Goal: Transaction & Acquisition: Book appointment/travel/reservation

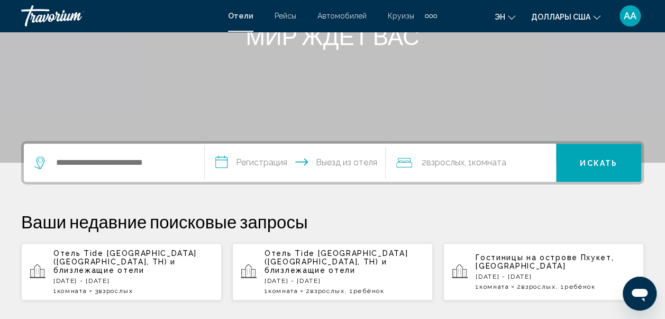
scroll to position [169, 0]
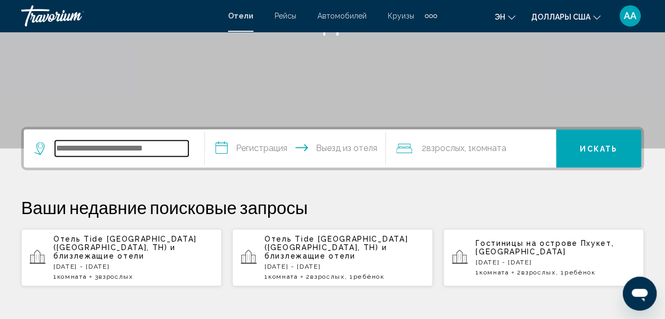
click at [107, 140] on input "Виджет поиска" at bounding box center [121, 148] width 133 height 16
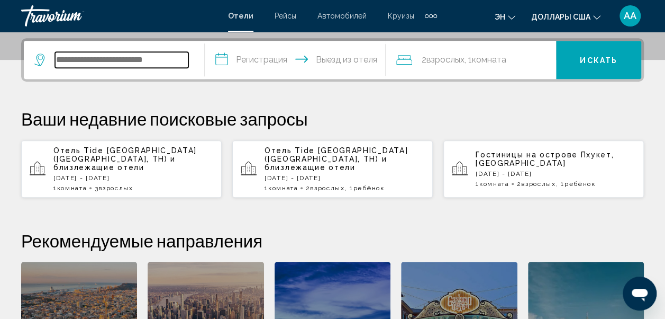
scroll to position [262, 0]
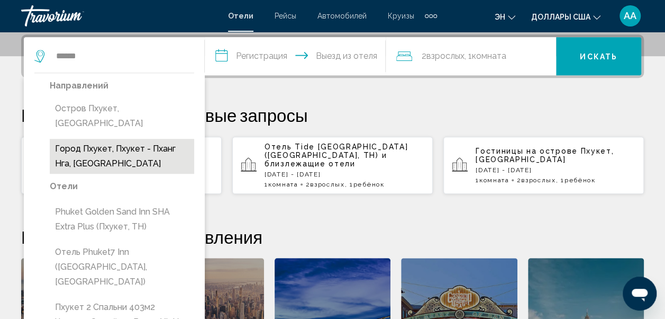
click at [152, 141] on button "Город Пхукет, Пхукет - Пханг Нга, [GEOGRAPHIC_DATA]" at bounding box center [122, 156] width 145 height 35
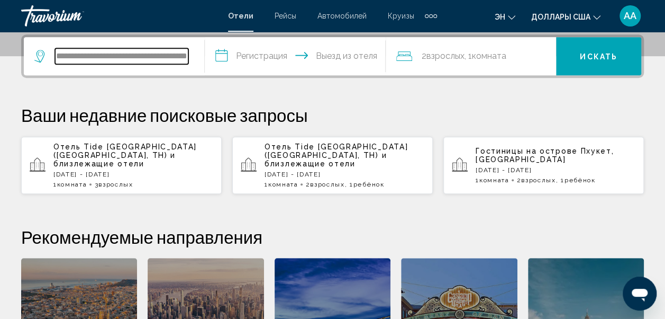
click at [140, 60] on input "**********" at bounding box center [121, 56] width 133 height 16
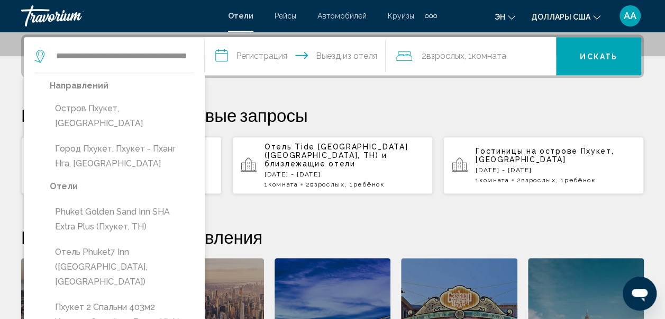
click at [514, 15] on icon "Изменение языка" at bounding box center [511, 17] width 7 height 7
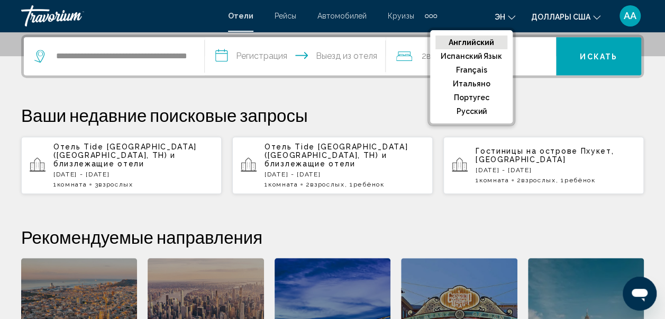
click at [482, 41] on button "Английский" at bounding box center [472, 42] width 72 height 14
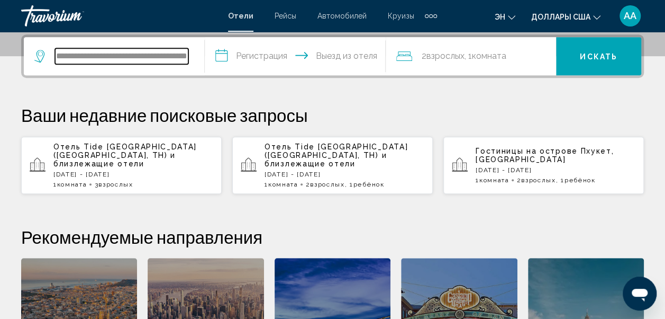
click at [151, 56] on input "**********" at bounding box center [121, 56] width 133 height 16
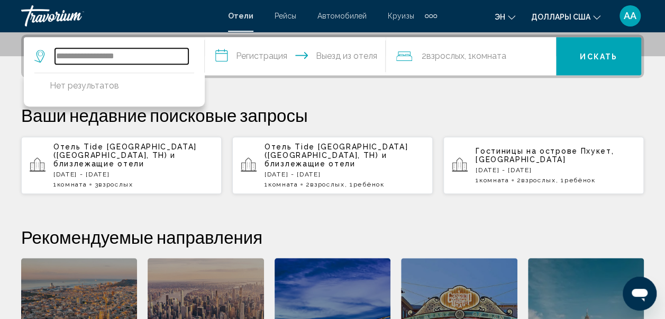
click at [151, 56] on input "**********" at bounding box center [121, 56] width 133 height 16
type input "*"
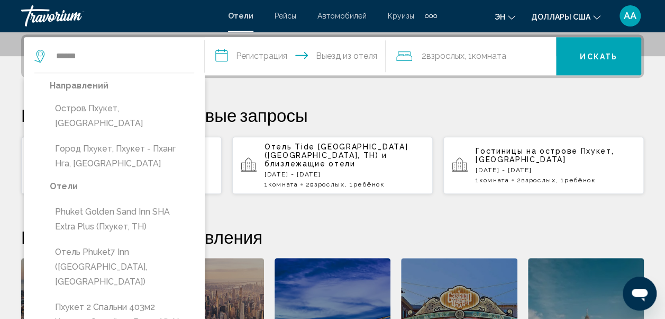
click at [513, 20] on button "эн Английский Испанский язык Français Итальяно Португес русский" at bounding box center [505, 16] width 21 height 15
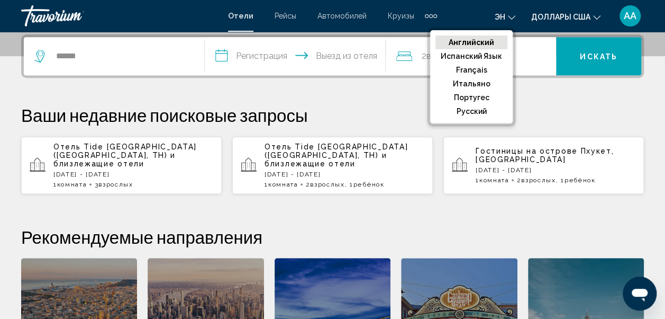
click at [484, 43] on button "Английский" at bounding box center [472, 42] width 72 height 14
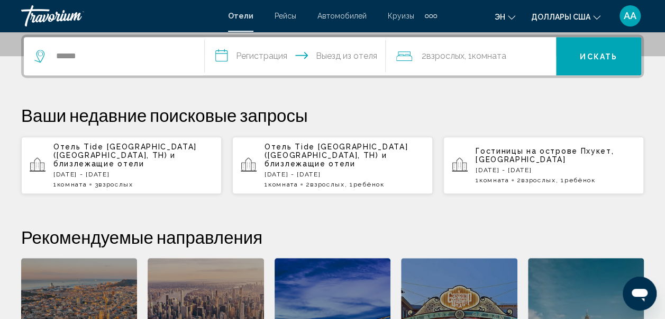
click at [146, 46] on div "******" at bounding box center [113, 56] width 159 height 38
click at [85, 55] on input "******" at bounding box center [121, 56] width 133 height 16
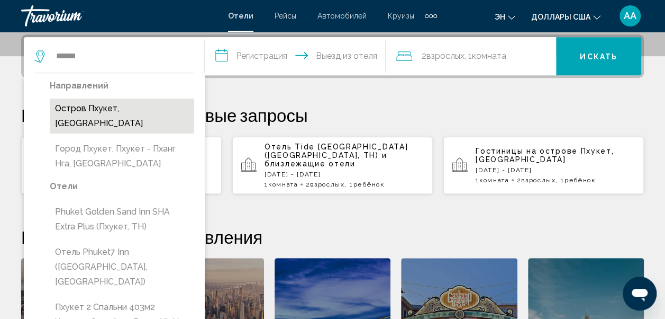
click at [134, 112] on button "Остров Пхукет, [GEOGRAPHIC_DATA]" at bounding box center [122, 115] width 145 height 35
type input "**********"
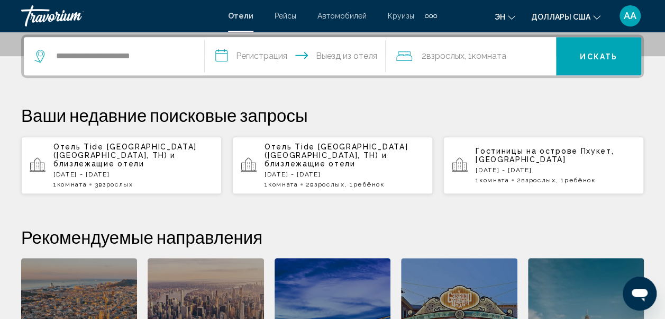
click at [223, 51] on input "**********" at bounding box center [297, 57] width 185 height 41
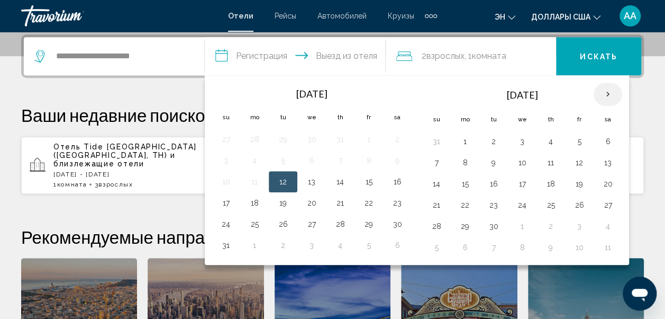
click at [607, 93] on th "Next month" at bounding box center [608, 94] width 29 height 23
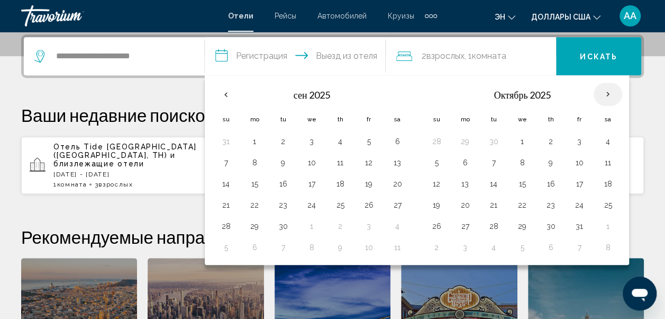
click at [607, 93] on th "Next month" at bounding box center [608, 94] width 29 height 23
click at [602, 139] on button "1" at bounding box center [608, 141] width 17 height 15
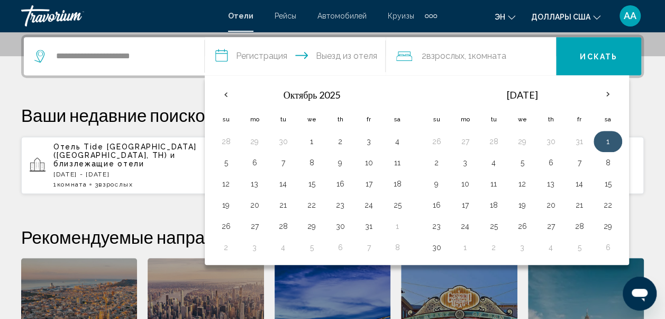
click at [602, 139] on button "1" at bounding box center [608, 141] width 17 height 15
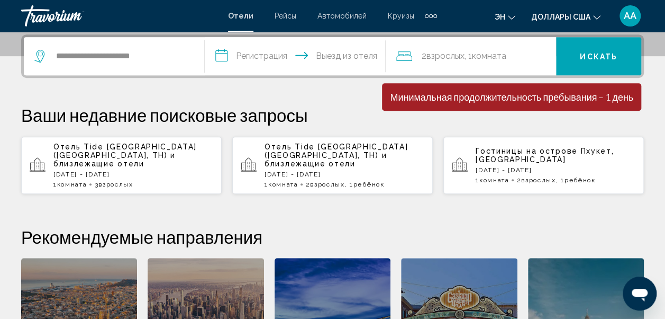
click at [252, 49] on input "**********" at bounding box center [297, 57] width 185 height 41
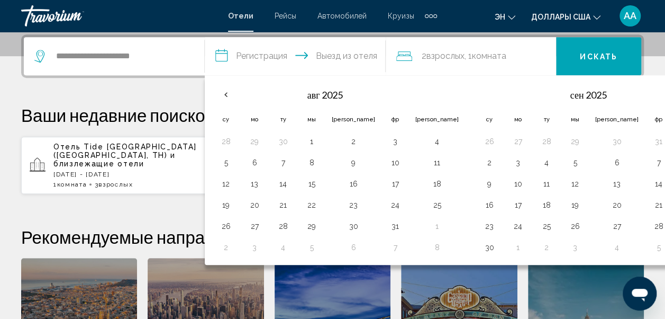
click at [229, 94] on th "Предыдущий месяц" at bounding box center [226, 94] width 29 height 23
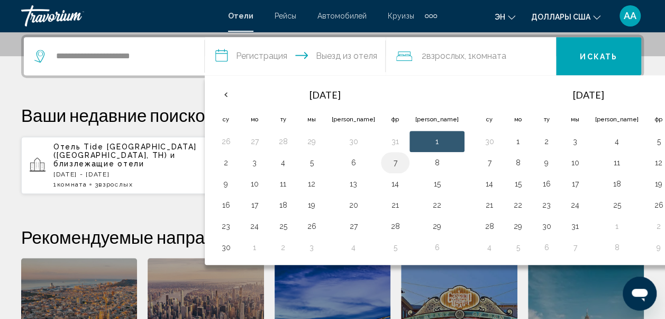
click at [387, 161] on button "7" at bounding box center [395, 162] width 17 height 15
click at [416, 137] on button "1" at bounding box center [437, 141] width 43 height 15
type input "**********"
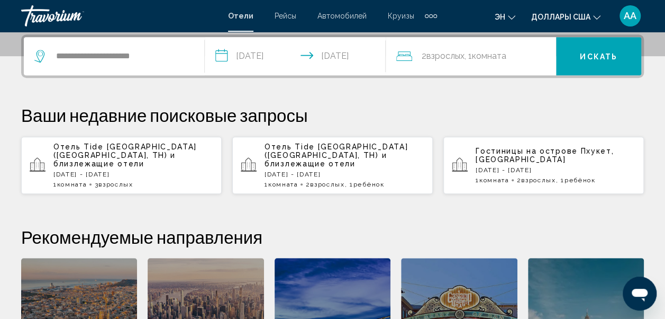
click at [452, 53] on span "Взрослых" at bounding box center [446, 56] width 38 height 10
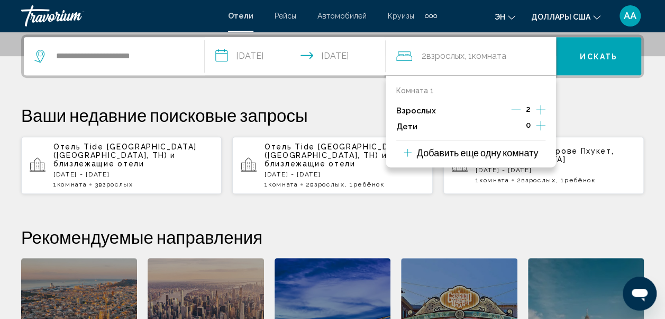
click at [540, 129] on icon "Дочерние элементы" at bounding box center [541, 125] width 10 height 13
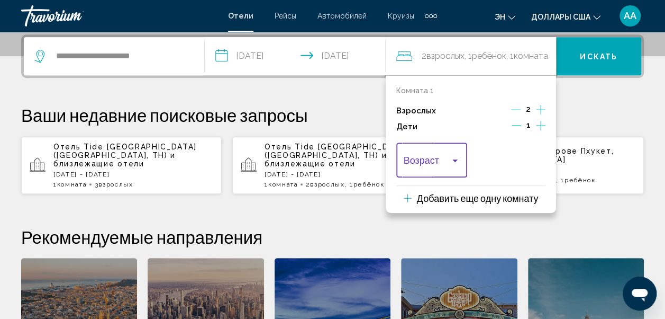
click at [456, 159] on div "Путешественники: 2 взрослых, 1 ребенок" at bounding box center [455, 160] width 5 height 3
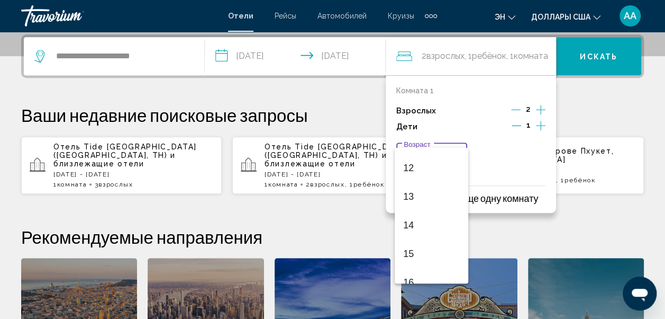
scroll to position [356, 0]
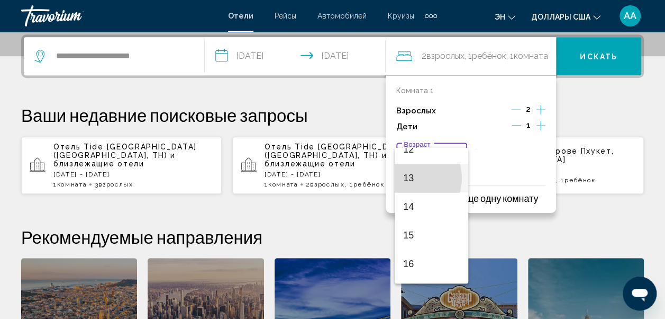
click at [407, 178] on span "13" at bounding box center [431, 178] width 57 height 29
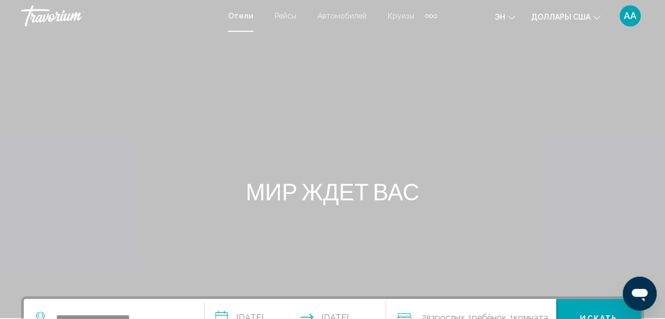
scroll to position [278, 0]
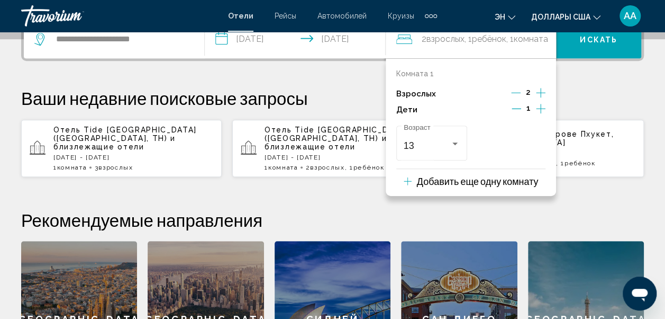
click at [475, 84] on div "Комната 1 Взрослых 2 Дети 1 13 Возраст" at bounding box center [470, 116] width 149 height 94
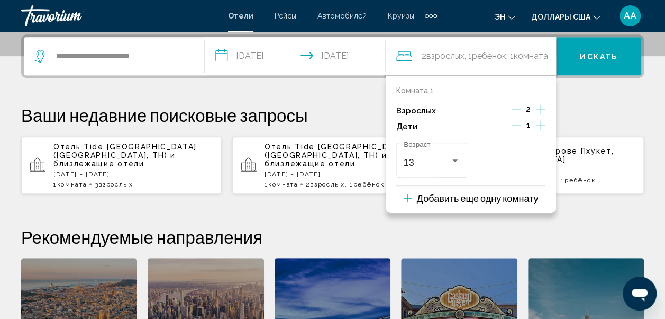
click at [597, 105] on p "Ваши недавние поисковые запросы" at bounding box center [332, 114] width 623 height 21
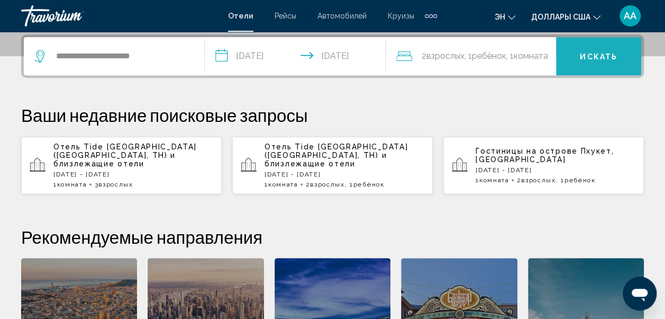
click at [599, 58] on span "Искать" at bounding box center [599, 56] width 38 height 8
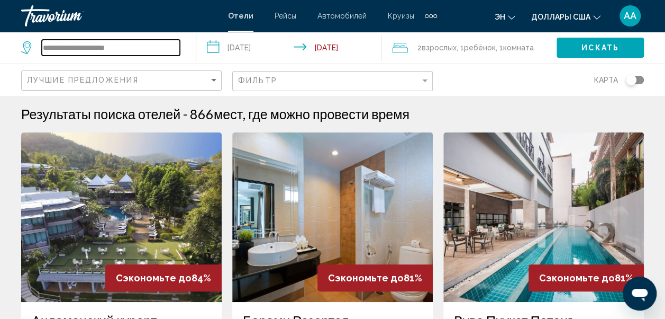
click at [116, 50] on input "**********" at bounding box center [111, 48] width 138 height 16
click at [127, 48] on input "**********" at bounding box center [111, 48] width 138 height 16
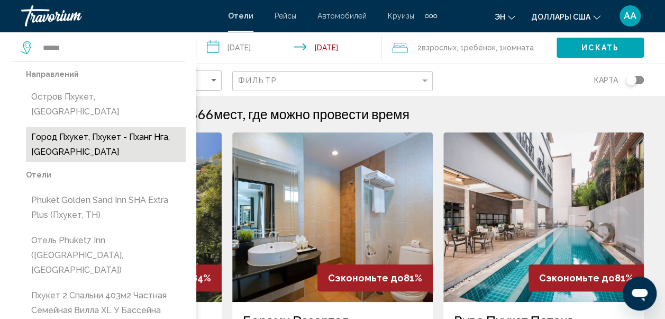
click at [98, 129] on button "Город Пхукет, Пхукет - Пханг Нга, [GEOGRAPHIC_DATA]" at bounding box center [106, 144] width 160 height 35
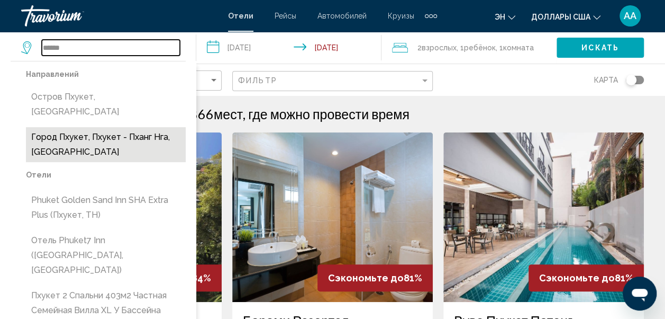
type input "**********"
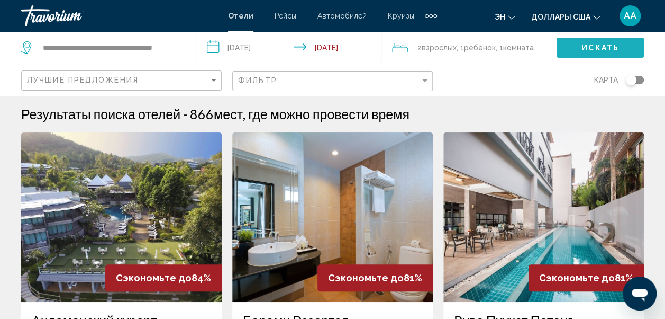
click at [606, 47] on span "Искать" at bounding box center [601, 48] width 38 height 8
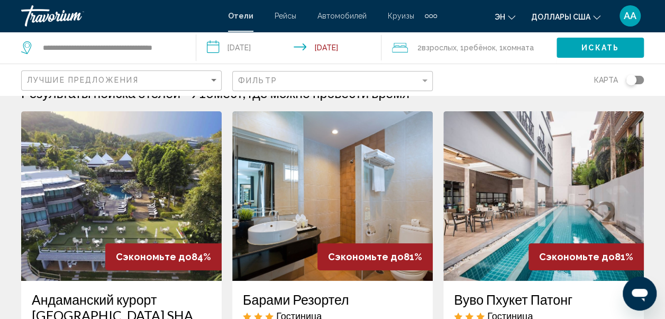
scroll to position [42, 0]
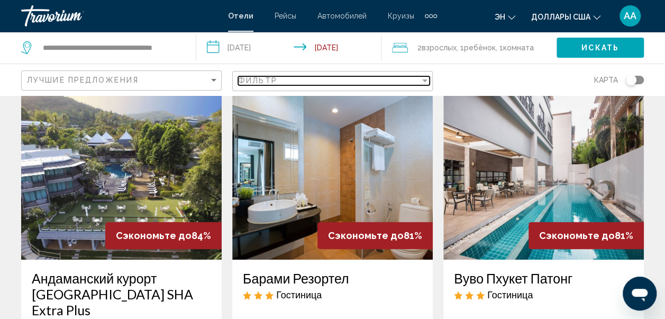
click at [425, 79] on div "Фильтр" at bounding box center [424, 80] width 5 height 3
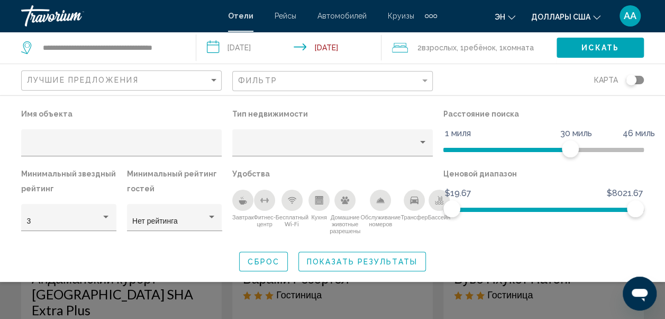
click at [215, 74] on div "Лучшие предложения" at bounding box center [123, 81] width 192 height 20
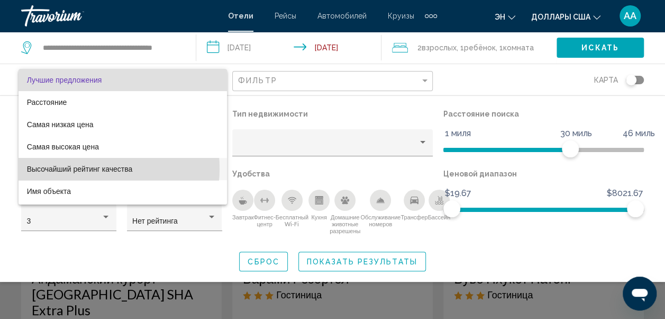
click at [93, 168] on span "Высочайший рейтинг качества" at bounding box center [80, 169] width 106 height 8
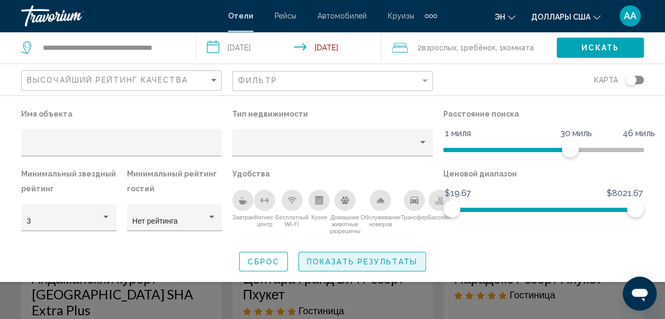
click at [346, 262] on span "Показать результаты" at bounding box center [362, 261] width 111 height 8
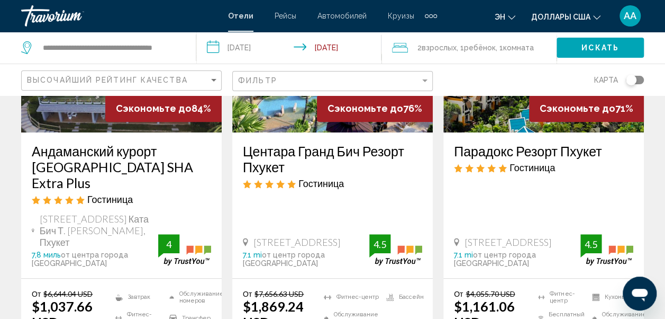
scroll to position [191, 0]
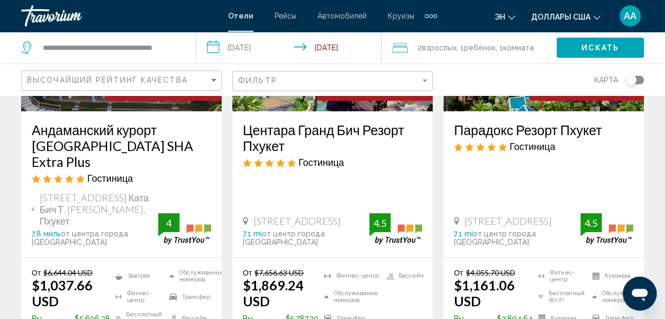
click at [84, 136] on h3 "Андаманский курорт [GEOGRAPHIC_DATA] SHA Extra Plus" at bounding box center [121, 146] width 179 height 48
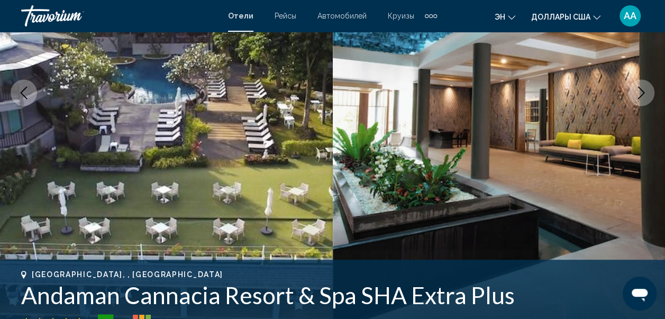
scroll to position [124, 0]
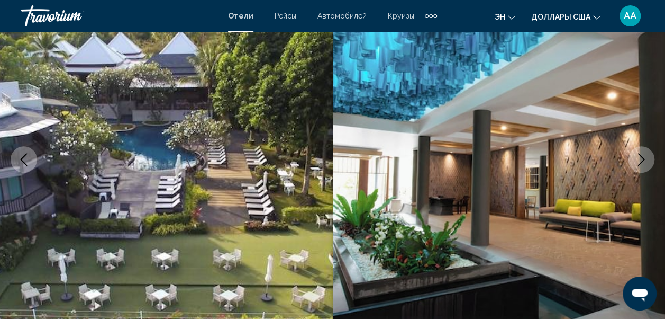
click at [649, 158] on button "Следующее изображение" at bounding box center [641, 159] width 26 height 26
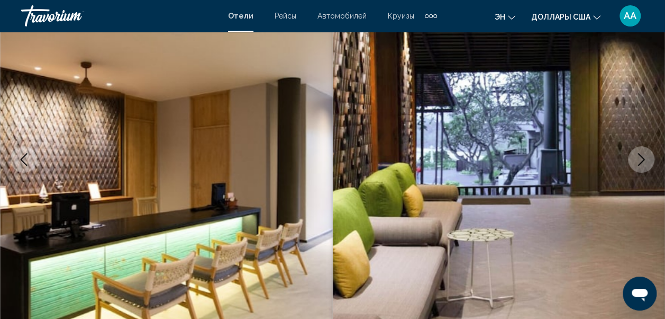
click at [649, 158] on button "Следующее изображение" at bounding box center [641, 159] width 26 height 26
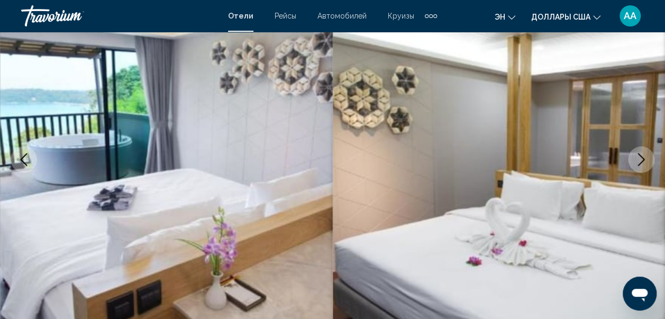
click at [649, 158] on button "Следующее изображение" at bounding box center [641, 159] width 26 height 26
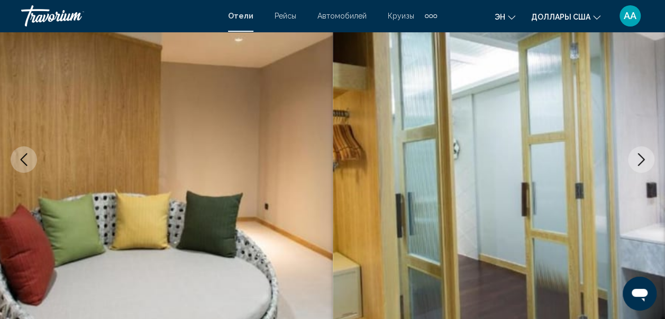
click at [649, 158] on button "Следующее изображение" at bounding box center [641, 159] width 26 height 26
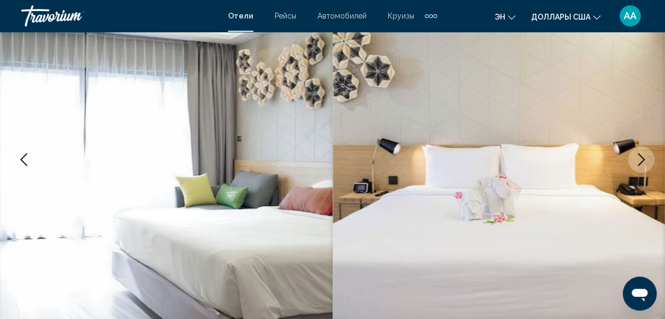
click at [649, 158] on button "Следующее изображение" at bounding box center [641, 159] width 26 height 26
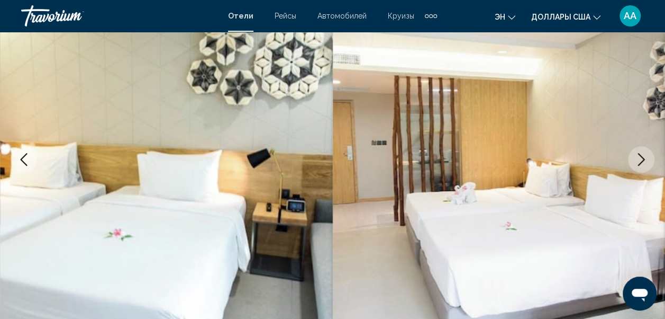
click at [649, 158] on button "Следующее изображение" at bounding box center [641, 159] width 26 height 26
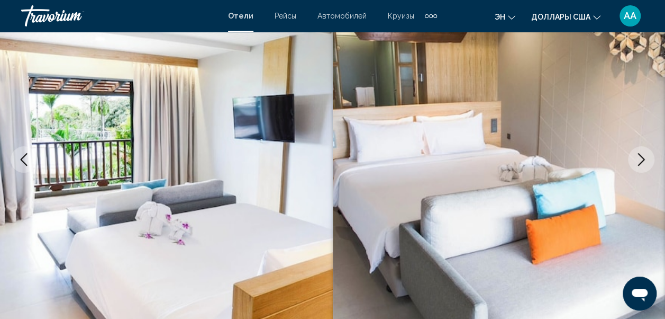
click at [649, 158] on button "Следующее изображение" at bounding box center [641, 159] width 26 height 26
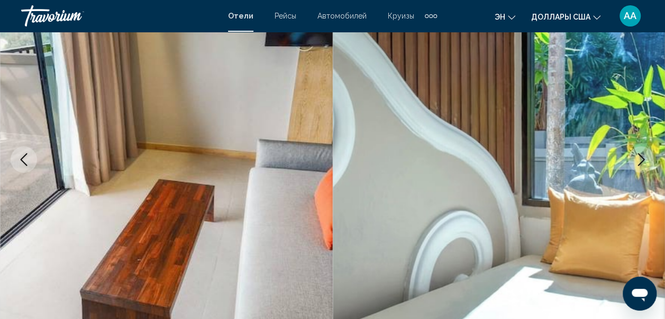
click at [649, 158] on button "Следующее изображение" at bounding box center [641, 159] width 26 height 26
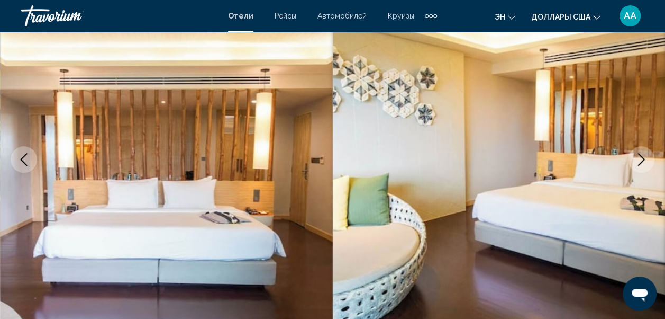
click at [649, 158] on button "Следующее изображение" at bounding box center [641, 159] width 26 height 26
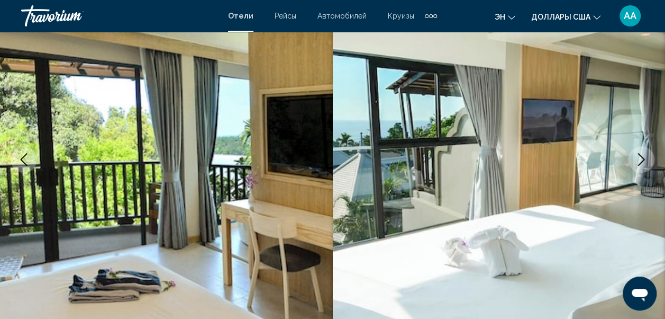
click at [649, 158] on button "Следующее изображение" at bounding box center [641, 159] width 26 height 26
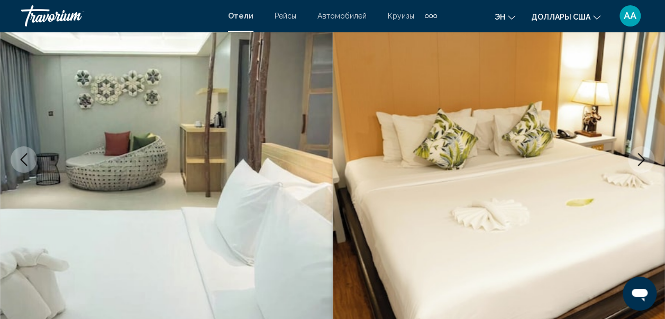
click at [649, 158] on button "Следующее изображение" at bounding box center [641, 159] width 26 height 26
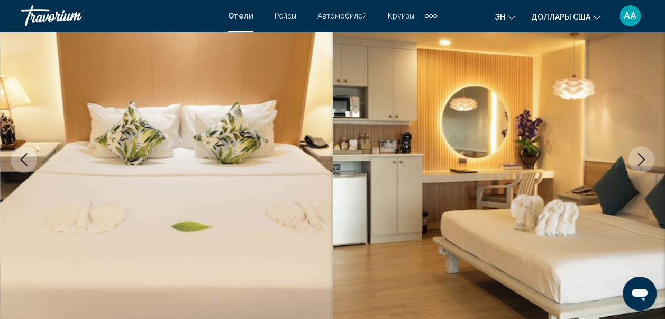
click at [649, 158] on button "Следующее изображение" at bounding box center [641, 159] width 26 height 26
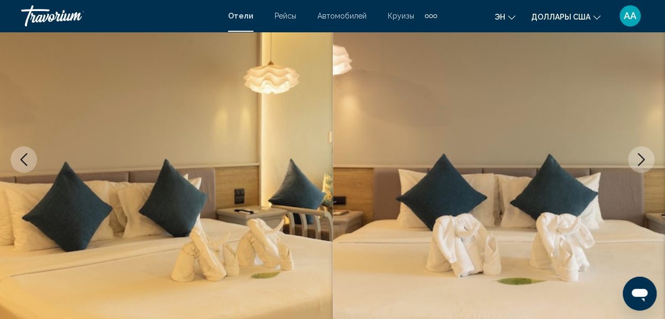
click at [649, 158] on button "Следующее изображение" at bounding box center [641, 159] width 26 height 26
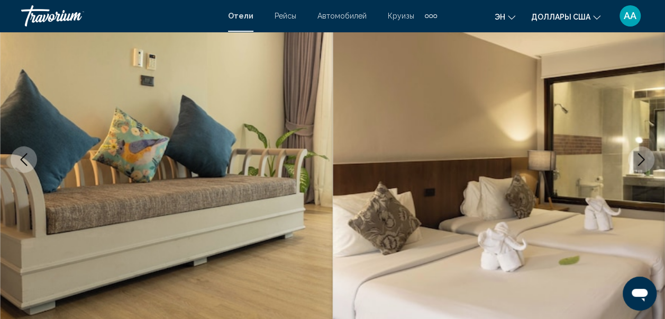
click at [649, 158] on button "Следующее изображение" at bounding box center [641, 159] width 26 height 26
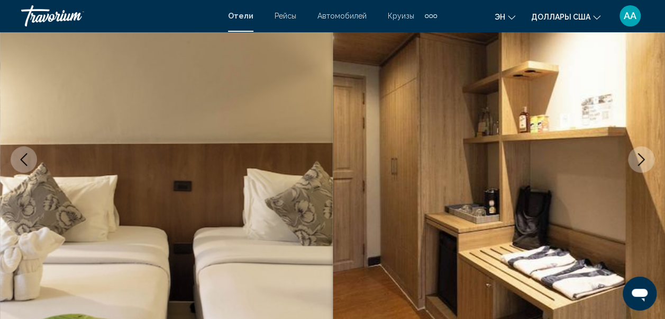
click at [649, 158] on button "Следующее изображение" at bounding box center [641, 159] width 26 height 26
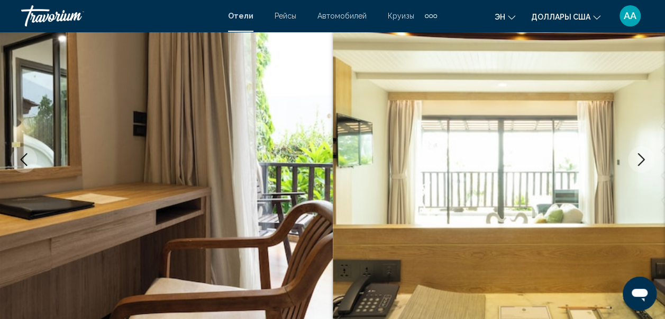
click at [649, 158] on button "Следующее изображение" at bounding box center [641, 159] width 26 height 26
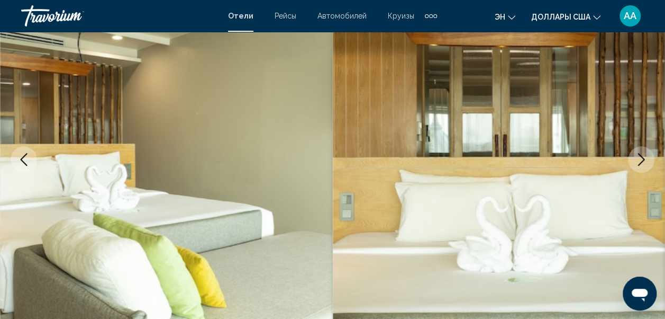
click at [649, 158] on button "Следующее изображение" at bounding box center [641, 159] width 26 height 26
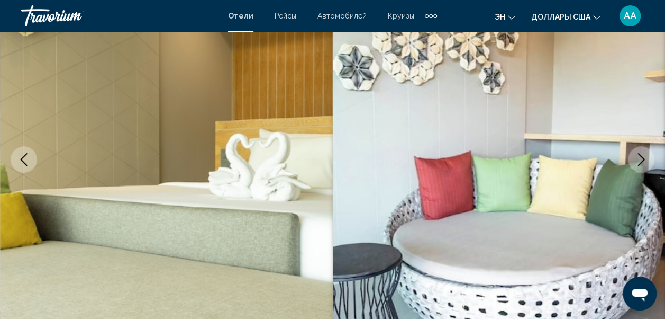
click at [649, 158] on button "Следующее изображение" at bounding box center [641, 159] width 26 height 26
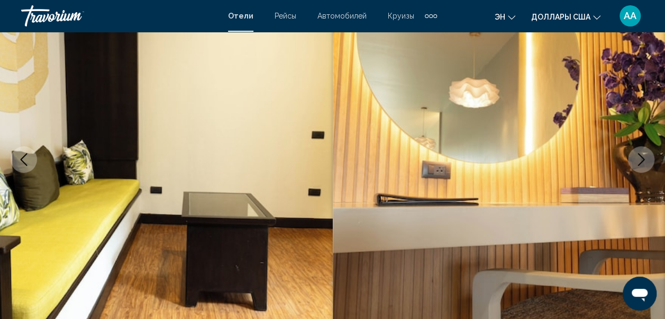
click at [649, 158] on button "Следующее изображение" at bounding box center [641, 159] width 26 height 26
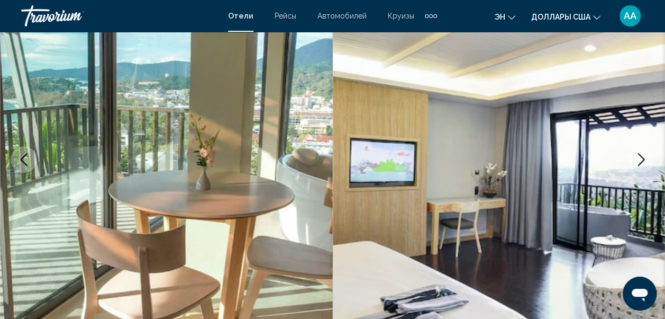
click at [649, 158] on button "Следующее изображение" at bounding box center [641, 159] width 26 height 26
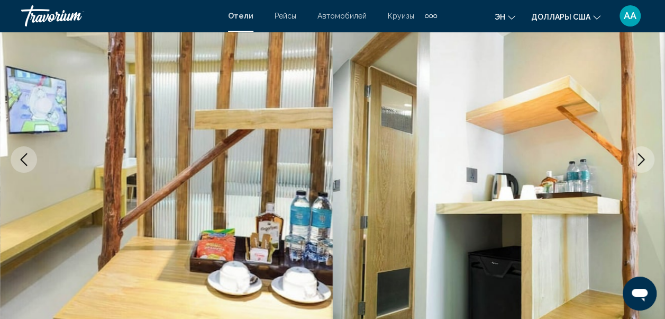
click at [649, 158] on button "Следующее изображение" at bounding box center [641, 159] width 26 height 26
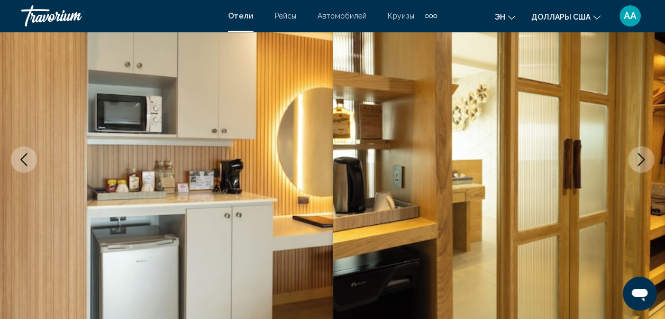
click at [649, 158] on button "Следующее изображение" at bounding box center [641, 159] width 26 height 26
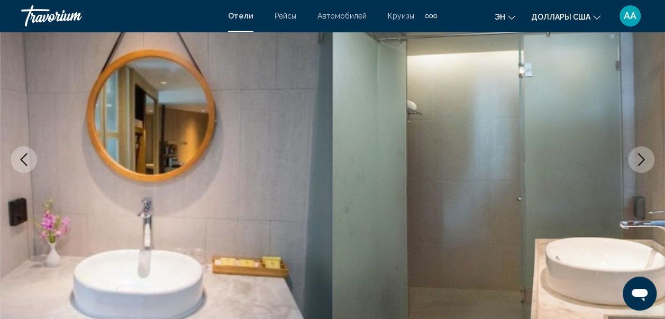
click at [649, 158] on button "Следующее изображение" at bounding box center [641, 159] width 26 height 26
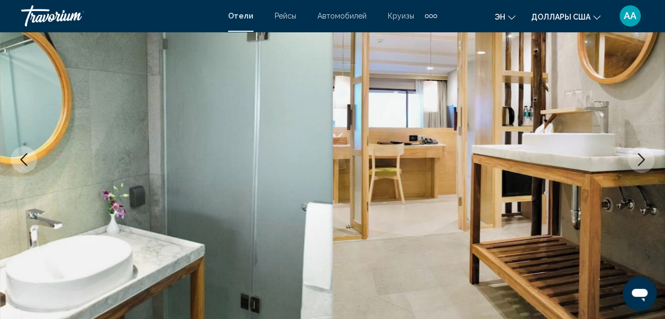
click at [649, 158] on button "Следующее изображение" at bounding box center [641, 159] width 26 height 26
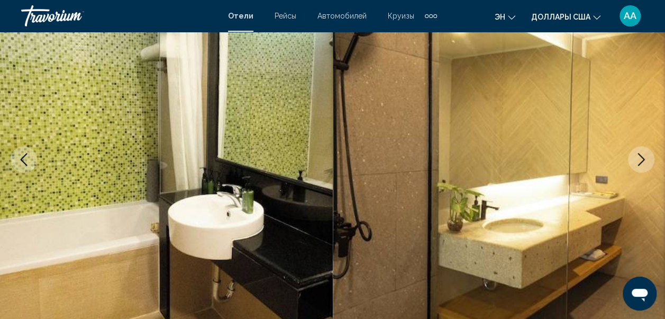
click at [649, 158] on button "Следующее изображение" at bounding box center [641, 159] width 26 height 26
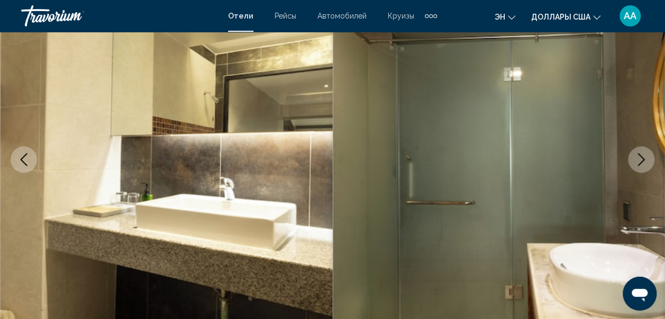
click at [649, 158] on button "Следующее изображение" at bounding box center [641, 159] width 26 height 26
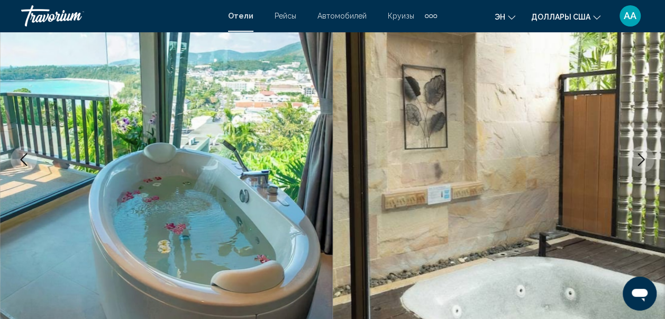
click at [649, 158] on button "Следующее изображение" at bounding box center [641, 159] width 26 height 26
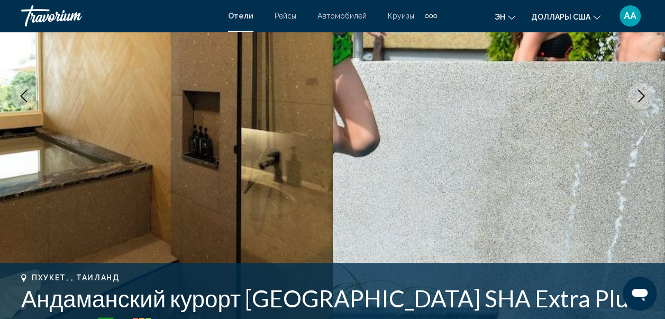
scroll to position [0, 0]
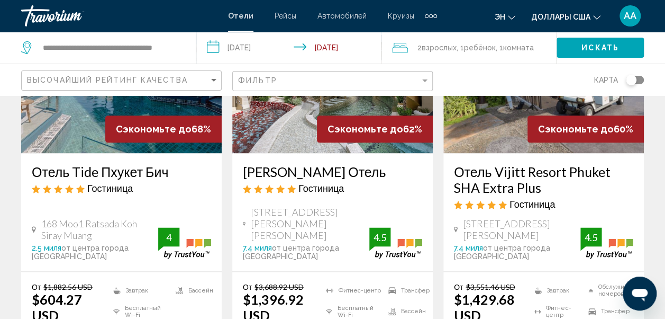
scroll to position [621, 0]
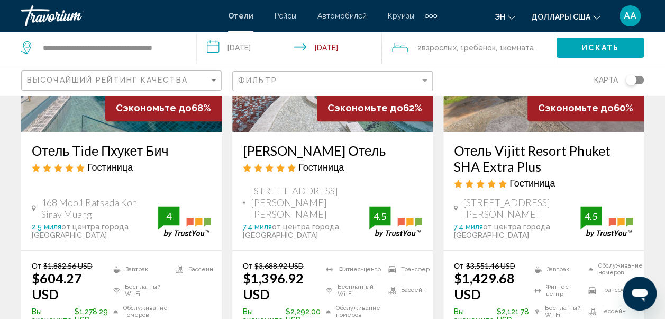
click at [92, 101] on img "Основное содержание" at bounding box center [121, 46] width 201 height 169
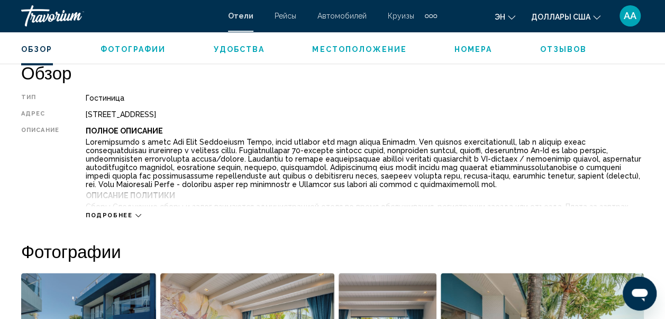
scroll to position [547, 0]
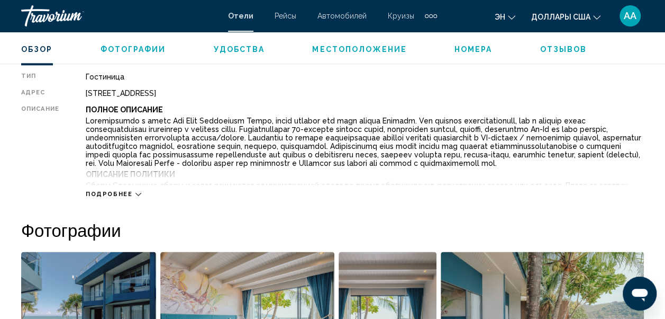
click at [136, 191] on icon "Основное содержание" at bounding box center [139, 194] width 6 height 6
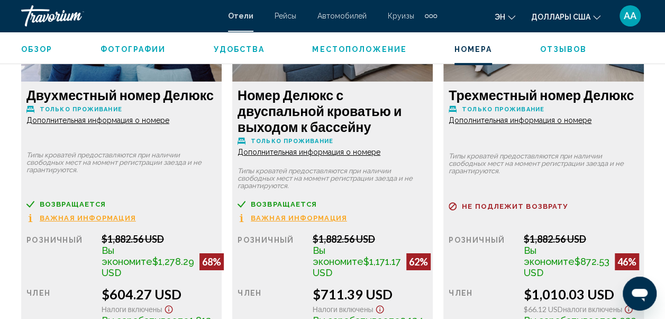
scroll to position [1754, 0]
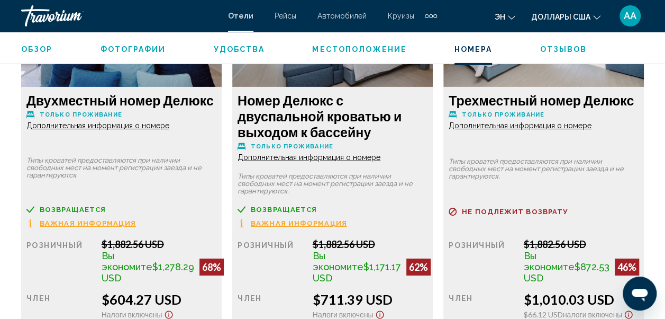
click at [169, 130] on span "Дополнительная информация о номере" at bounding box center [97, 125] width 143 height 8
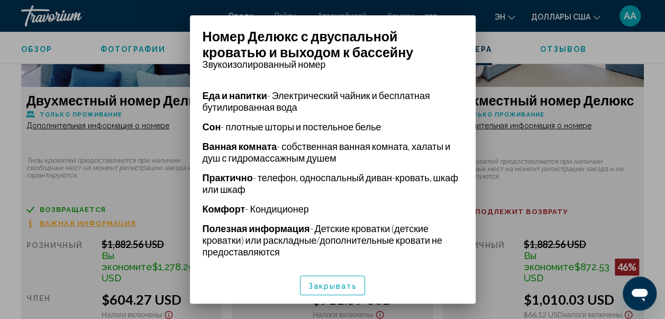
scroll to position [238, 0]
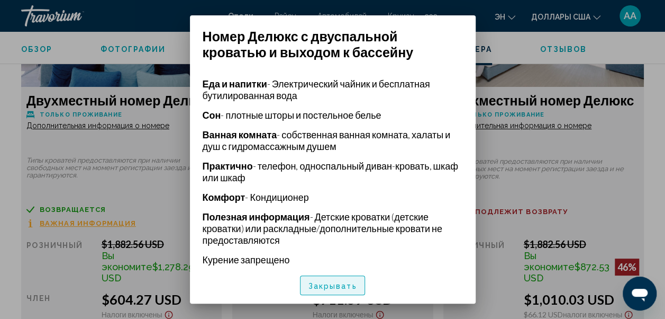
click at [326, 290] on button "Закрывать" at bounding box center [333, 285] width 66 height 20
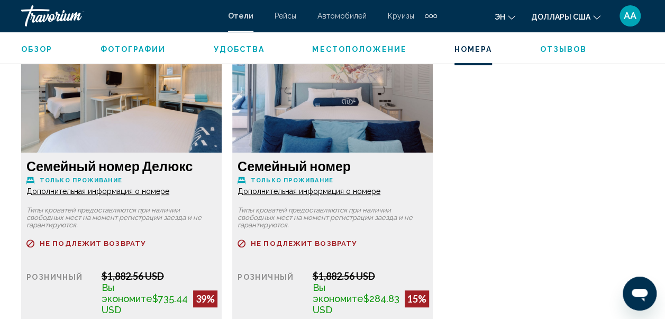
scroll to position [2093, 0]
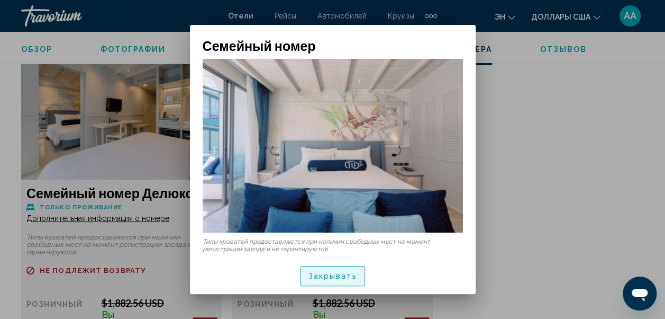
click at [331, 276] on span "Закрывать" at bounding box center [333, 276] width 49 height 8
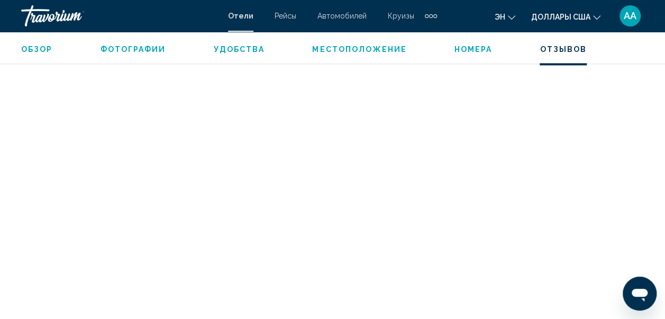
scroll to position [2644, 0]
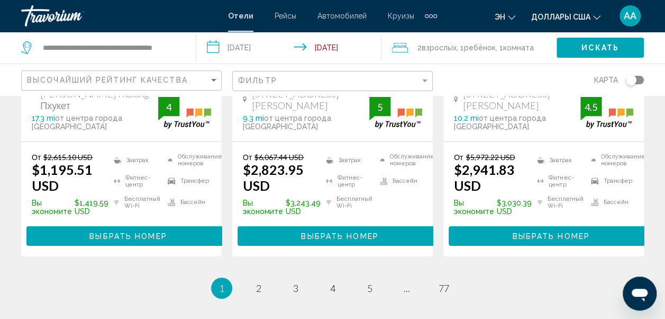
scroll to position [1588, 0]
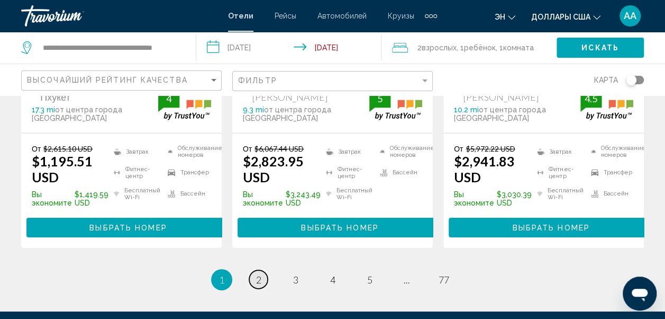
click at [256, 274] on span "2" at bounding box center [258, 280] width 5 height 12
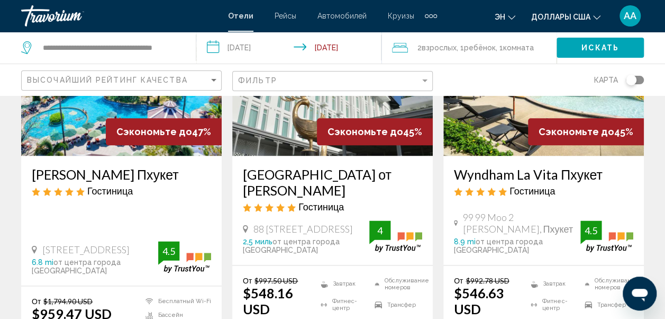
scroll to position [614, 0]
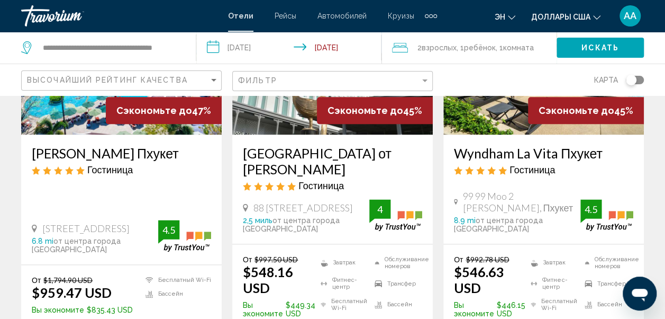
click at [528, 105] on img "Основное содержание" at bounding box center [544, 49] width 201 height 169
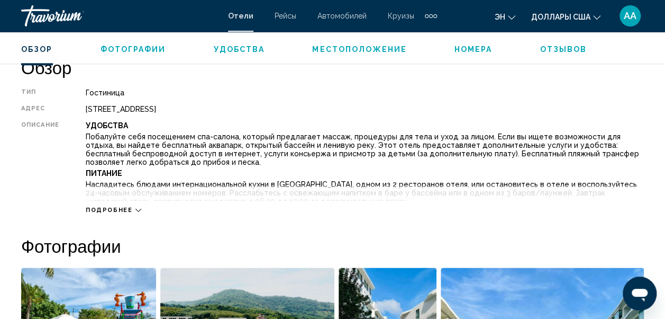
scroll to position [547, 0]
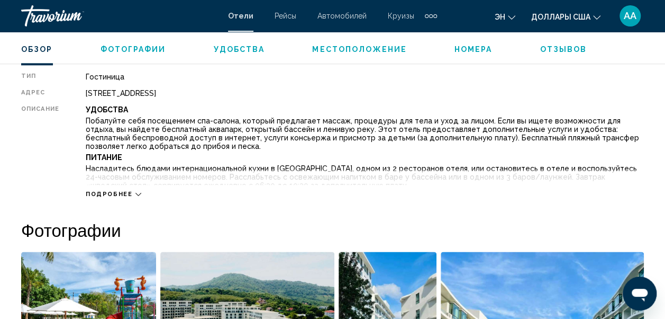
click at [136, 196] on icon "Основное содержание" at bounding box center [139, 194] width 6 height 6
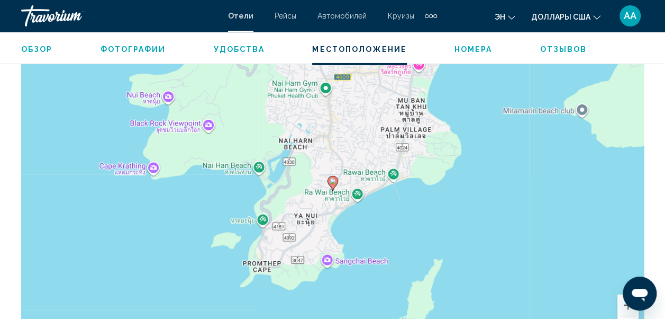
scroll to position [1824, 0]
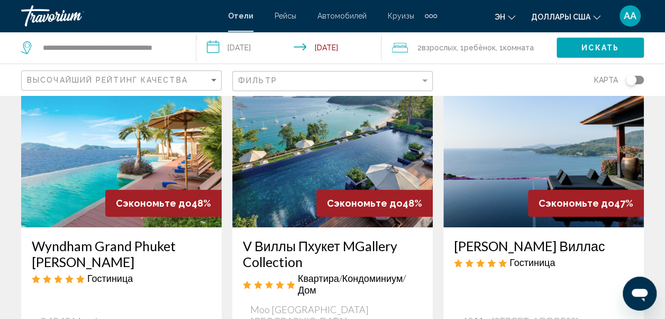
scroll to position [85, 0]
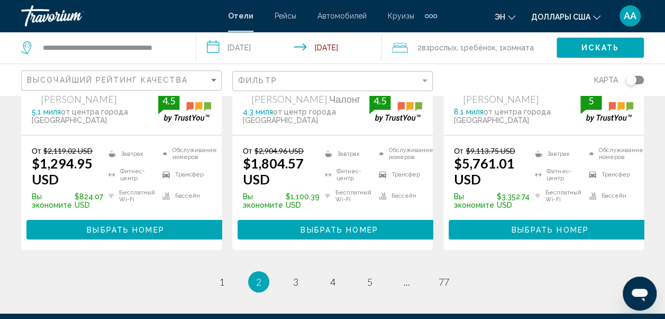
scroll to position [1602, 0]
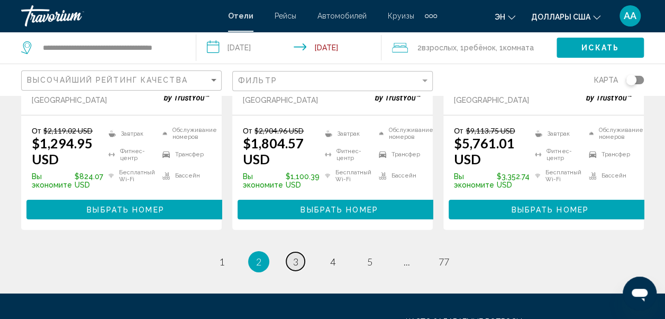
click at [289, 252] on link "страница 3" at bounding box center [295, 261] width 19 height 19
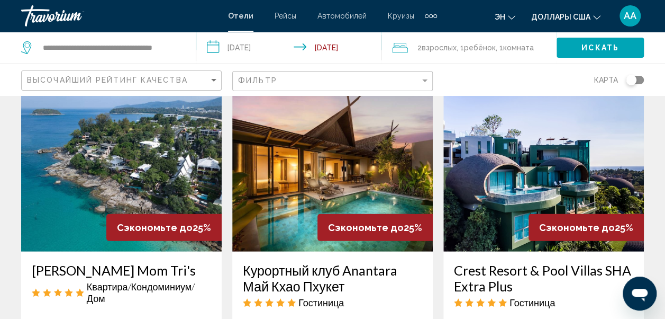
scroll to position [1376, 0]
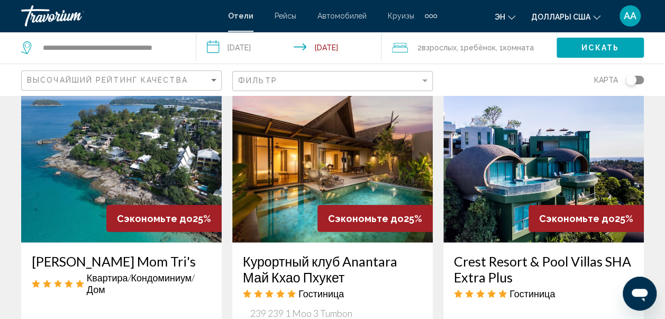
drag, startPoint x: 14, startPoint y: 8, endPoint x: 626, endPoint y: 259, distance: 661.2
click at [626, 259] on h3 "Crest Resort & Pool Villas SHA Extra Plus" at bounding box center [543, 269] width 179 height 32
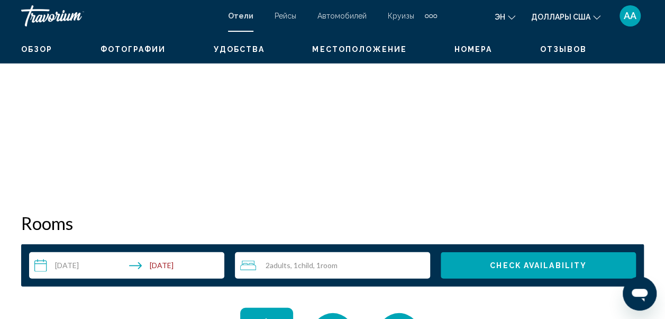
scroll to position [124, 0]
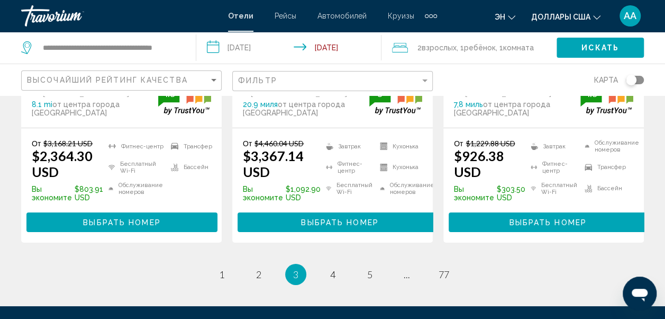
scroll to position [1627, 0]
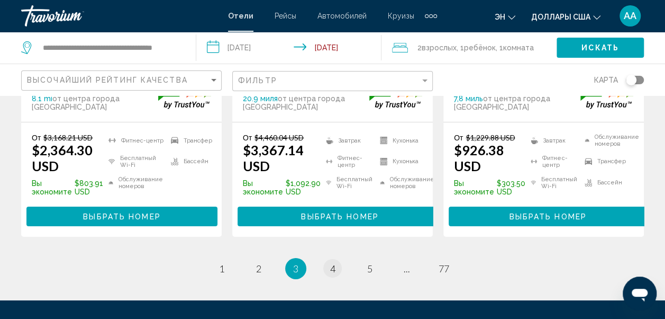
drag, startPoint x: 344, startPoint y: 238, endPoint x: 336, endPoint y: 240, distance: 8.1
click at [336, 258] on ul "3 / 77 страница 1 страница 2 Вы находитесь на странице 3 страница 4 страница 5 …" at bounding box center [332, 268] width 623 height 21
click at [336, 259] on link "страница 4" at bounding box center [332, 268] width 19 height 19
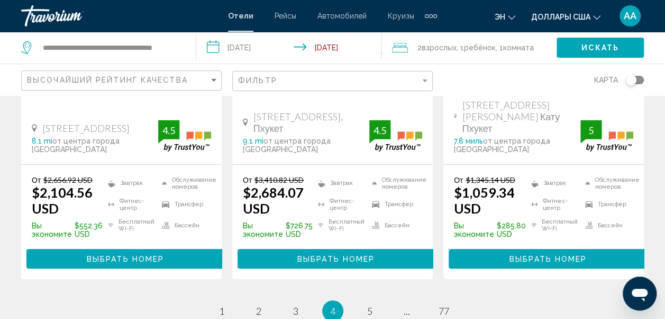
scroll to position [1630, 0]
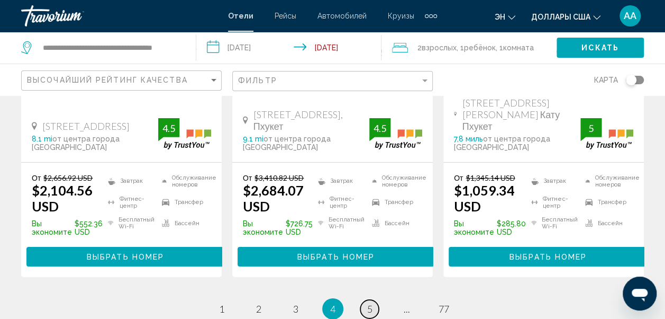
click at [370, 303] on span "5" at bounding box center [369, 309] width 5 height 12
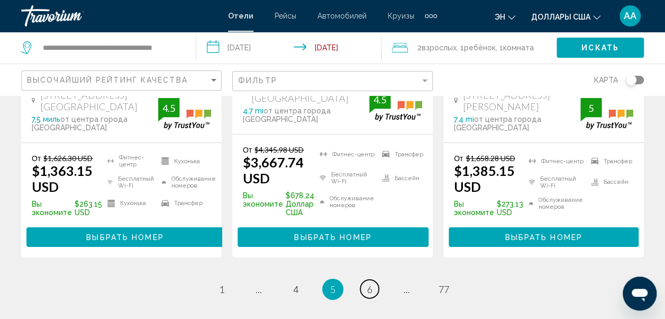
scroll to position [1609, 0]
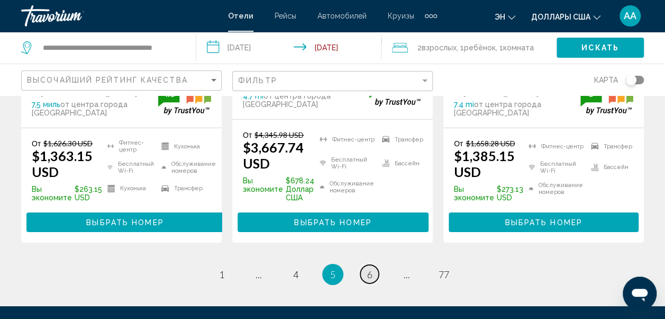
click at [368, 268] on span "6" at bounding box center [369, 274] width 5 height 12
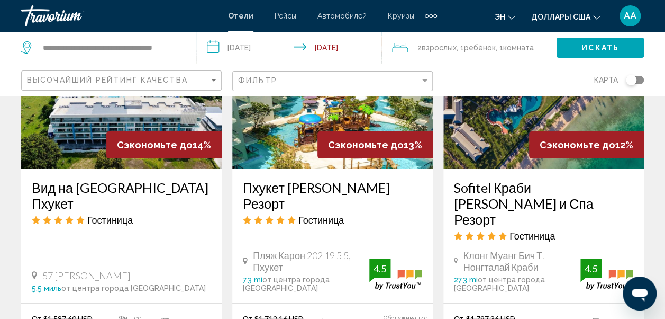
scroll to position [1667, 0]
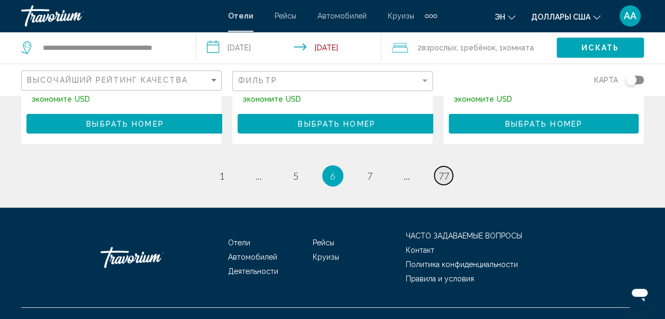
click at [448, 170] on span "77" at bounding box center [444, 176] width 11 height 12
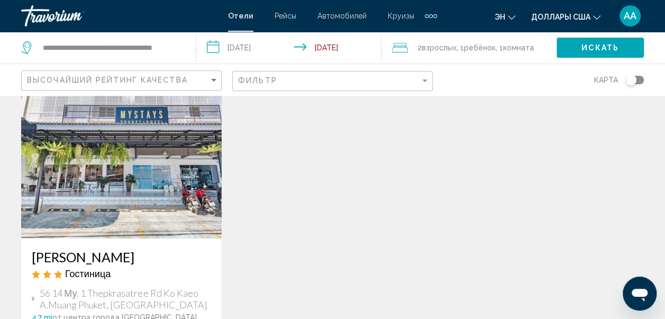
scroll to position [64, 0]
click at [144, 169] on img "Основное содержание" at bounding box center [121, 153] width 201 height 169
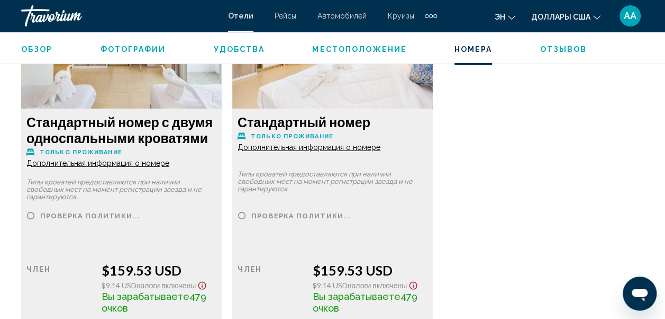
scroll to position [1961, 0]
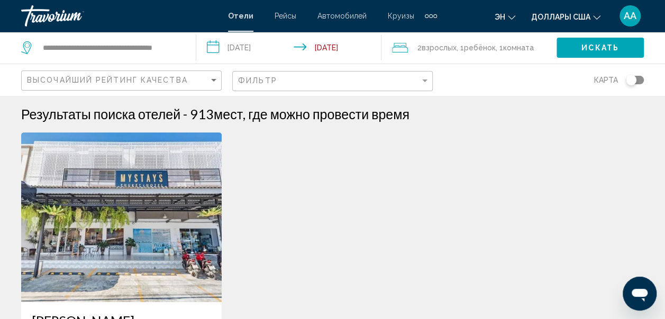
scroll to position [278, 0]
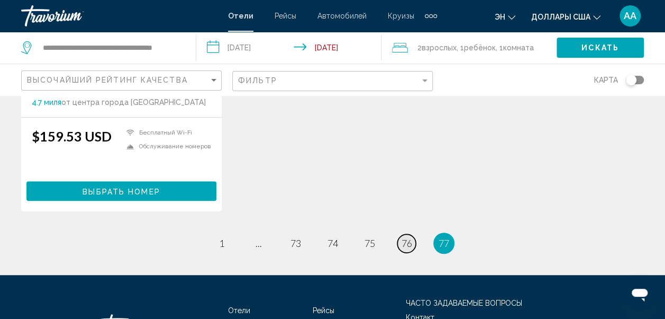
click at [408, 242] on span "76" at bounding box center [407, 243] width 11 height 12
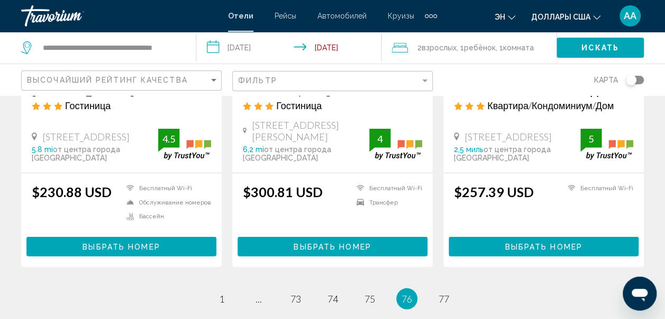
scroll to position [1454, 0]
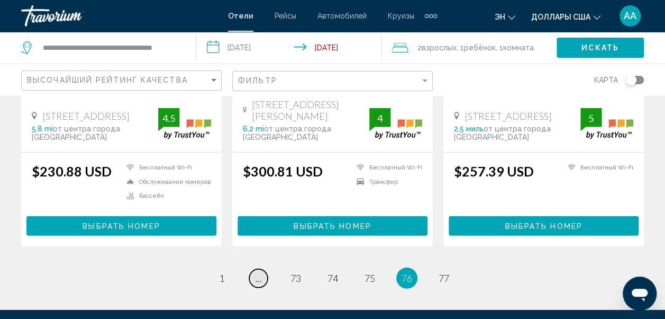
click at [262, 269] on link "страница ..." at bounding box center [258, 278] width 19 height 19
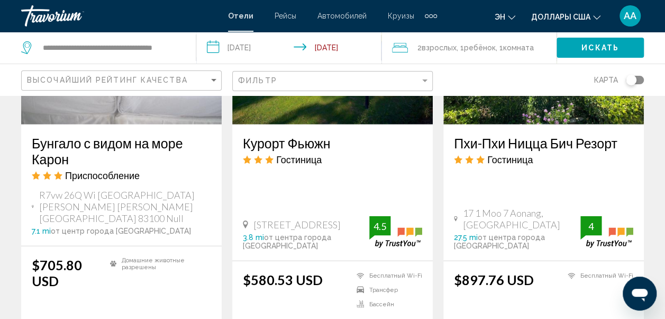
scroll to position [1398, 0]
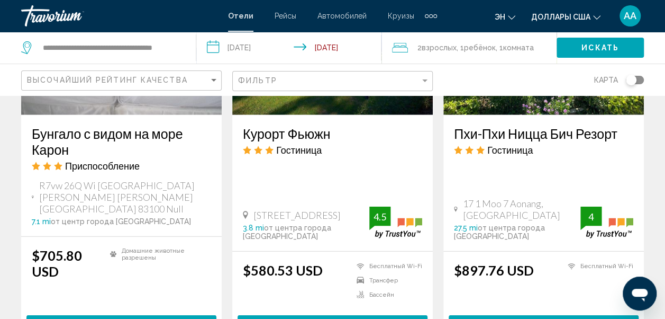
click at [509, 125] on h3 "Пхи-Пхи Ницца Бич Резорт" at bounding box center [543, 133] width 179 height 16
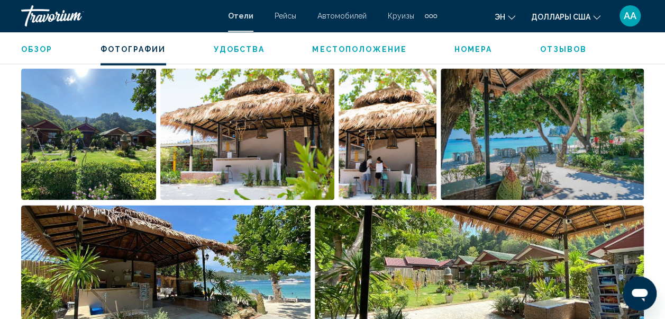
scroll to position [403, 0]
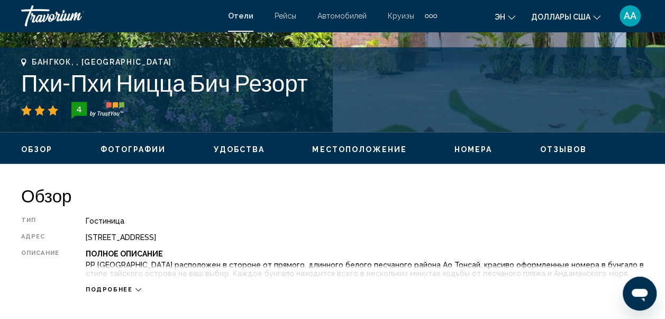
click at [136, 289] on icon "Основное содержание" at bounding box center [139, 289] width 6 height 3
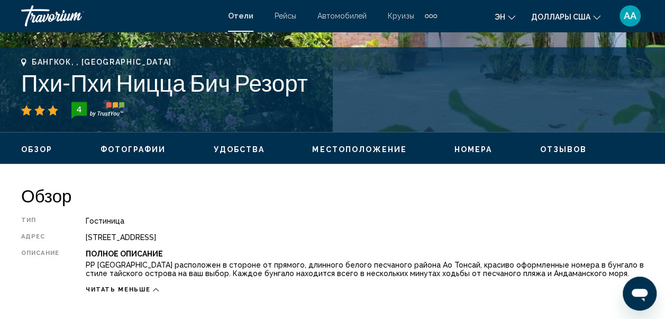
click at [124, 151] on span "Фотографии" at bounding box center [134, 149] width 66 height 8
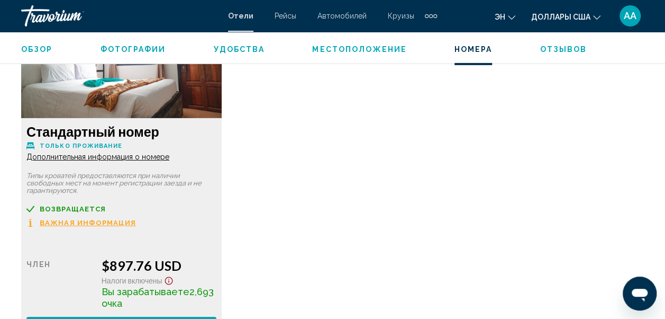
scroll to position [1670, 0]
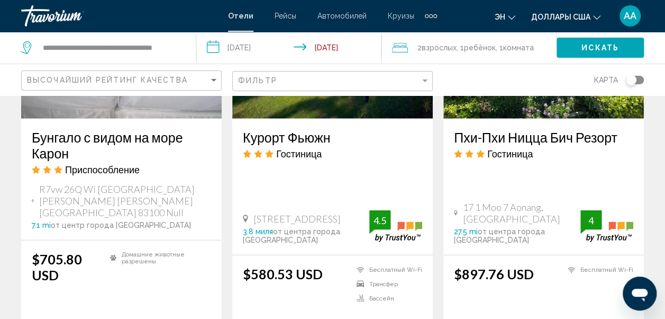
scroll to position [1619, 0]
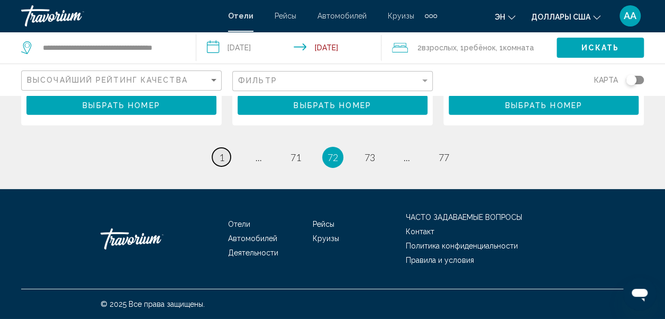
click at [221, 156] on span "1" at bounding box center [221, 157] width 5 height 12
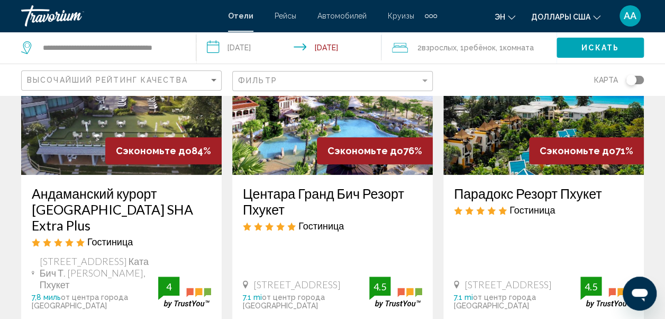
scroll to position [148, 0]
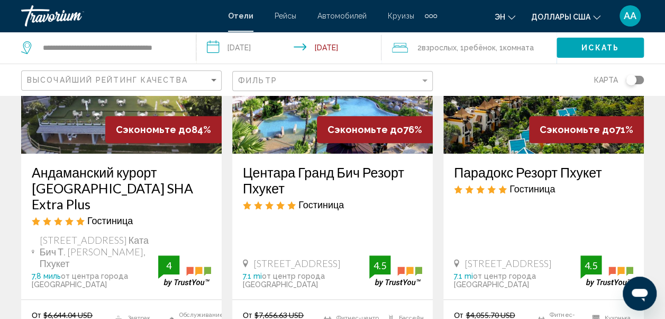
click at [85, 129] on img "Основное содержание" at bounding box center [121, 68] width 201 height 169
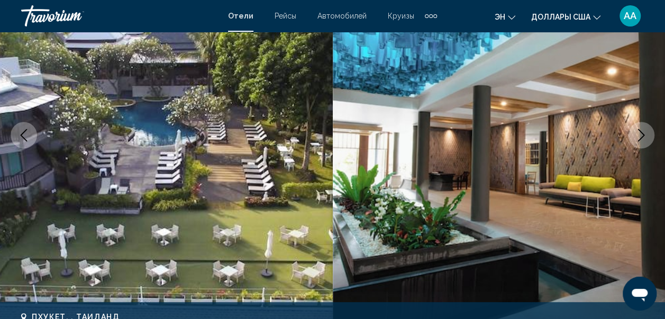
scroll to position [124, 0]
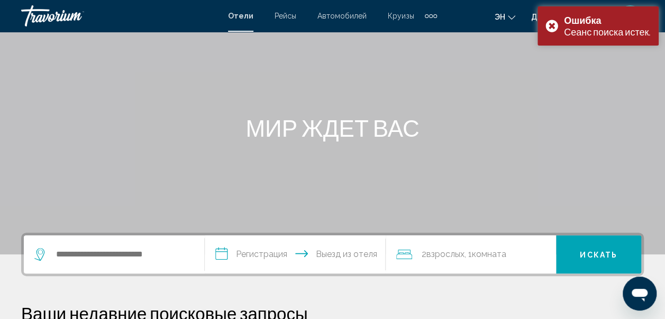
scroll to position [85, 0]
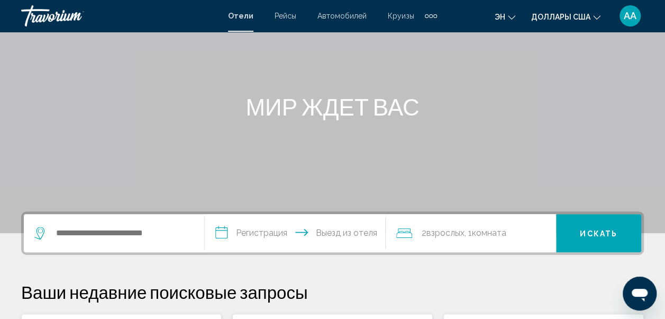
click at [39, 233] on icon "Виджет поиска" at bounding box center [40, 233] width 13 height 13
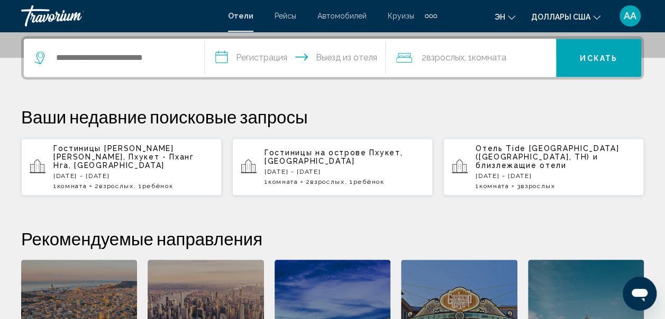
scroll to position [262, 0]
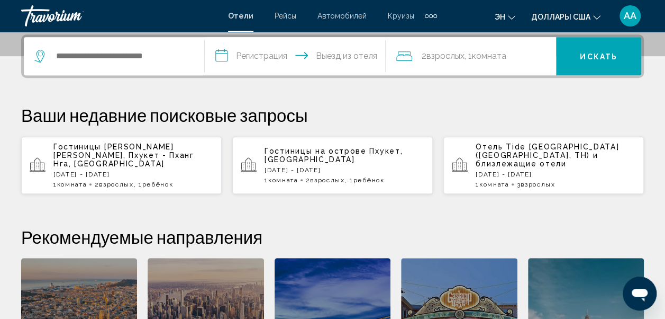
click at [92, 170] on p "[DATE] - [DATE]" at bounding box center [133, 173] width 160 height 7
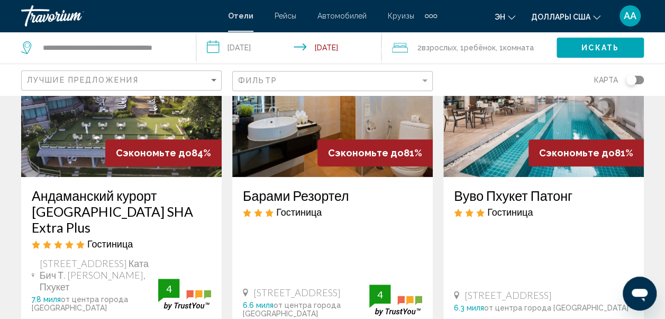
scroll to position [148, 0]
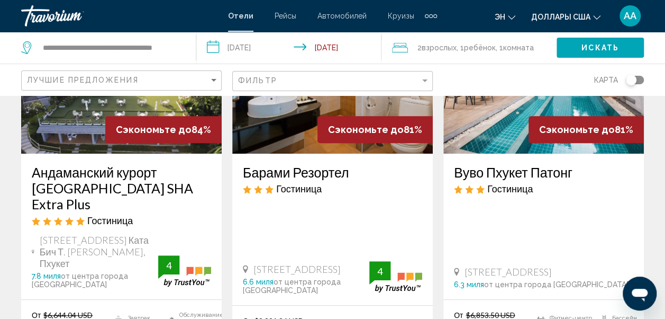
click at [102, 140] on img "Основное содержание" at bounding box center [121, 68] width 201 height 169
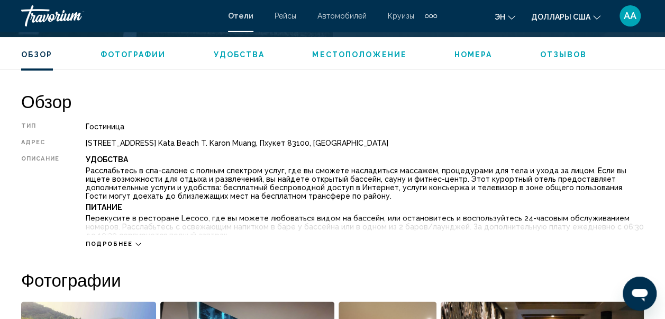
scroll to position [505, 0]
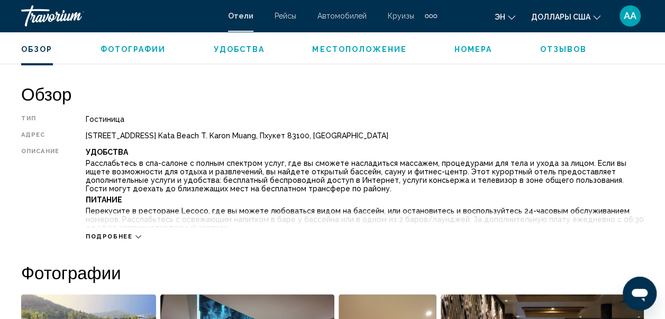
click at [136, 235] on icon "Основное содержание" at bounding box center [139, 236] width 6 height 6
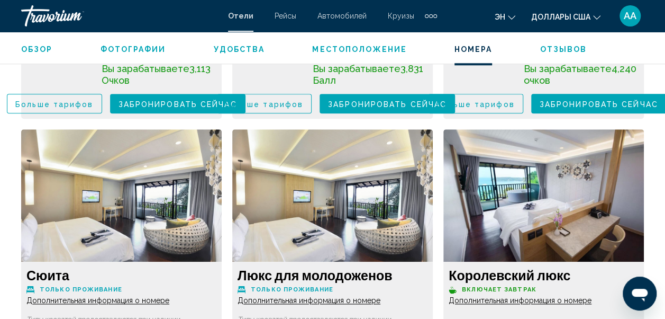
scroll to position [2523, 0]
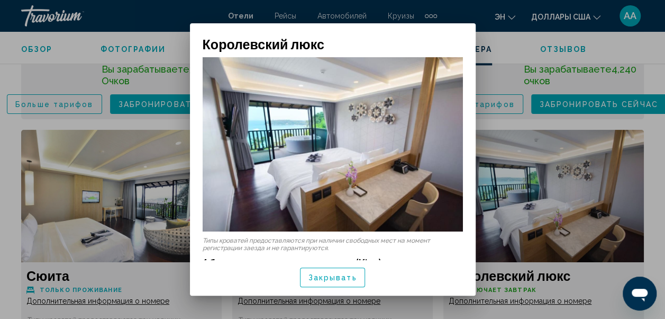
scroll to position [181, 0]
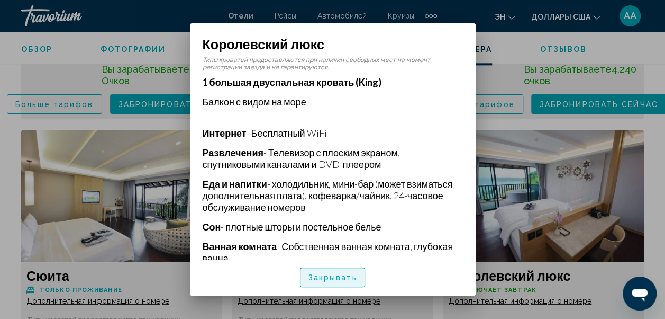
click at [353, 271] on button "Закрывать" at bounding box center [333, 277] width 66 height 20
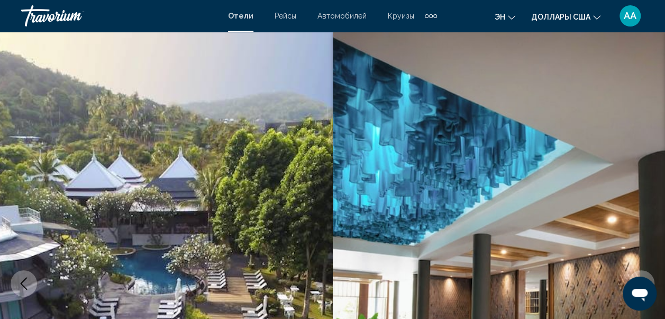
scroll to position [2523, 0]
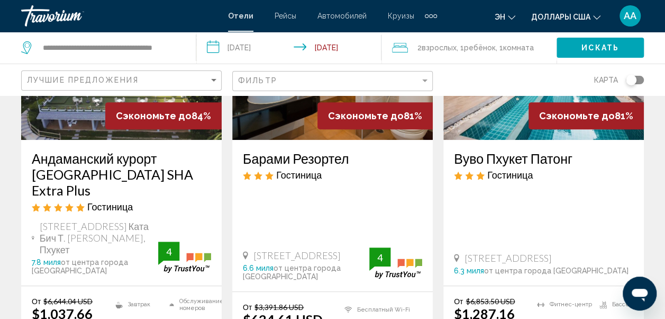
scroll to position [169, 0]
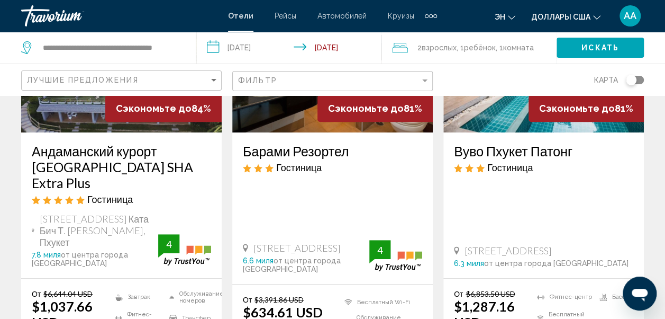
click at [297, 110] on img "Основное содержание" at bounding box center [332, 47] width 201 height 169
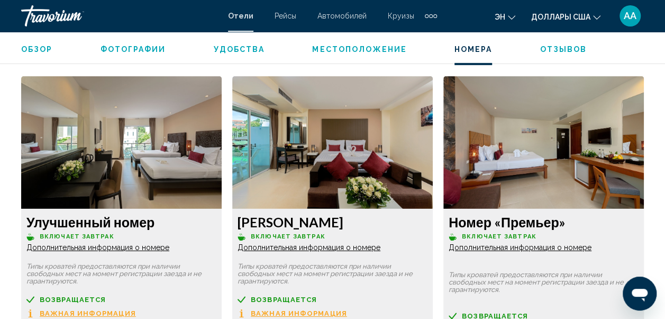
scroll to position [1592, 0]
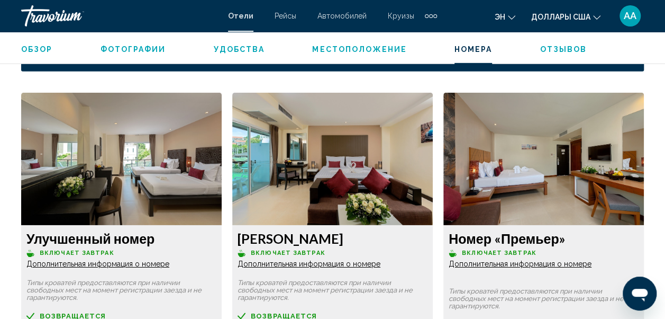
click at [169, 263] on span "Дополнительная информация о номере" at bounding box center [97, 263] width 143 height 8
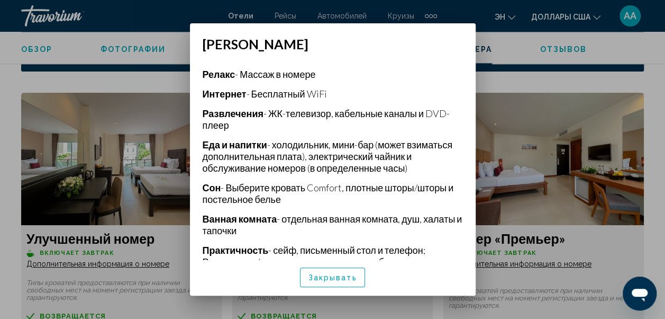
scroll to position [254, 0]
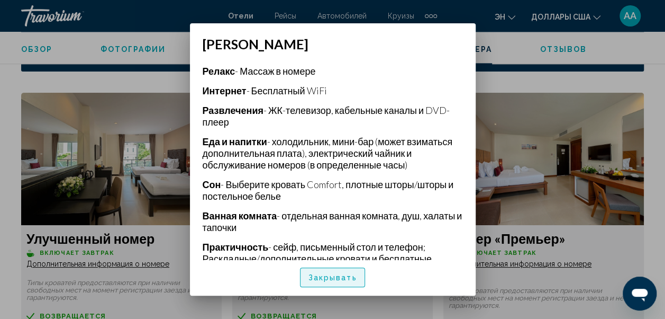
click at [323, 276] on span "Закрывать" at bounding box center [333, 277] width 49 height 8
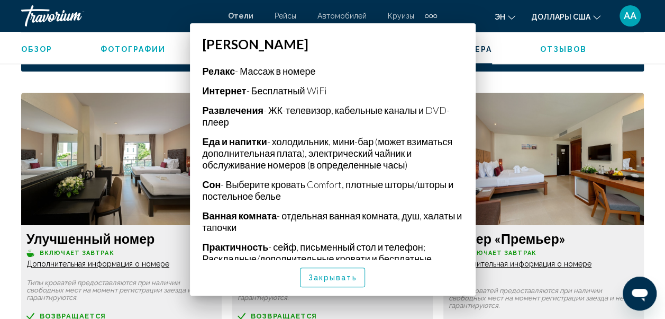
scroll to position [1592, 0]
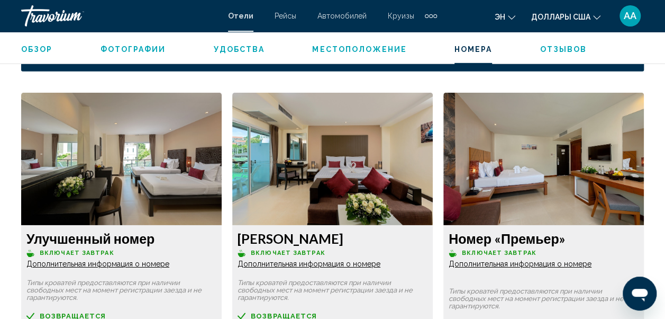
click at [158, 266] on span "Дополнительная информация о номере" at bounding box center [97, 263] width 143 height 8
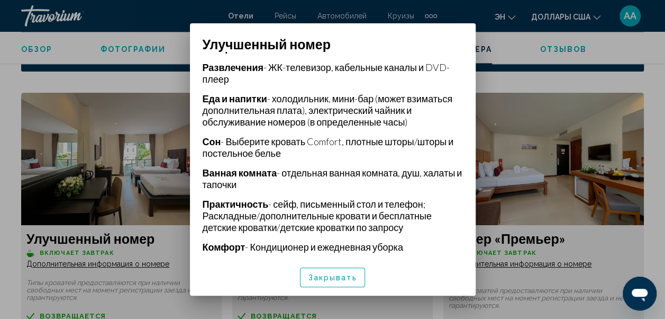
scroll to position [312, 0]
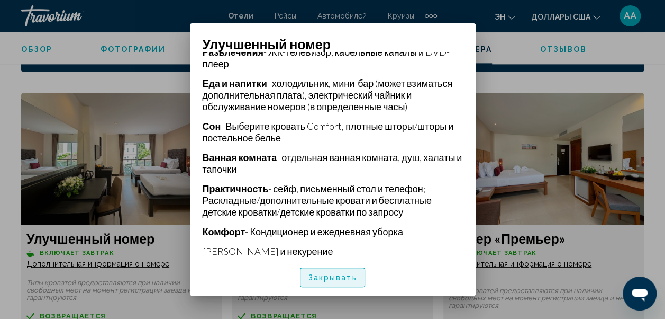
click at [323, 281] on span "Закрывать" at bounding box center [333, 277] width 49 height 8
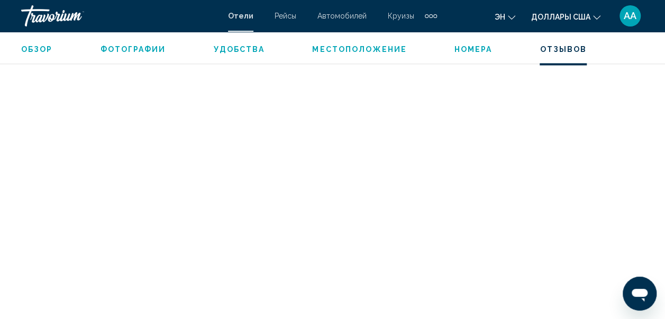
scroll to position [2686, 0]
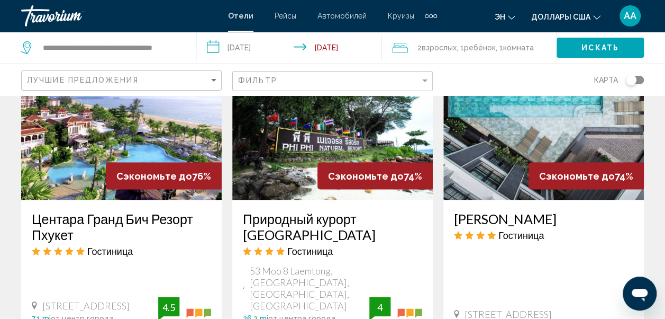
scroll to position [995, 0]
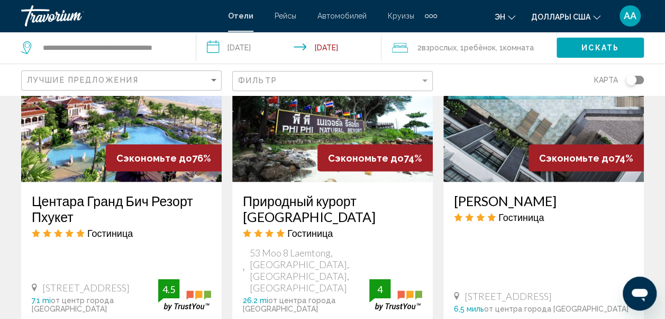
click at [293, 128] on img "Основное содержание" at bounding box center [332, 96] width 201 height 169
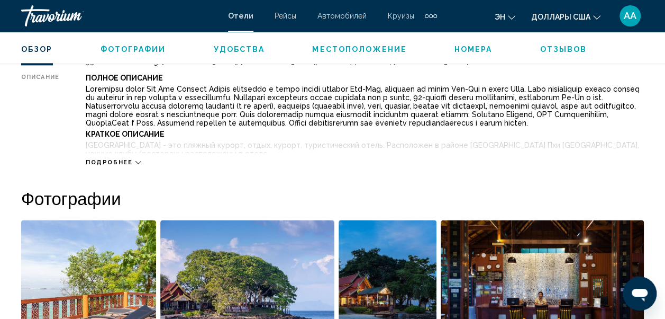
scroll to position [582, 0]
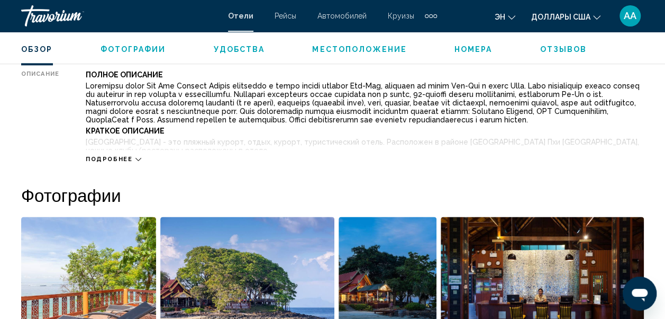
click at [136, 158] on icon "Основное содержание" at bounding box center [139, 159] width 6 height 6
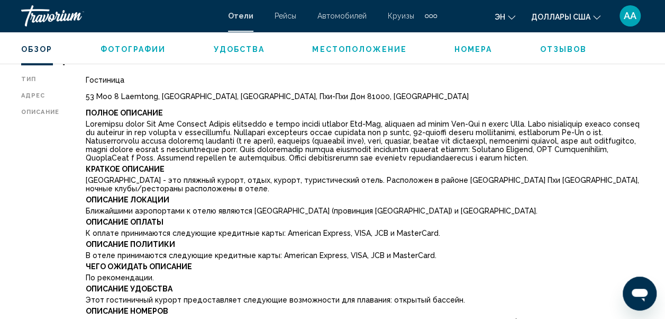
scroll to position [519, 0]
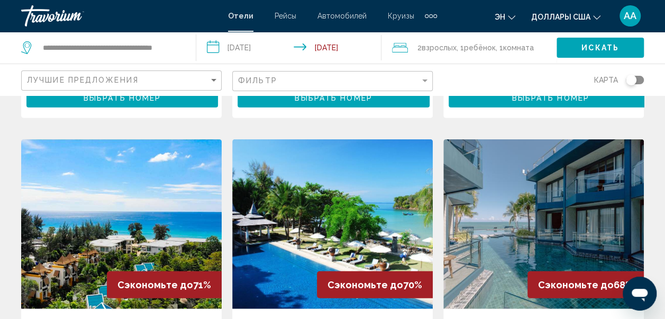
scroll to position [1313, 0]
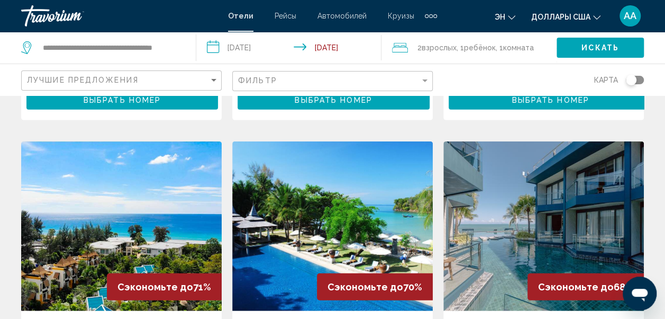
click at [571, 141] on img "Основное содержание" at bounding box center [544, 225] width 201 height 169
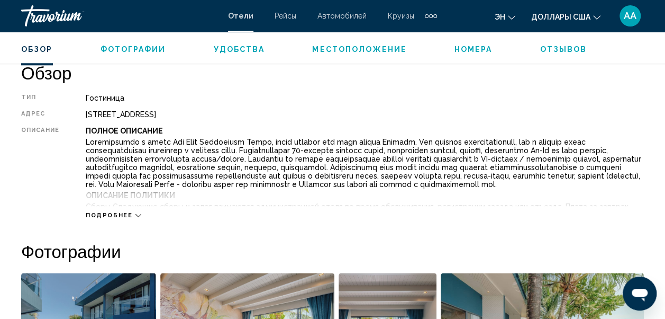
scroll to position [547, 0]
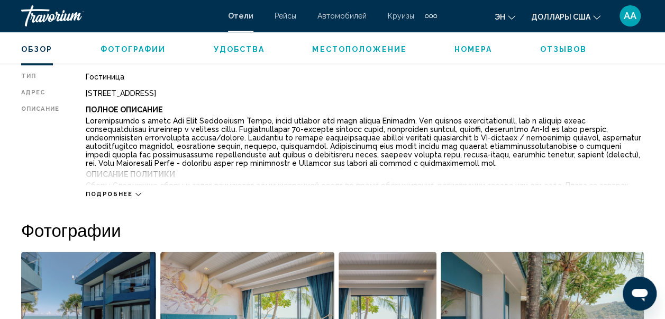
click at [137, 193] on div "Подробнее" at bounding box center [365, 183] width 558 height 29
click at [137, 193] on icon "Основное содержание" at bounding box center [139, 194] width 6 height 6
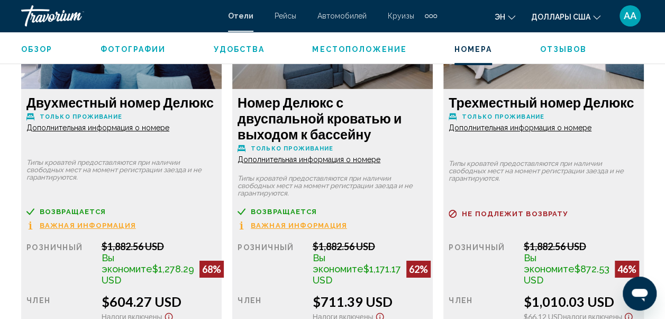
scroll to position [1754, 0]
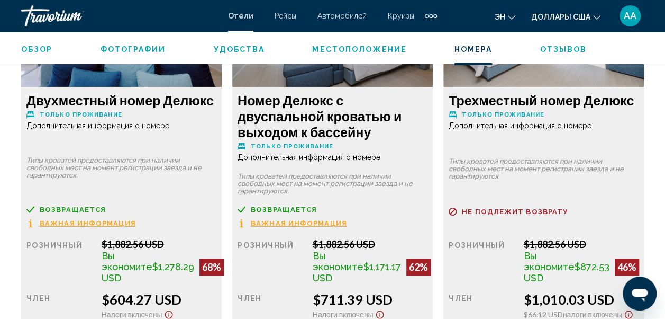
drag, startPoint x: 267, startPoint y: 187, endPoint x: 384, endPoint y: 217, distance: 121.1
click at [222, 217] on div "Номер Делюкс с двуспальной кроватью и выходом к бассейну Только проживание Допо…" at bounding box center [121, 231] width 201 height 289
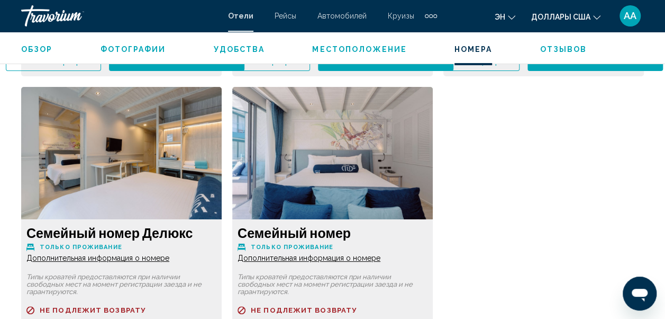
scroll to position [2051, 0]
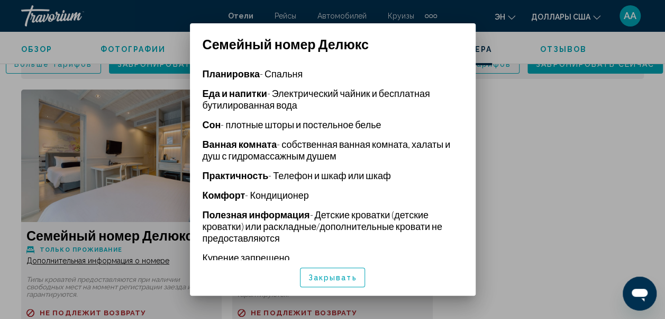
scroll to position [246, 0]
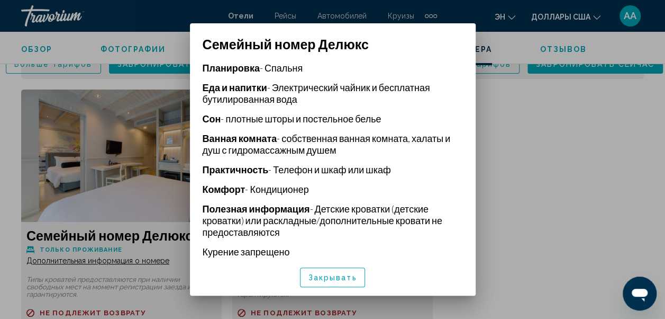
click at [337, 282] on button "Закрывать" at bounding box center [333, 277] width 66 height 20
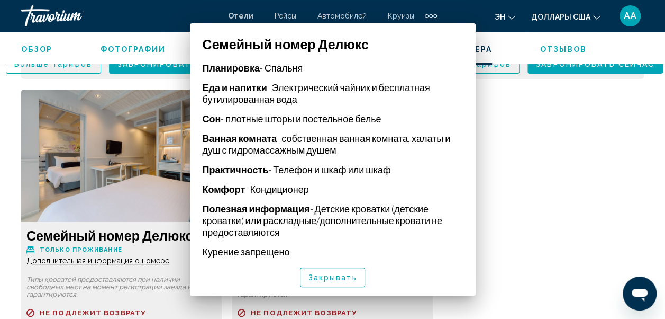
scroll to position [2051, 0]
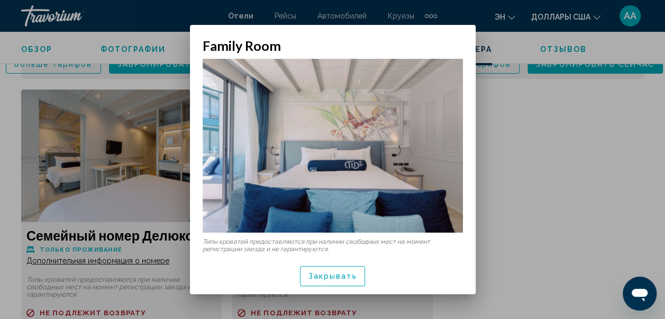
scroll to position [0, 0]
click at [338, 282] on button "Закрывать" at bounding box center [333, 276] width 66 height 20
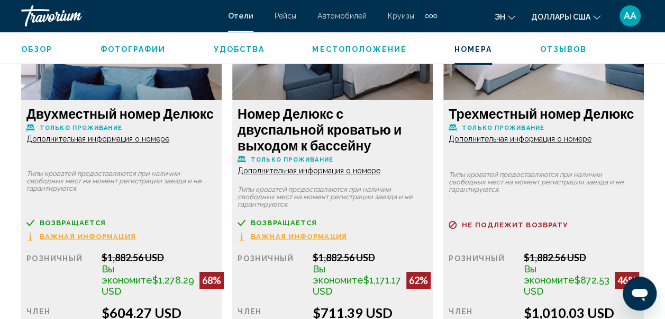
scroll to position [1754, 0]
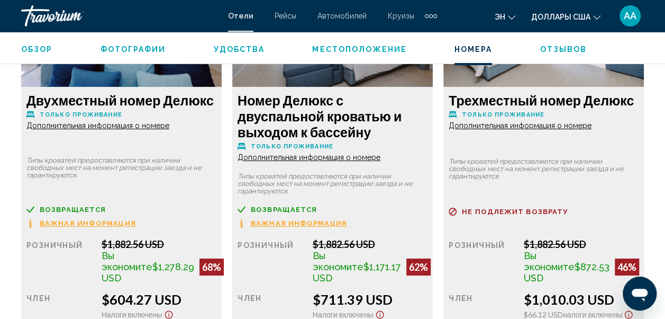
click at [169, 130] on span "Дополнительная информация о номере" at bounding box center [97, 125] width 143 height 8
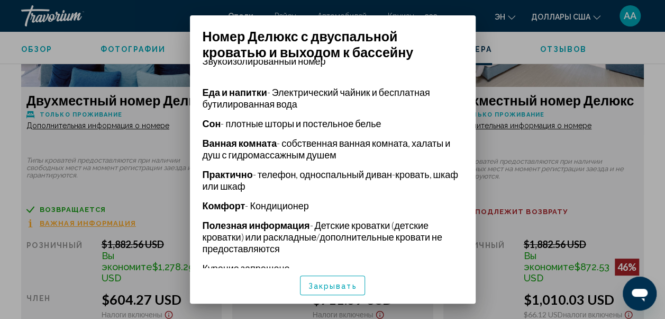
scroll to position [238, 0]
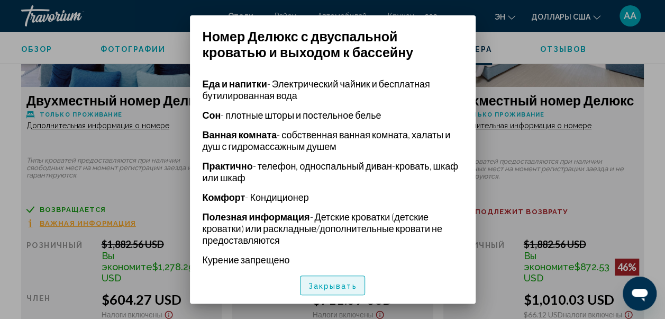
click at [316, 282] on span "Закрывать" at bounding box center [333, 285] width 49 height 8
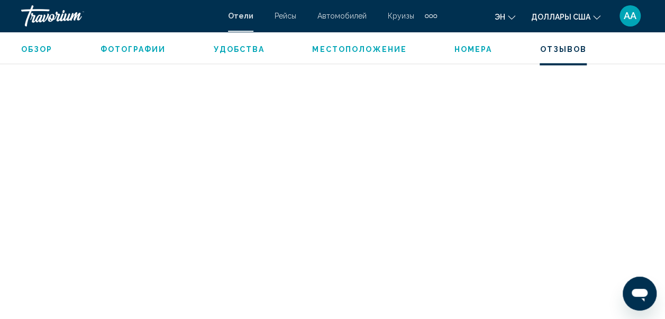
scroll to position [2657, 0]
click at [126, 46] on span "Фотографии" at bounding box center [134, 49] width 66 height 8
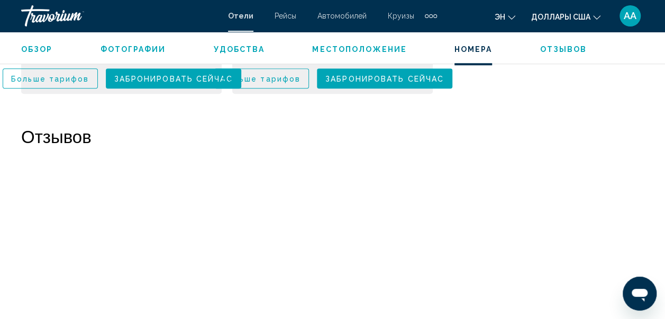
click at [126, 46] on span "Фотографии" at bounding box center [134, 49] width 66 height 8
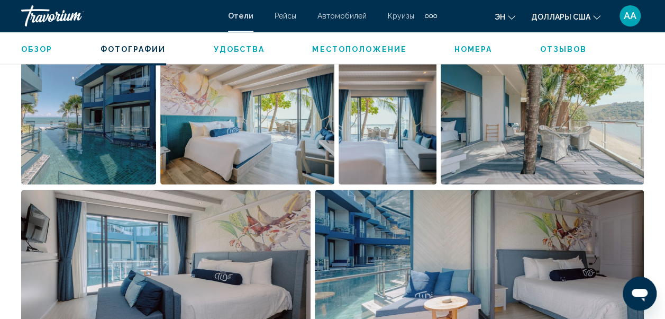
scroll to position [736, 0]
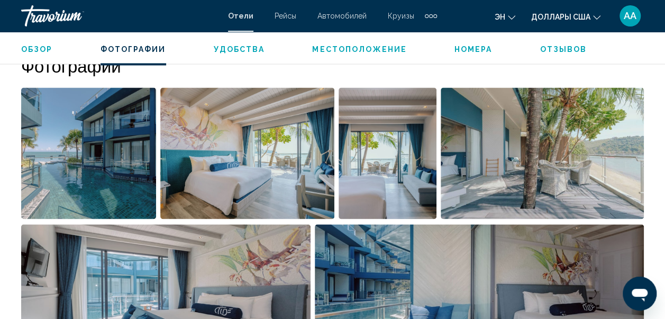
click at [335, 51] on span "Местоположение" at bounding box center [359, 49] width 94 height 8
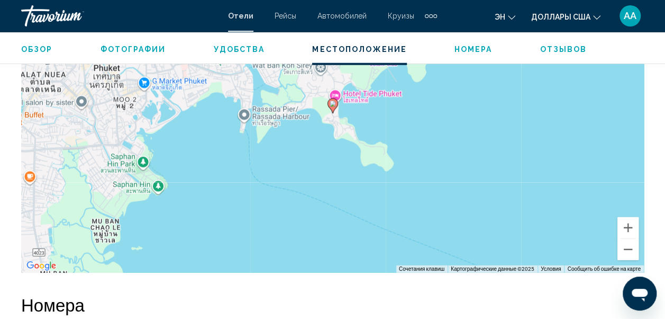
scroll to position [1336, 0]
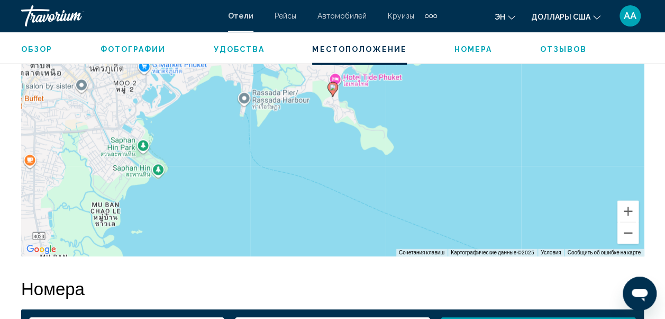
click at [228, 53] on span "Удобства" at bounding box center [239, 49] width 51 height 8
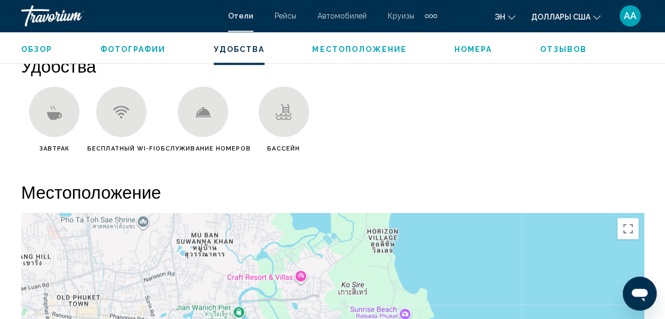
click at [228, 53] on span "Удобства" at bounding box center [239, 49] width 51 height 8
click at [467, 49] on span "Номера" at bounding box center [474, 49] width 38 height 8
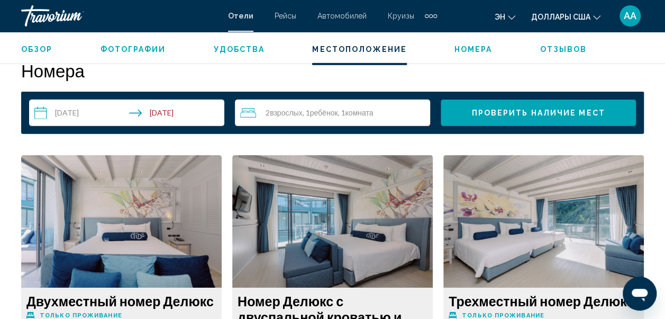
scroll to position [1558, 0]
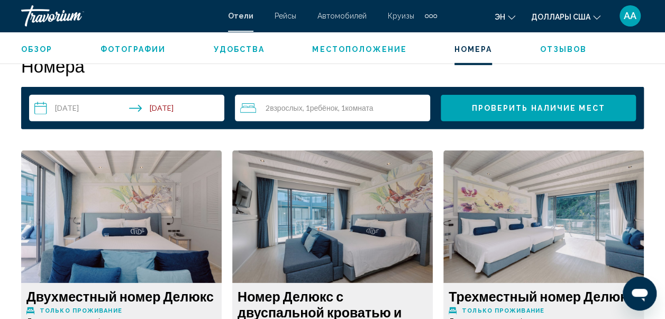
click at [560, 51] on span "Отзывов" at bounding box center [563, 49] width 47 height 8
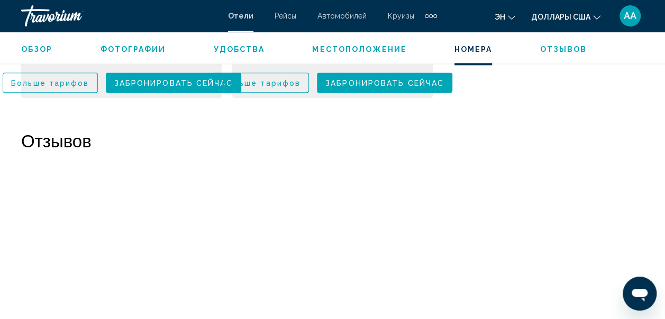
scroll to position [2482, 0]
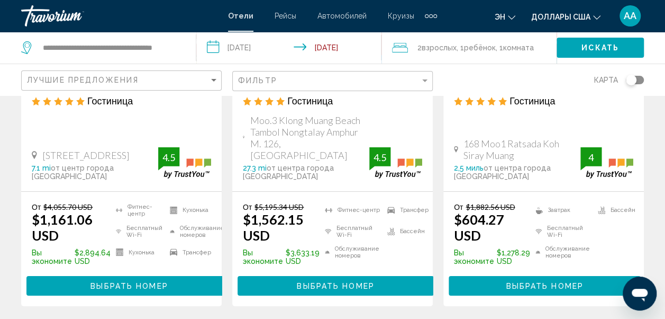
scroll to position [1567, 0]
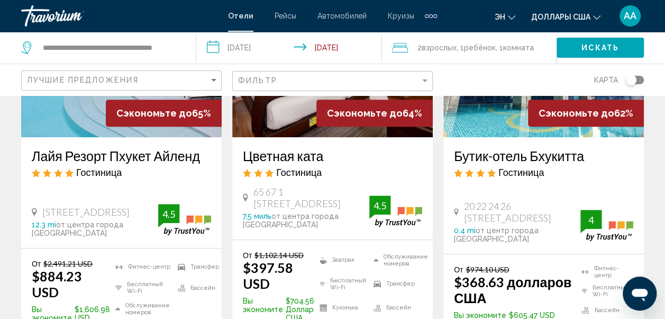
scroll to position [191, 0]
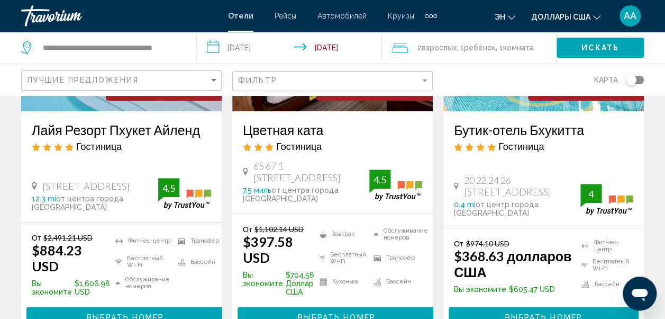
click at [113, 101] on img "Основное содержание" at bounding box center [121, 26] width 201 height 169
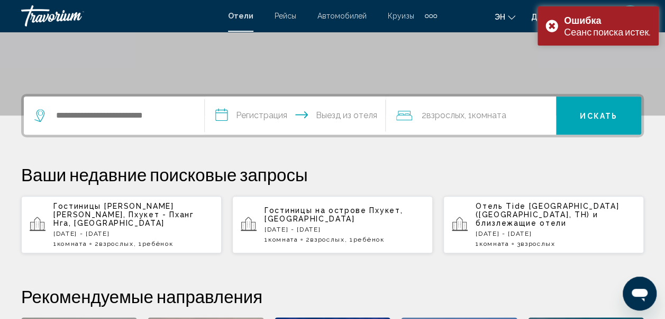
scroll to position [212, 0]
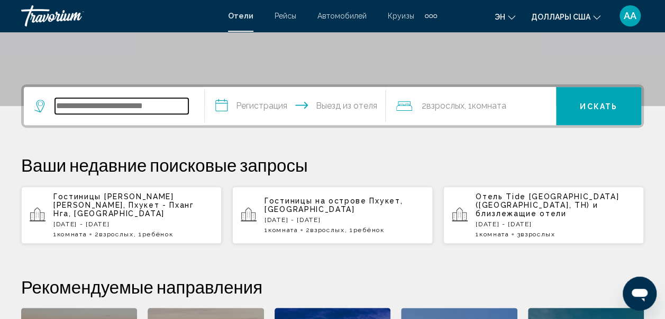
click at [64, 102] on input "Виджет поиска" at bounding box center [121, 106] width 133 height 16
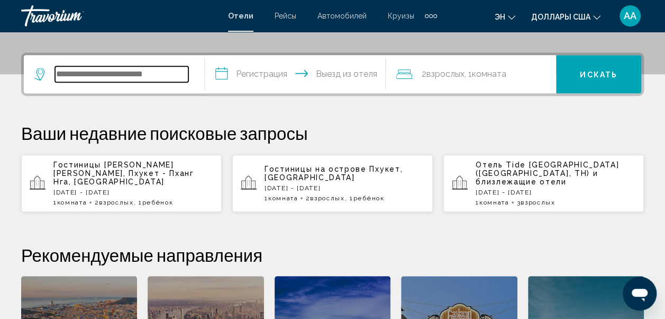
scroll to position [262, 0]
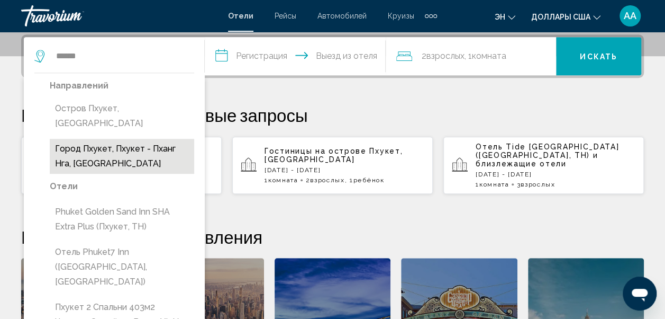
click at [93, 139] on button "Город Пхукет, Пхукет - Пханг Нга, [GEOGRAPHIC_DATA]" at bounding box center [122, 156] width 145 height 35
type input "**********"
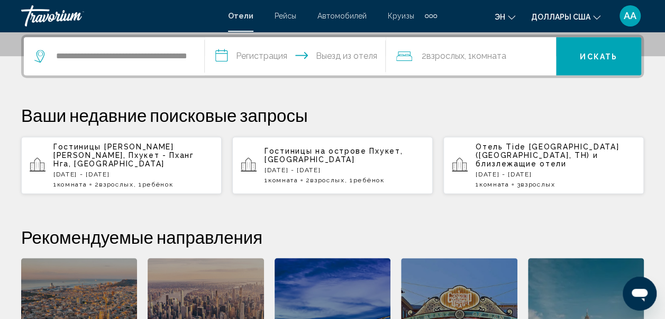
click at [226, 55] on input "**********" at bounding box center [297, 57] width 185 height 41
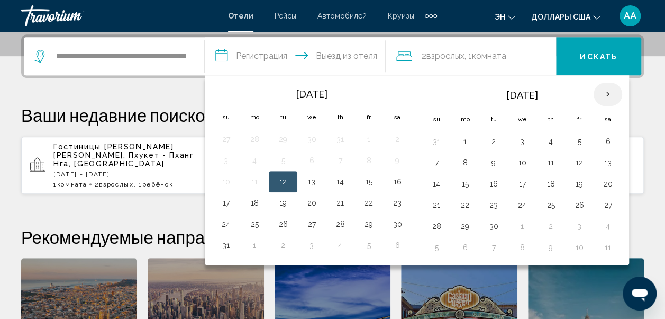
click at [603, 86] on th "Next month" at bounding box center [608, 94] width 29 height 23
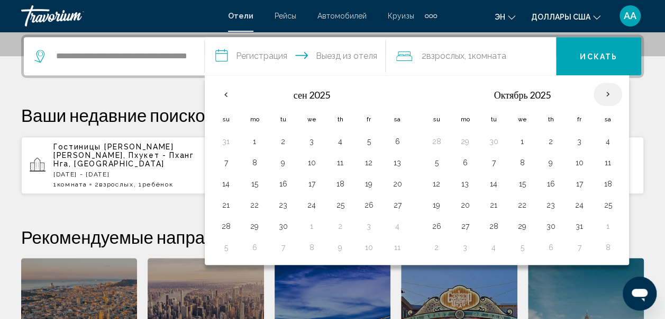
click at [603, 86] on th "Next month" at bounding box center [608, 94] width 29 height 23
click at [604, 141] on button "1" at bounding box center [608, 141] width 17 height 15
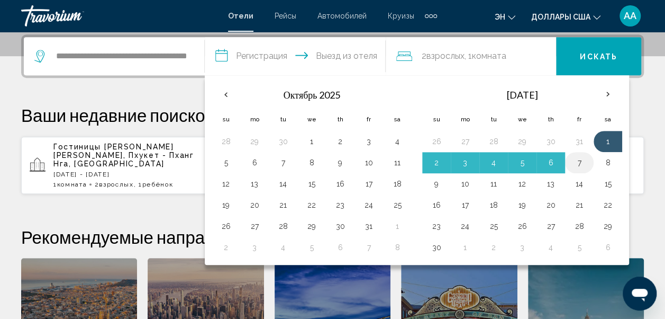
click at [576, 163] on button "7" at bounding box center [579, 162] width 17 height 15
type input "**********"
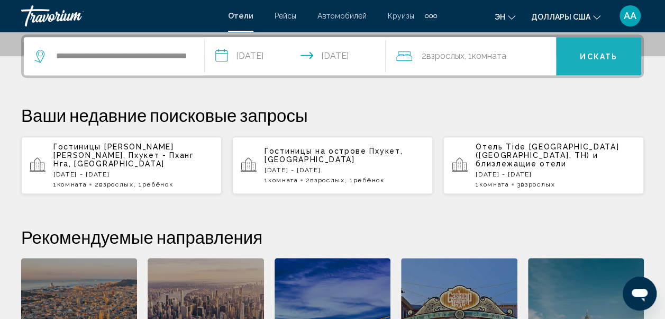
click at [607, 52] on span "Искать" at bounding box center [599, 56] width 38 height 8
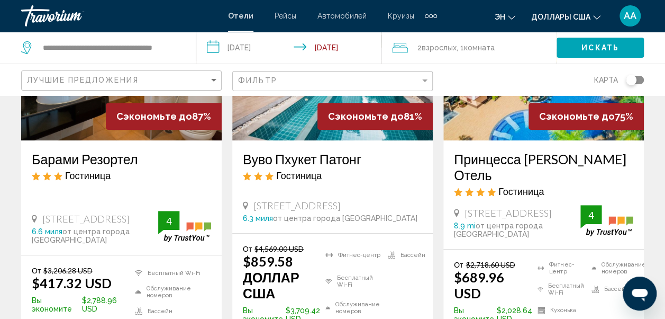
scroll to position [169, 0]
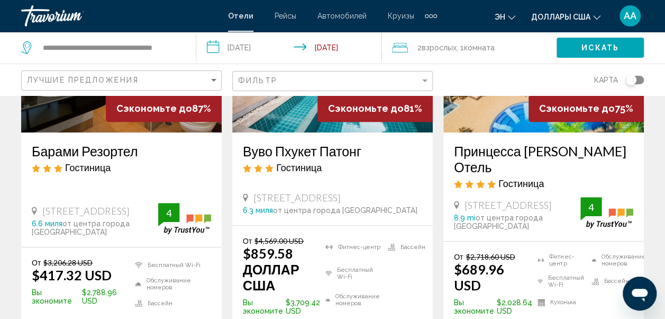
click at [496, 111] on img "Основное содержание" at bounding box center [544, 47] width 201 height 169
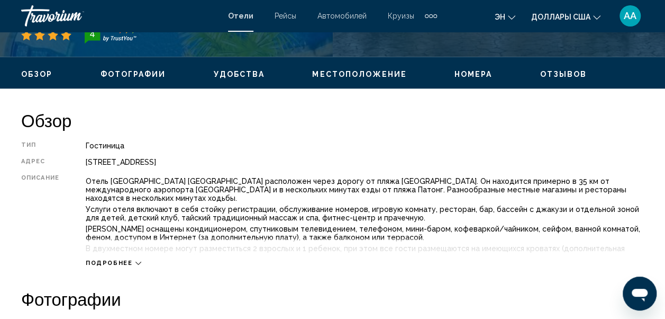
scroll to position [484, 0]
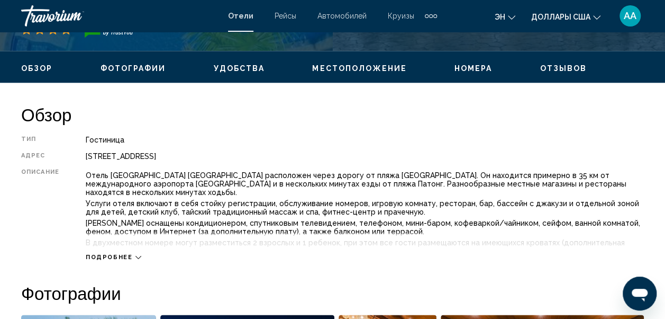
click at [136, 258] on icon "Основное содержание" at bounding box center [139, 257] width 6 height 6
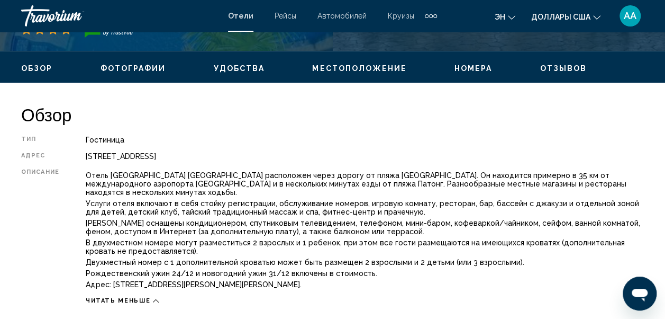
click at [32, 236] on div "Описание" at bounding box center [40, 229] width 38 height 123
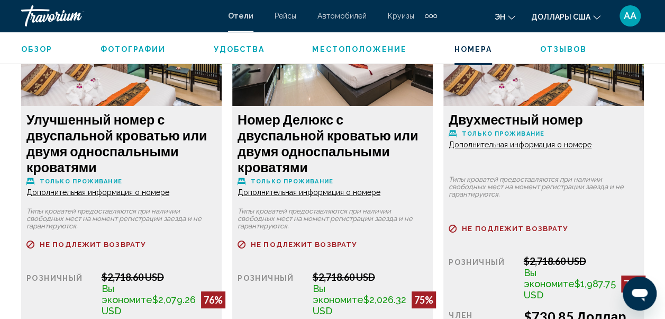
scroll to position [1775, 0]
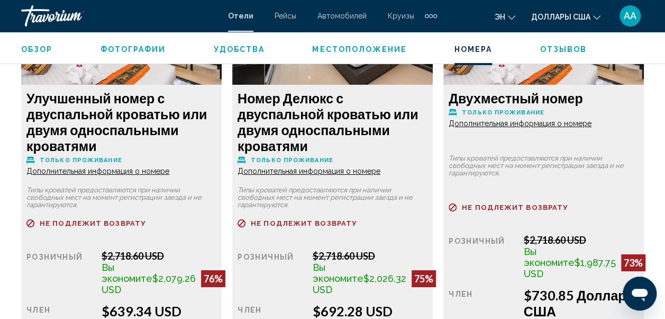
click at [144, 167] on span "Дополнительная информация о номере" at bounding box center [97, 171] width 143 height 8
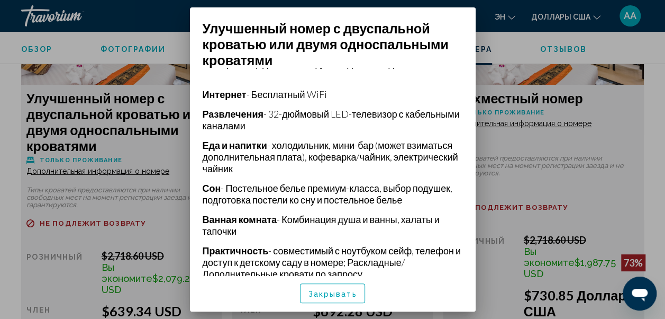
scroll to position [254, 0]
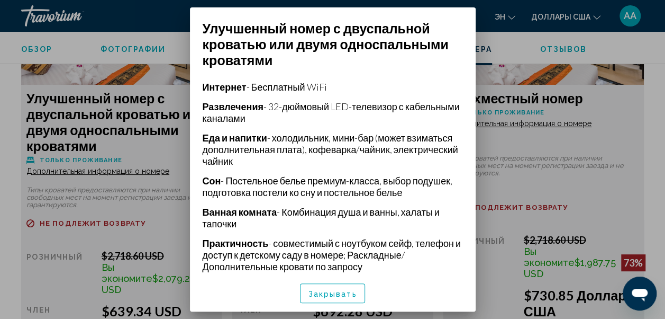
click at [466, 68] on div "Типы кроватей предоставляются при наличии свободных мест на момент регистрации …" at bounding box center [333, 171] width 286 height 207
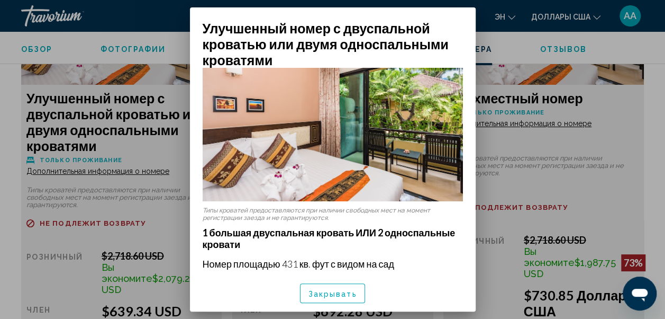
click at [466, 68] on div "Типы кроватей предоставляются при наличии свободных мест на момент регистрации …" at bounding box center [333, 171] width 286 height 207
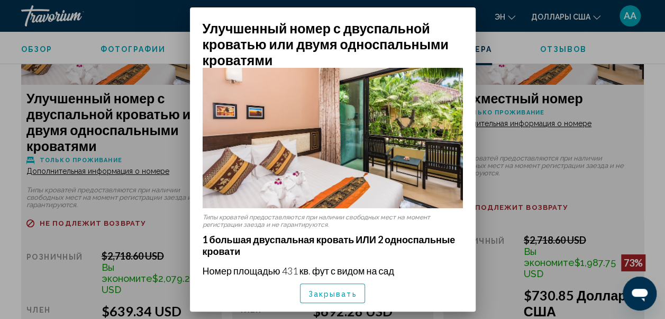
click at [516, 21] on div at bounding box center [332, 159] width 665 height 319
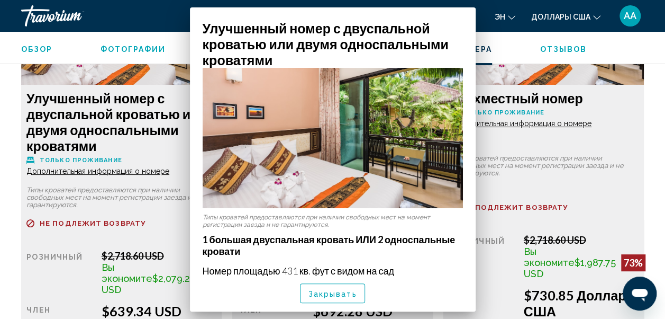
scroll to position [1775, 0]
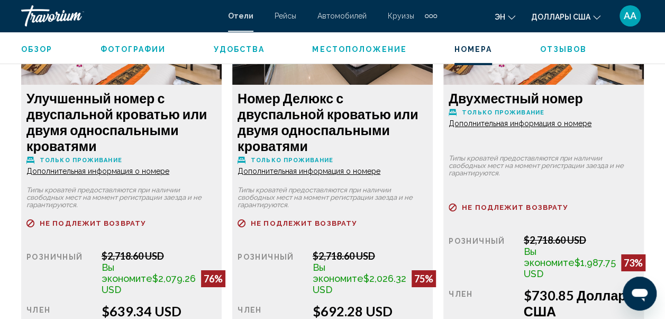
click at [169, 167] on span "Дополнительная информация о номере" at bounding box center [97, 171] width 143 height 8
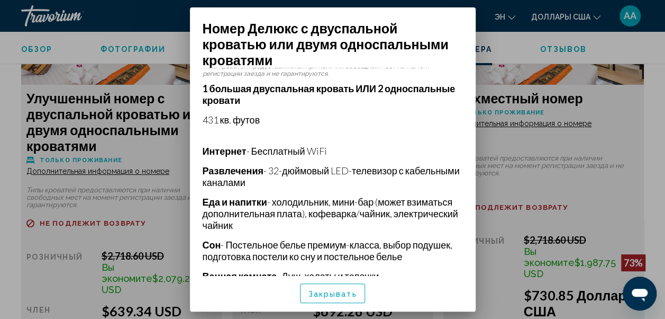
scroll to position [191, 0]
click at [350, 286] on button "Закрывать" at bounding box center [333, 293] width 66 height 20
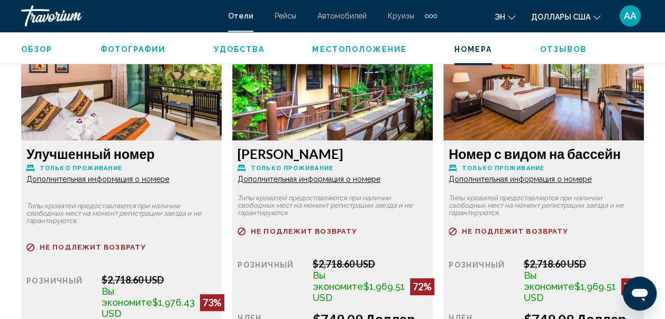
scroll to position [2178, 0]
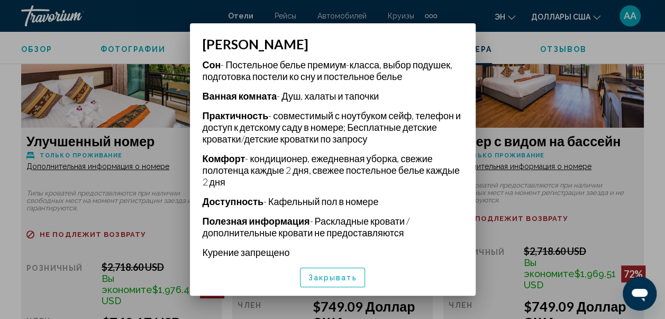
scroll to position [374, 0]
click at [348, 278] on span "Закрывать" at bounding box center [333, 277] width 49 height 8
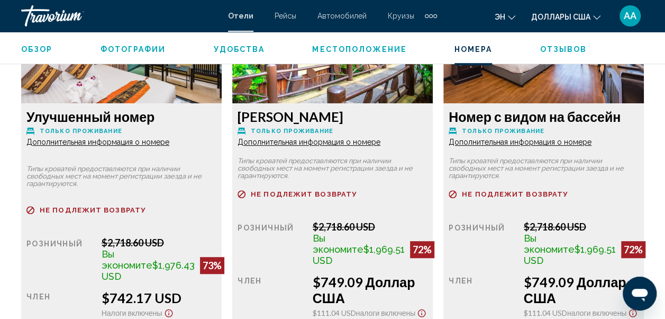
scroll to position [2220, 0]
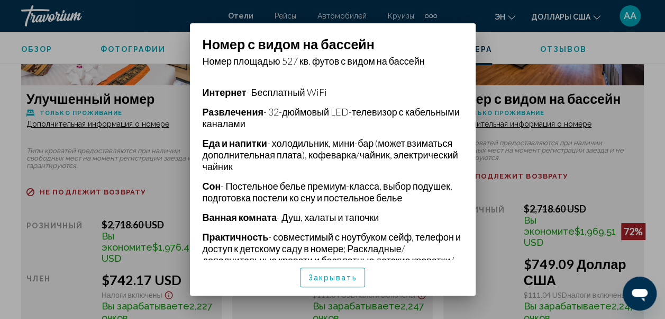
scroll to position [254, 0]
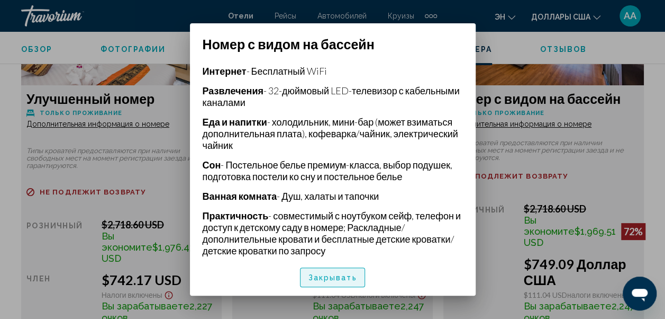
click at [348, 277] on span "Закрывать" at bounding box center [333, 277] width 49 height 8
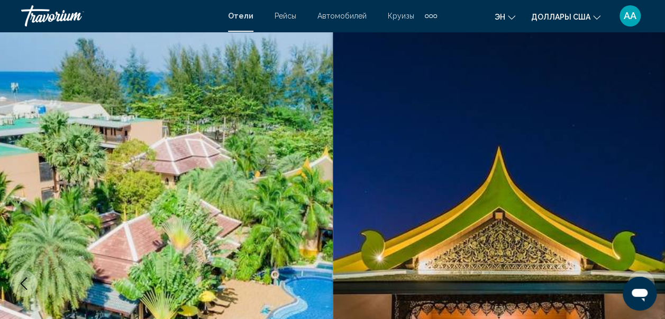
scroll to position [2220, 0]
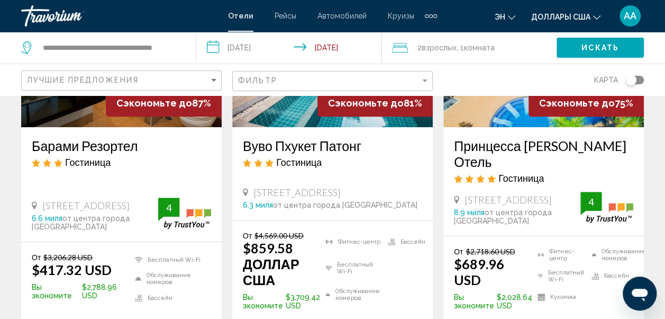
scroll to position [176, 0]
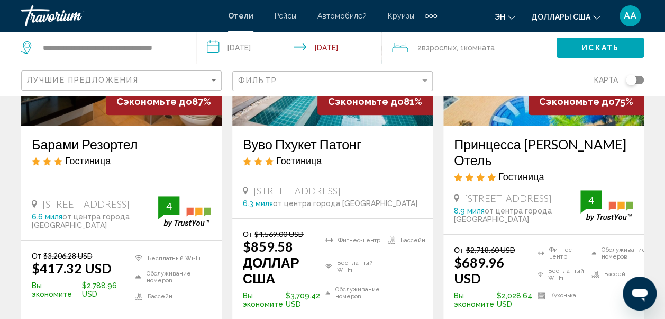
click at [52, 106] on img "Основное содержание" at bounding box center [121, 40] width 201 height 169
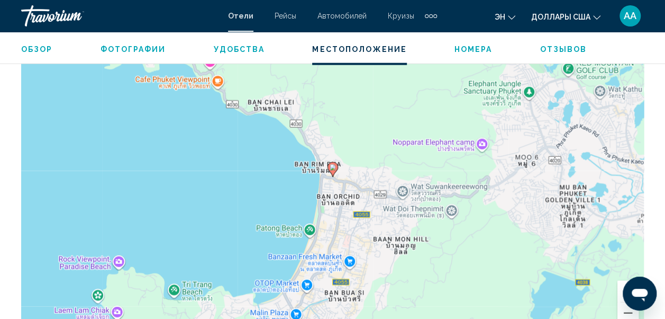
scroll to position [1253, 0]
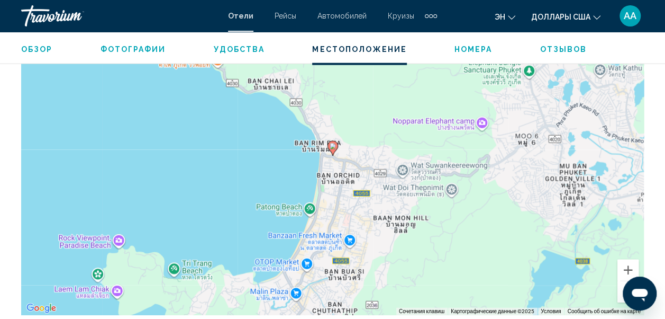
click at [546, 50] on span "Отзывов" at bounding box center [563, 49] width 47 height 8
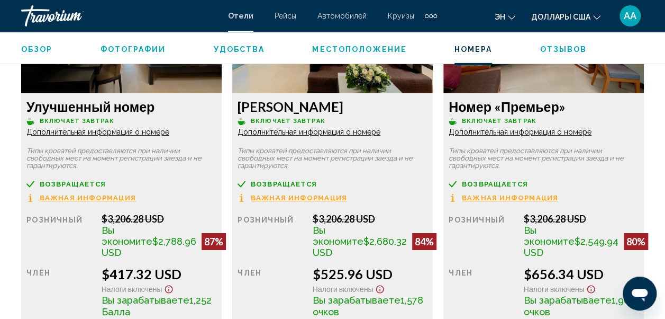
scroll to position [1726, 0]
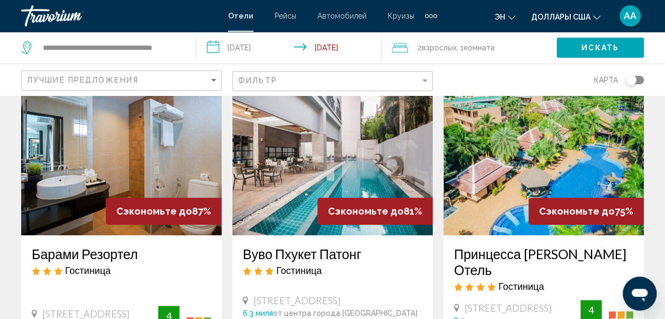
scroll to position [64, 0]
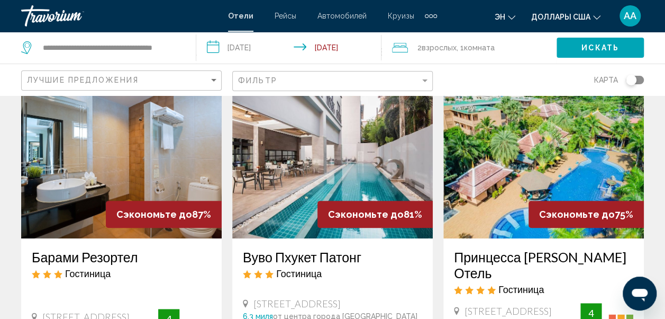
click at [505, 211] on img "Основное содержание" at bounding box center [544, 153] width 201 height 169
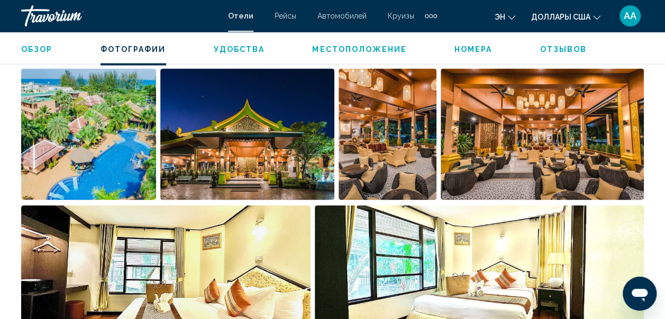
scroll to position [752, 0]
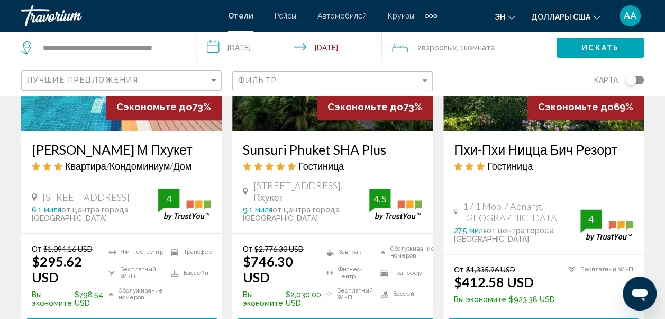
scroll to position [593, 0]
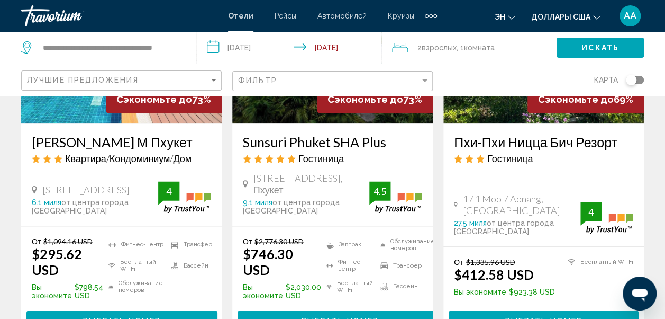
click at [266, 106] on img "Основное содержание" at bounding box center [332, 38] width 201 height 169
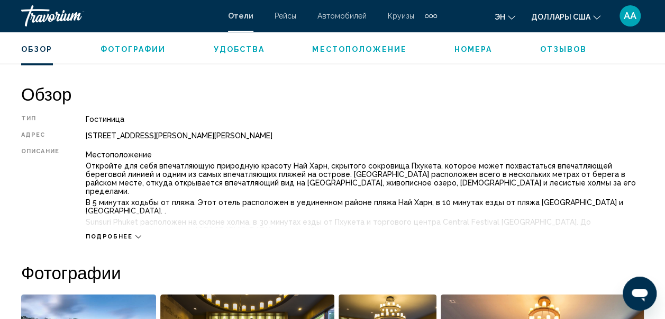
scroll to position [547, 0]
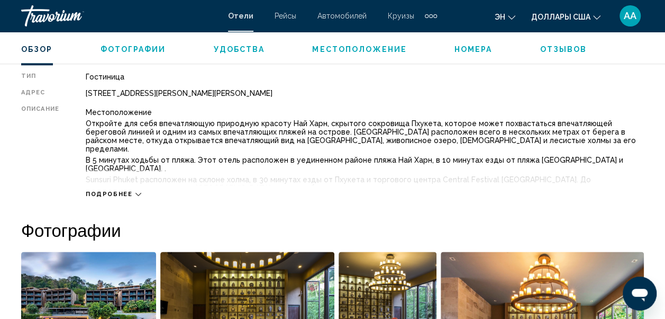
click at [136, 194] on icon "Основное содержание" at bounding box center [139, 194] width 6 height 6
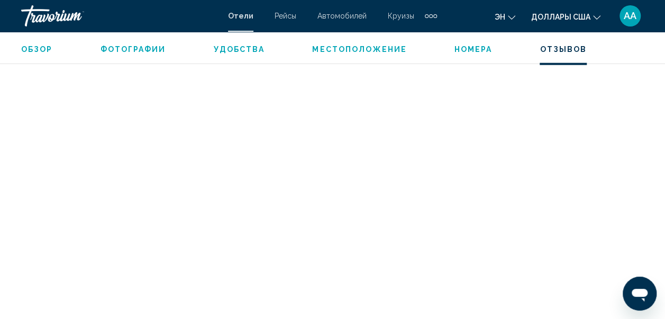
scroll to position [5241, 0]
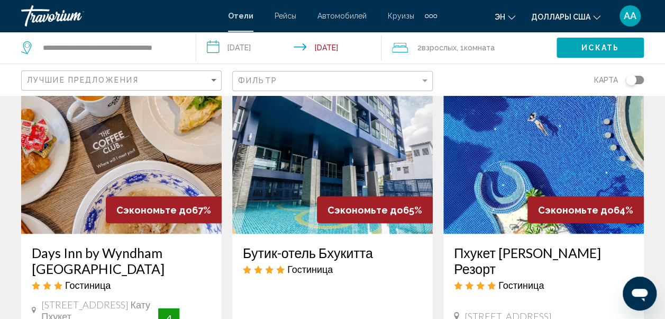
scroll to position [875, 0]
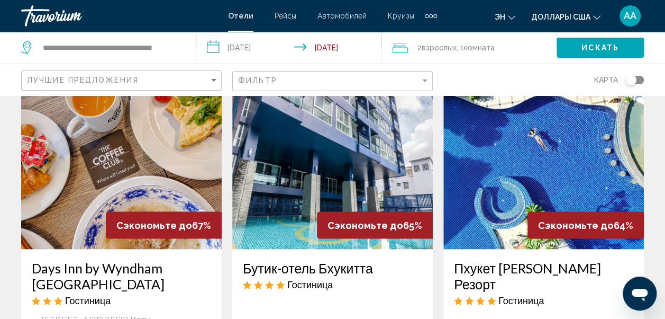
click at [316, 154] on img "Основное содержание" at bounding box center [332, 163] width 201 height 169
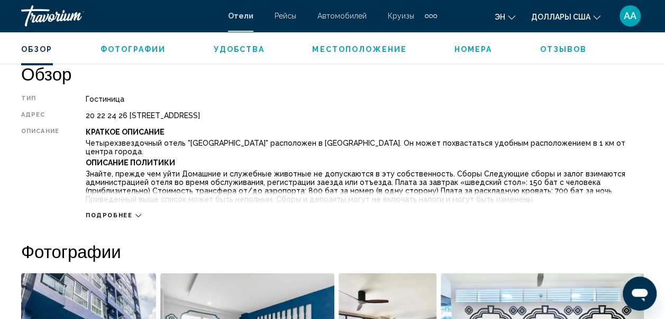
scroll to position [526, 0]
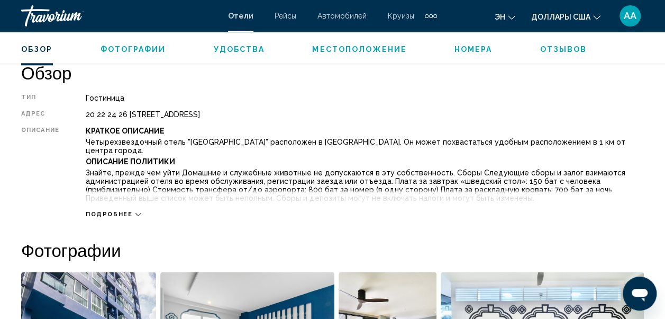
click at [136, 211] on icon "Основное содержание" at bounding box center [139, 214] width 6 height 6
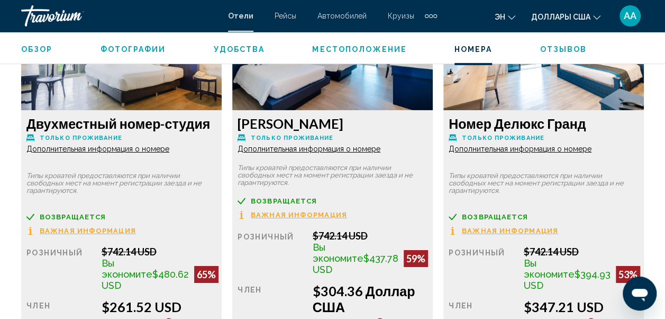
scroll to position [1712, 0]
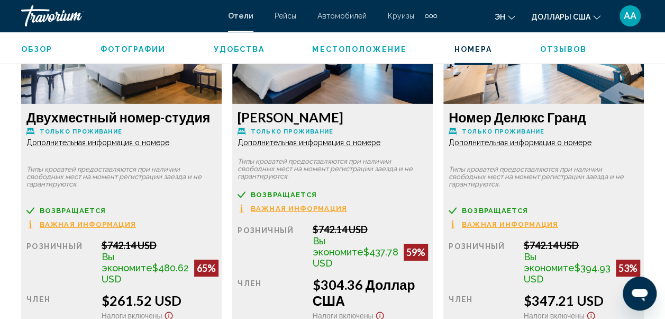
click at [169, 138] on span "Дополнительная информация о номере" at bounding box center [97, 142] width 143 height 8
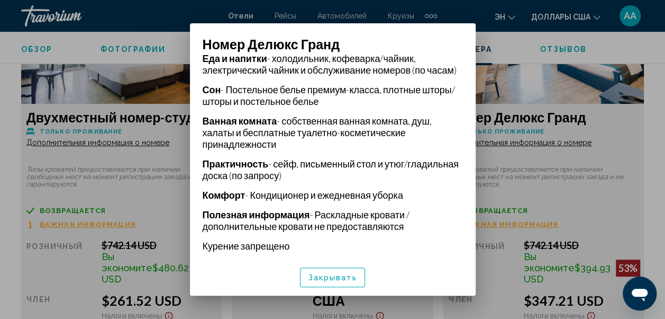
scroll to position [312, 0]
click at [348, 277] on span "Закрывать" at bounding box center [333, 277] width 49 height 8
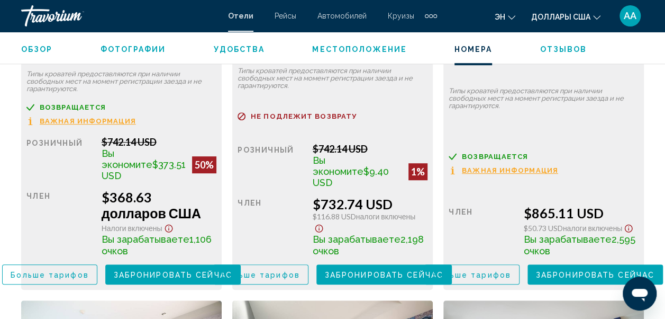
scroll to position [2255, 0]
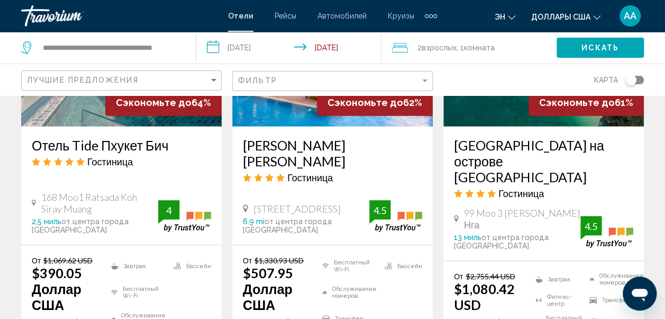
scroll to position [1426, 0]
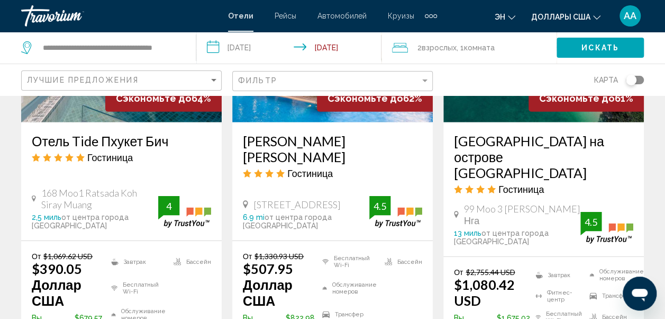
click at [176, 99] on img "Основное содержание" at bounding box center [121, 37] width 201 height 169
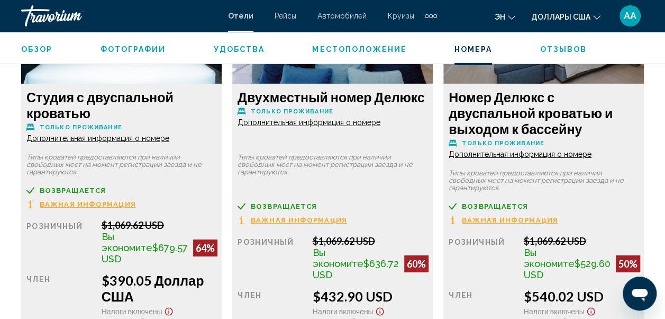
scroll to position [1454, 0]
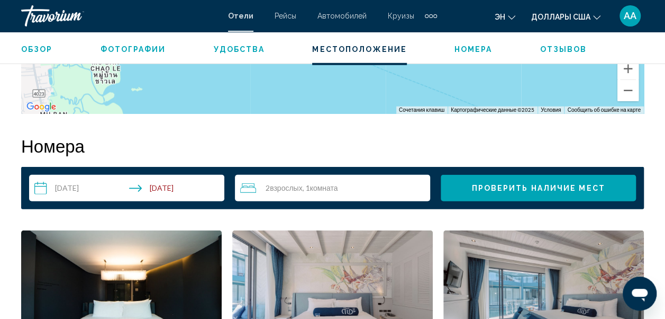
click at [252, 187] on icon "Путешественники: 2 взрослых, 0 детей" at bounding box center [248, 188] width 16 height 10
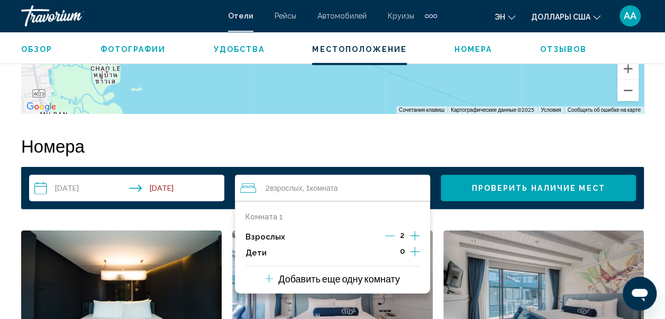
click at [412, 248] on icon "Дочерние элементы" at bounding box center [415, 251] width 10 height 13
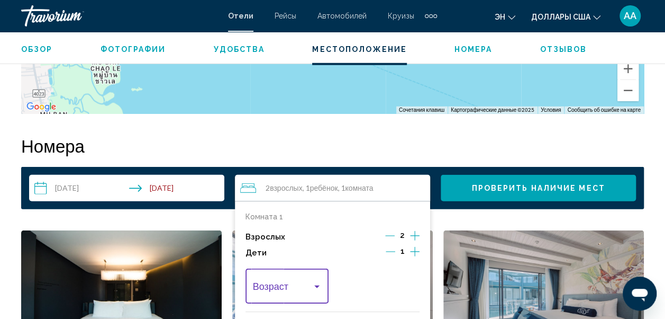
click at [319, 288] on div "Путешественники: 2 взрослых, 1 ребенок" at bounding box center [317, 286] width 10 height 8
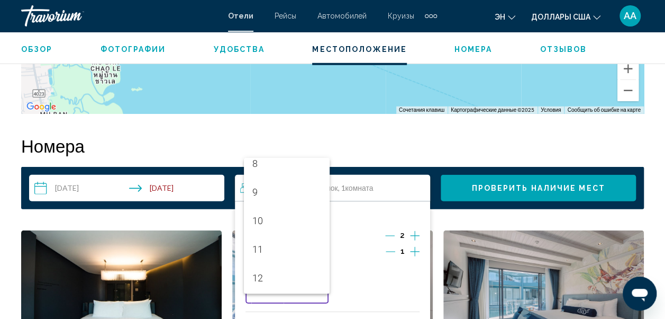
scroll to position [356, 0]
click at [255, 188] on span "13" at bounding box center [287, 188] width 69 height 29
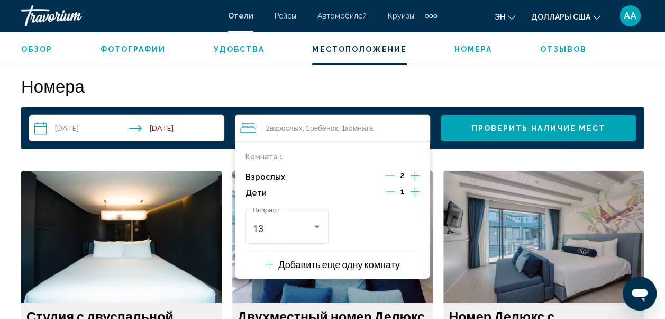
scroll to position [1518, 0]
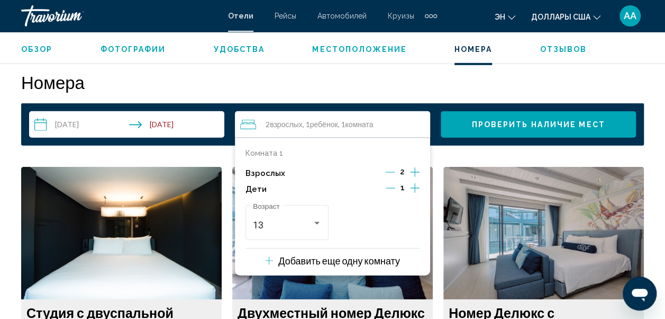
click at [528, 125] on span "Проверить Наличие мест" at bounding box center [538, 125] width 133 height 8
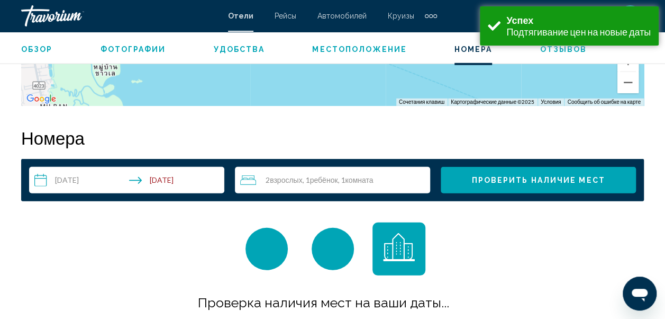
scroll to position [1525, 0]
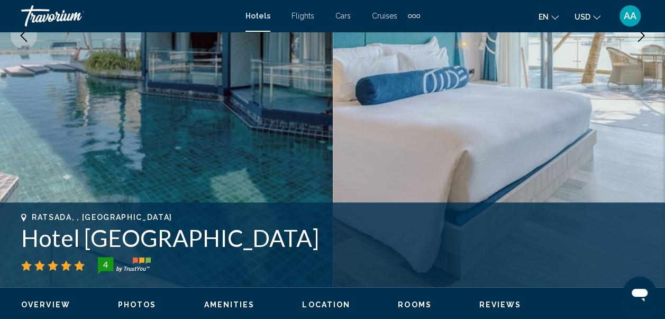
scroll to position [526, 0]
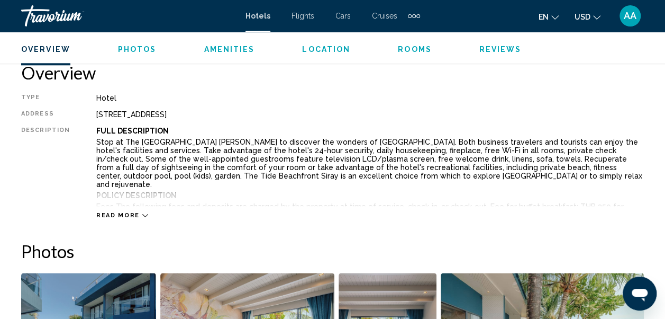
click at [554, 18] on icon "Change language" at bounding box center [555, 17] width 7 height 4
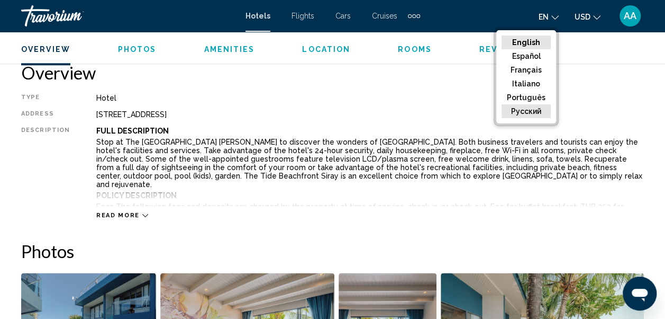
click at [524, 111] on button "русский" at bounding box center [526, 111] width 49 height 14
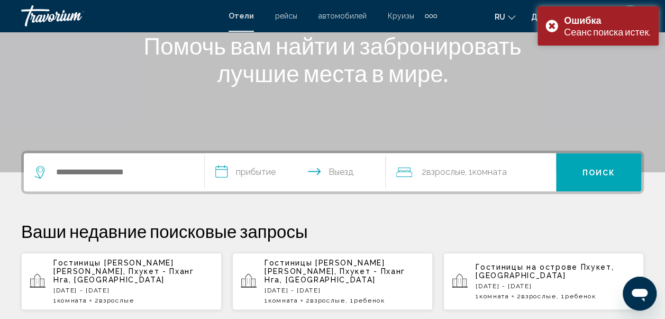
scroll to position [148, 0]
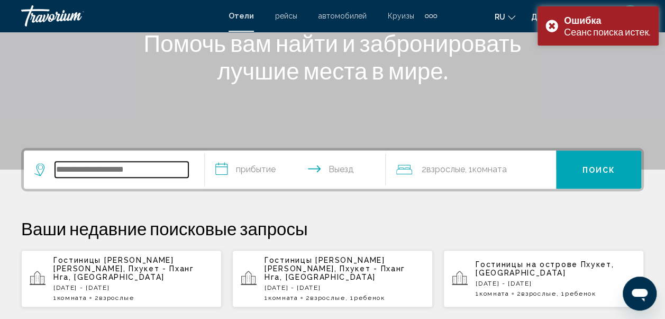
click at [57, 165] on input "Виджет поиска" at bounding box center [121, 169] width 133 height 16
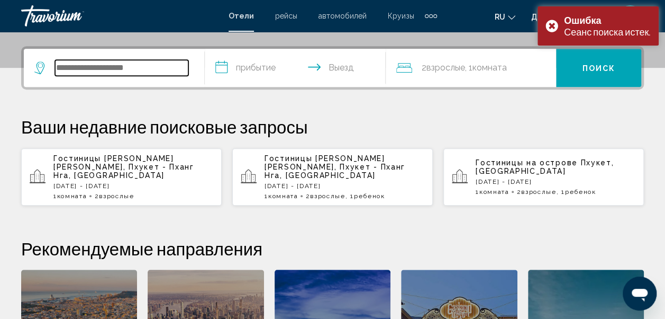
scroll to position [262, 0]
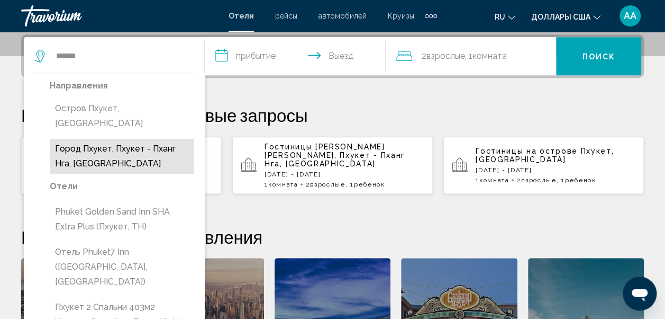
click at [112, 139] on button "Город Пхукет, Пхукет - Пханг Нга, [GEOGRAPHIC_DATA]" at bounding box center [122, 156] width 145 height 35
type input "**********"
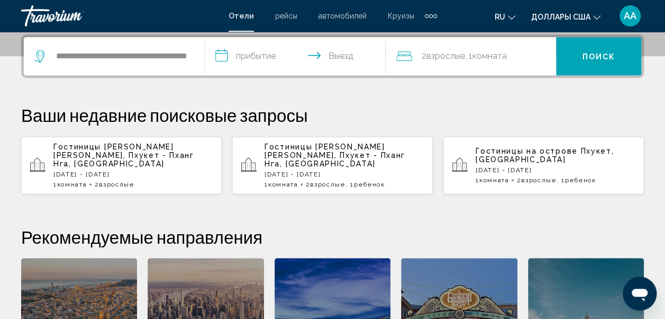
click at [221, 52] on input "**********" at bounding box center [297, 57] width 185 height 41
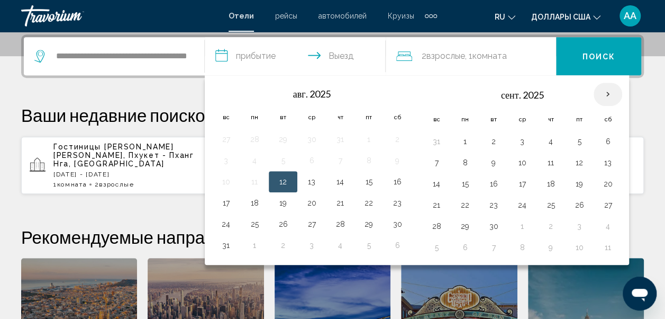
click at [600, 89] on th "Next month" at bounding box center [608, 94] width 29 height 23
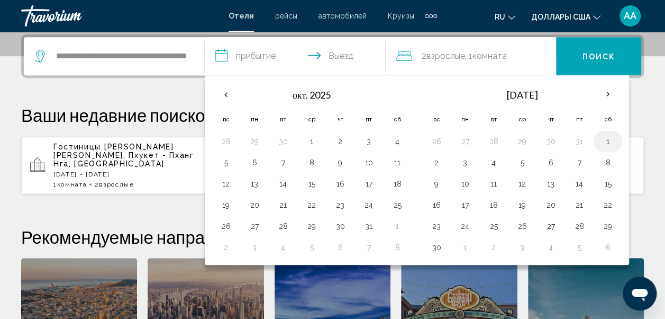
click at [606, 142] on button "1" at bounding box center [608, 141] width 17 height 15
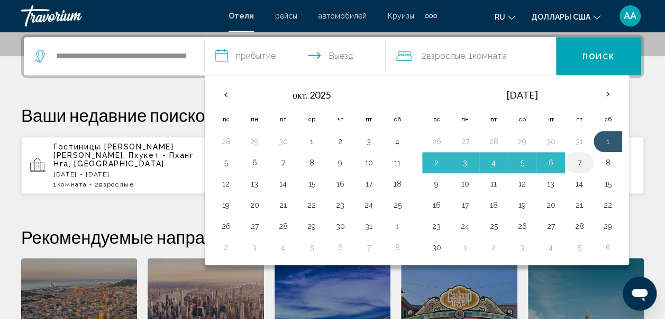
click at [571, 161] on button "7" at bounding box center [579, 162] width 17 height 15
type input "**********"
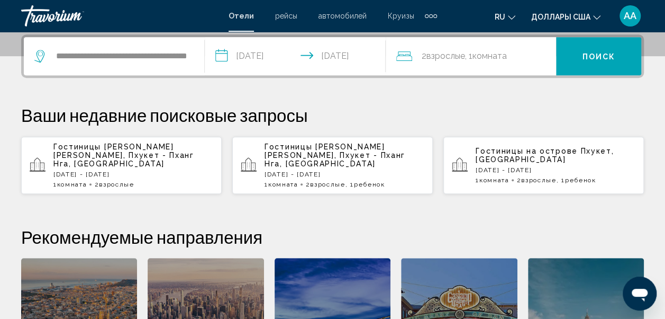
click at [485, 52] on span "Комната" at bounding box center [490, 56] width 34 height 10
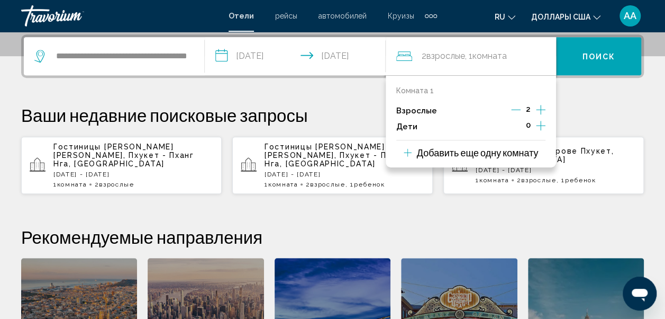
click at [539, 126] on icon "Дочерние элементы" at bounding box center [541, 125] width 10 height 13
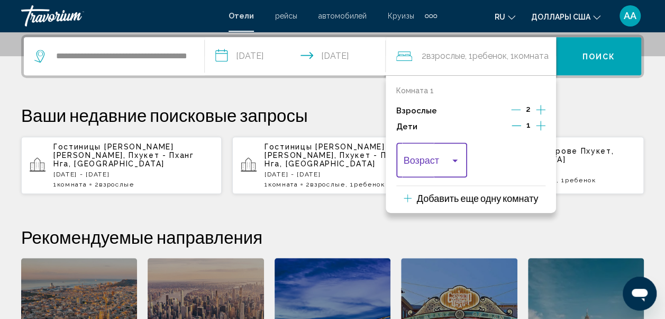
click at [458, 164] on div "Путешественники: 2 взрослых, 1 ребенок" at bounding box center [455, 160] width 10 height 8
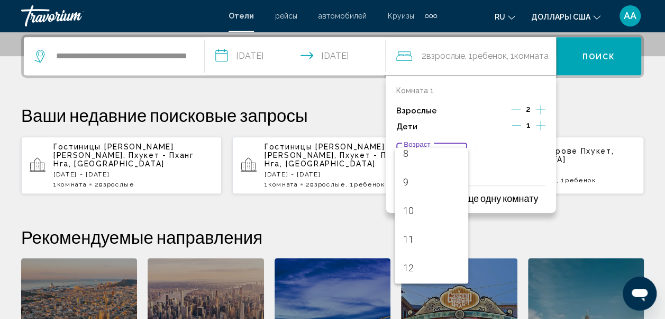
scroll to position [356, 0]
click at [404, 177] on span "13" at bounding box center [431, 178] width 57 height 29
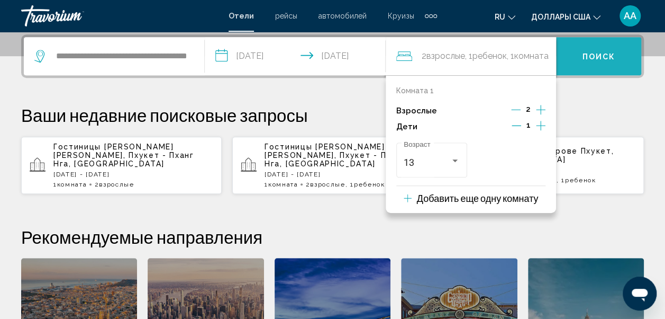
click at [611, 58] on span "Поиск" at bounding box center [598, 56] width 33 height 8
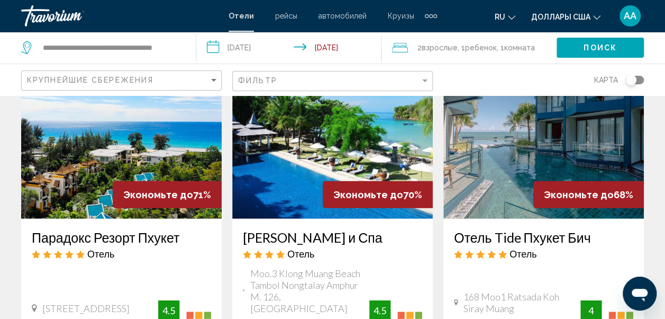
scroll to position [1394, 0]
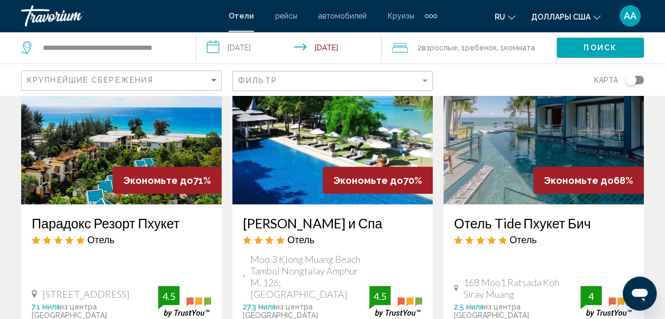
click at [497, 137] on img "Основное содержание" at bounding box center [544, 119] width 201 height 169
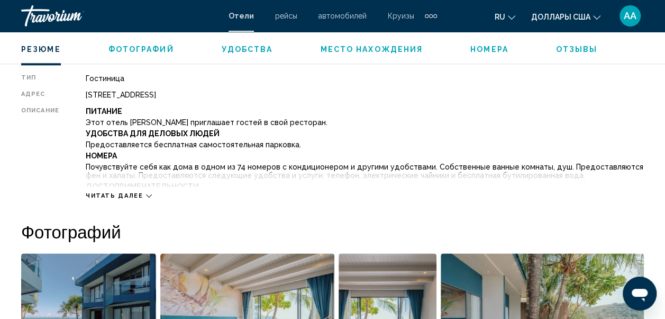
scroll to position [547, 0]
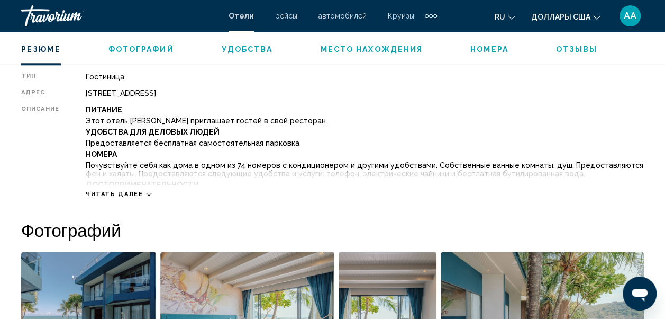
click at [149, 194] on div "Читать далее" at bounding box center [365, 183] width 558 height 29
click at [146, 193] on icon "Основное содержание" at bounding box center [149, 194] width 6 height 6
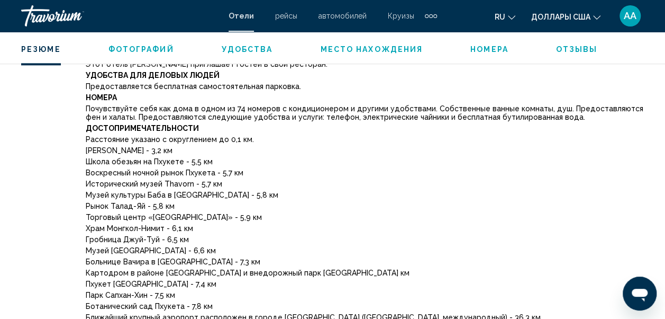
scroll to position [583, 0]
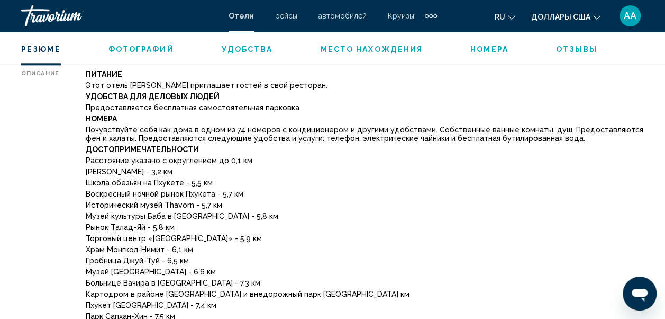
click at [236, 49] on span "Удобства" at bounding box center [247, 49] width 51 height 8
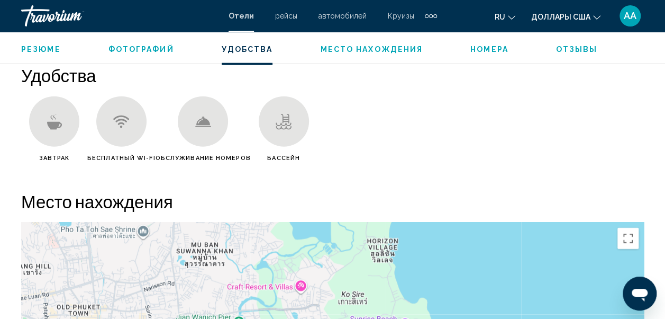
scroll to position [1286, 0]
click at [350, 48] on span "Место нахождения" at bounding box center [371, 49] width 103 height 8
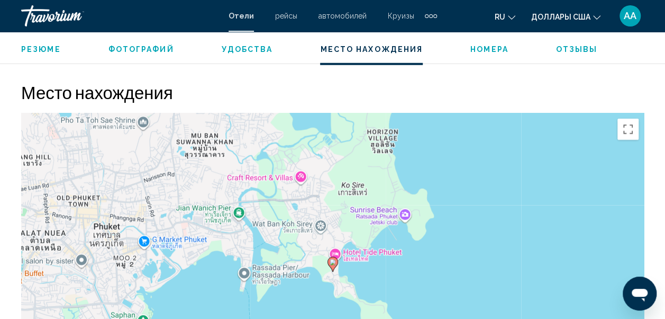
scroll to position [1412, 0]
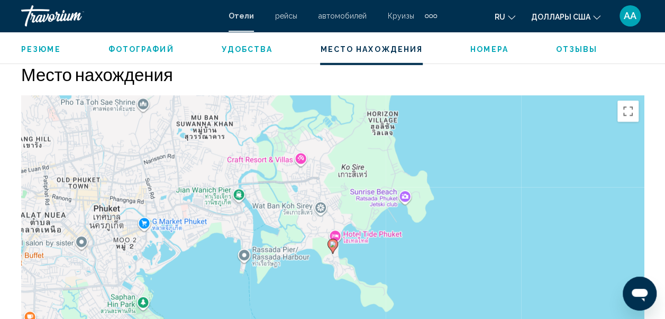
click at [332, 250] on icon "Основное содержание" at bounding box center [333, 246] width 10 height 14
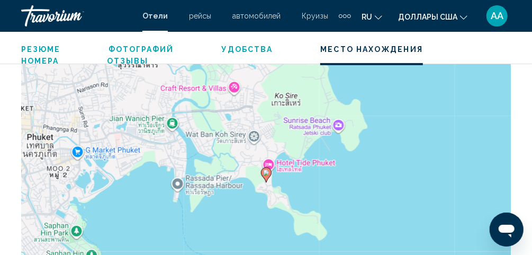
scroll to position [1649, 0]
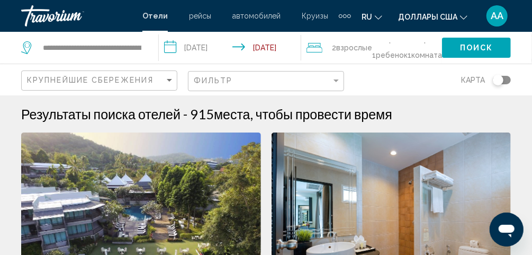
click at [390, 42] on font ", 1" at bounding box center [381, 47] width 19 height 23
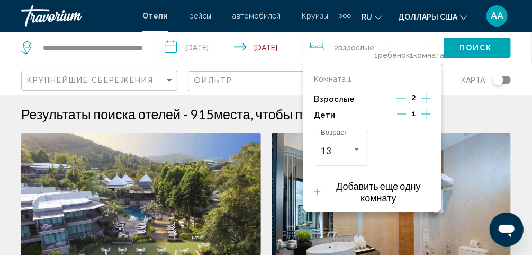
click at [404, 112] on icon "Уменьшение дочерних элементов" at bounding box center [402, 114] width 10 height 10
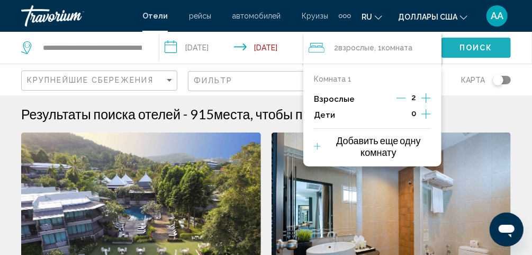
click at [470, 43] on span "Поиск" at bounding box center [475, 47] width 33 height 8
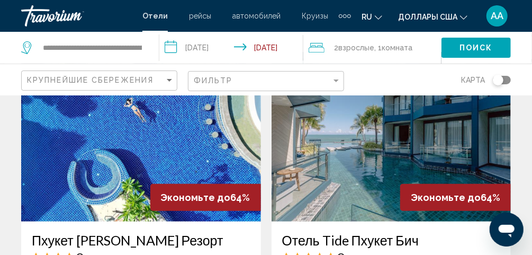
scroll to position [1671, 0]
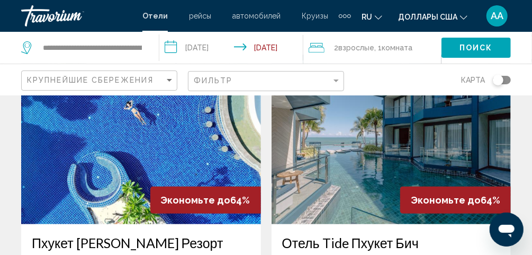
click at [356, 124] on img "Основное содержание" at bounding box center [392, 139] width 240 height 169
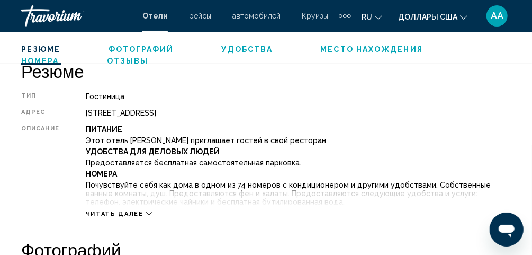
scroll to position [528, 0]
click at [146, 213] on icon "Основное содержание" at bounding box center [149, 213] width 6 height 3
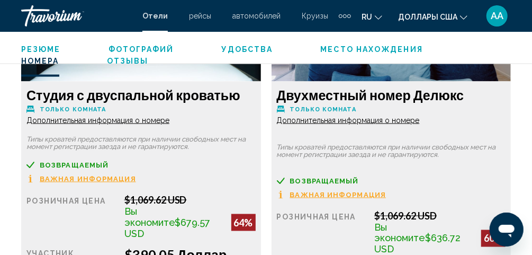
scroll to position [2171, 0]
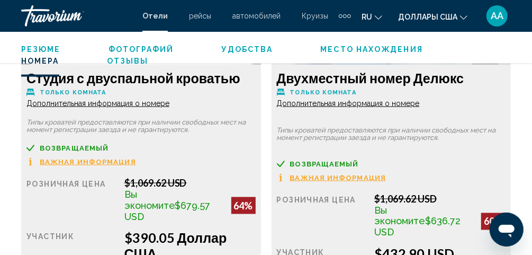
click at [94, 99] on span "Дополнительная информация о номере" at bounding box center [97, 103] width 143 height 8
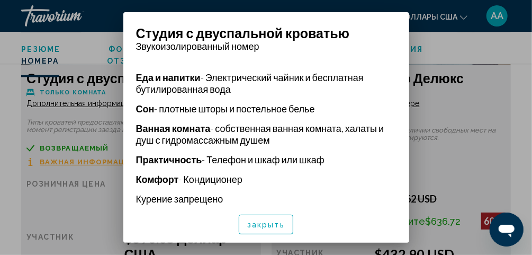
scroll to position [226, 0]
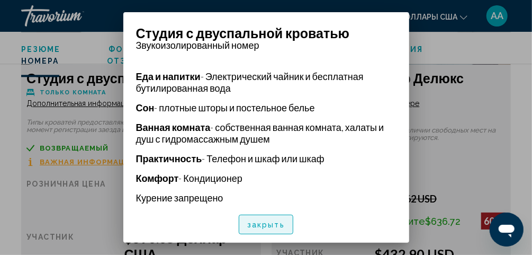
click at [274, 218] on button "закрыть" at bounding box center [266, 224] width 55 height 20
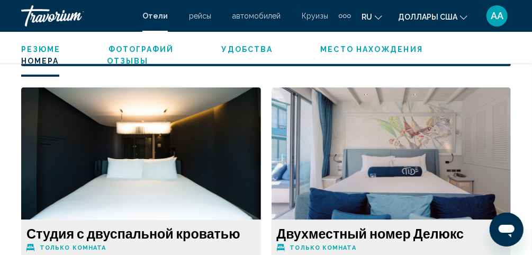
scroll to position [1793, 0]
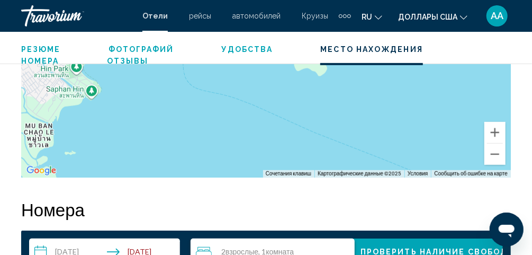
click at [205, 245] on icon "Путешественники: 2 взрослых, 0 детей" at bounding box center [204, 251] width 16 height 13
click at [227, 247] on span "Взрослые" at bounding box center [242, 251] width 33 height 9
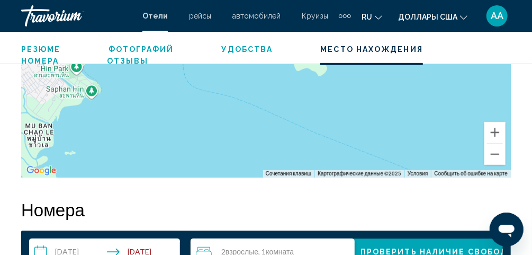
click at [227, 247] on span "Взрослые" at bounding box center [242, 251] width 33 height 9
click at [203, 247] on icon "Путешественники: 2 взрослых, 0 детей" at bounding box center [204, 252] width 16 height 10
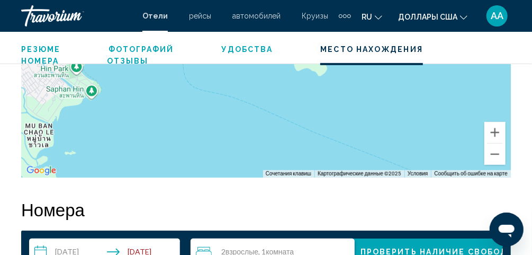
click at [203, 247] on icon "Путешественники: 2 взрослых, 0 детей" at bounding box center [204, 252] width 16 height 10
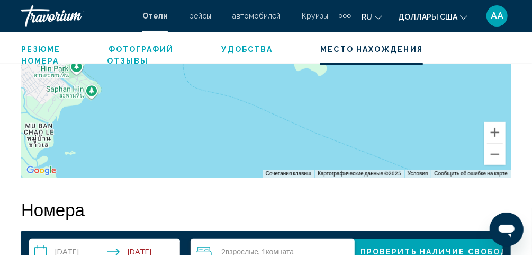
click at [203, 247] on icon "Путешественники: 2 взрослых, 0 детей" at bounding box center [204, 252] width 16 height 10
click at [232, 247] on span "Взрослые" at bounding box center [242, 251] width 33 height 9
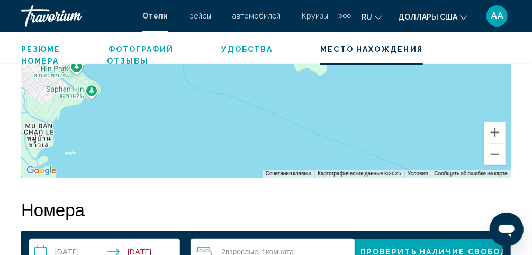
click at [232, 247] on span "Взрослые" at bounding box center [242, 251] width 33 height 9
drag, startPoint x: 232, startPoint y: 234, endPoint x: 205, endPoint y: 233, distance: 27.0
click at [205, 245] on div "2 Взрослый Взрослые , 1 Комната номера" at bounding box center [275, 251] width 159 height 13
click at [205, 245] on icon "Путешественники: 2 взрослых, 0 детей" at bounding box center [204, 251] width 16 height 13
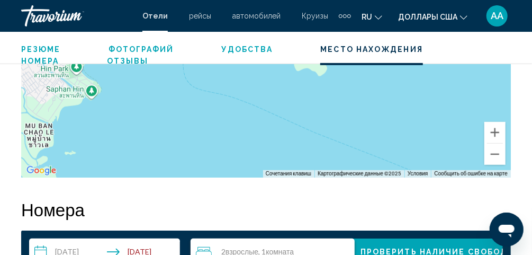
click at [205, 245] on icon "Путешественники: 2 взрослых, 0 детей" at bounding box center [204, 251] width 16 height 13
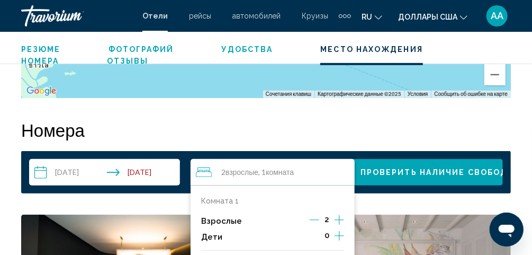
scroll to position [1895, 0]
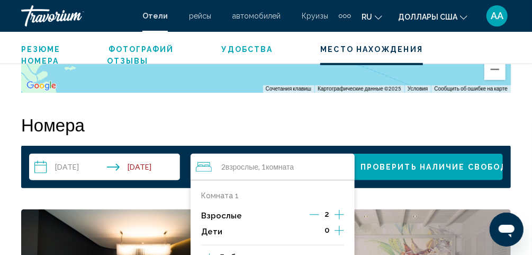
click at [340, 224] on icon "Дочерние элементы" at bounding box center [340, 230] width 10 height 13
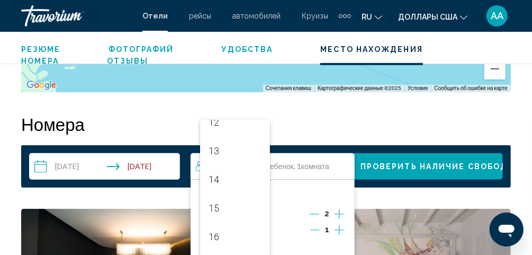
scroll to position [356, 0]
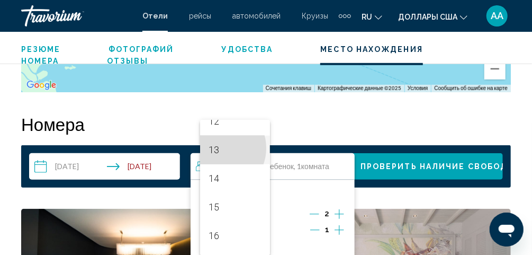
click at [219, 148] on span "13" at bounding box center [235, 150] width 53 height 29
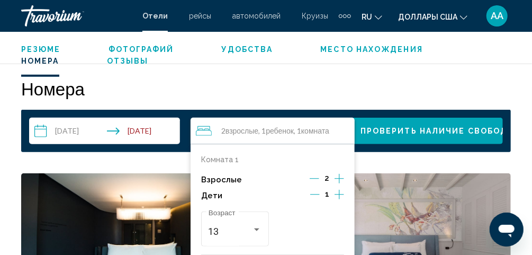
scroll to position [1929, 0]
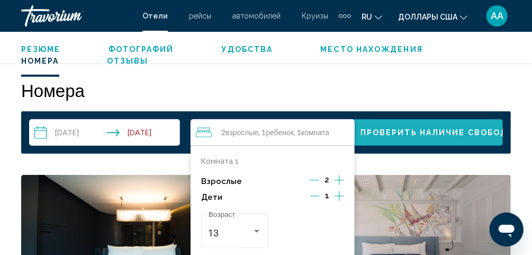
click at [388, 119] on button "Проверить наличие свободных мест" at bounding box center [427, 132] width 151 height 26
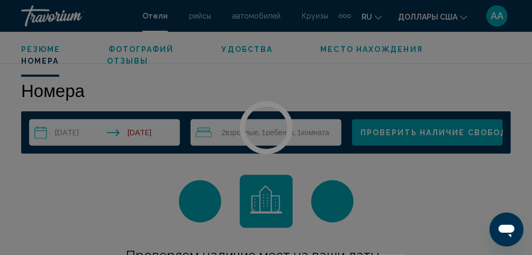
scroll to position [1927, 0]
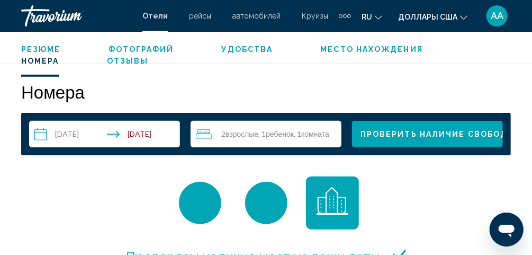
scroll to position [1923, 0]
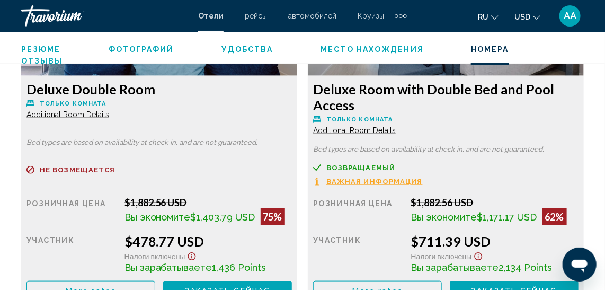
scroll to position [1747, 0]
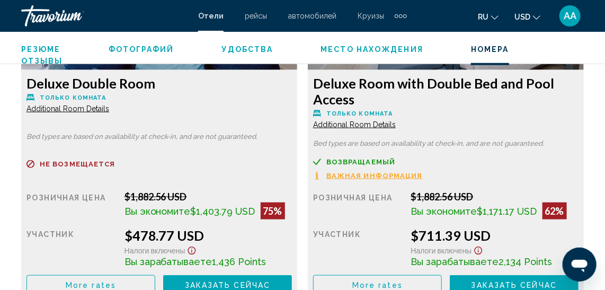
click at [56, 105] on span "Additional Room Details" at bounding box center [67, 108] width 83 height 8
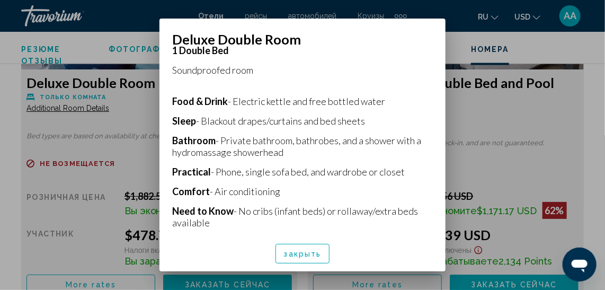
scroll to position [215, 0]
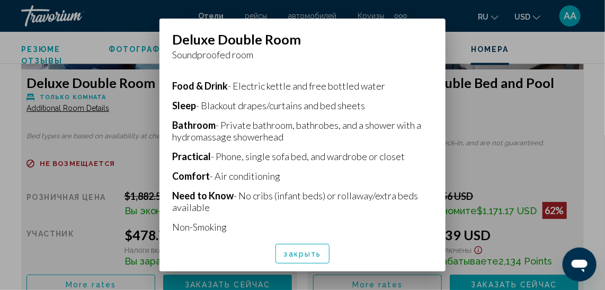
drag, startPoint x: 562, startPoint y: 44, endPoint x: 276, endPoint y: 260, distance: 358.6
click at [276, 254] on div "Deluxe Double Room Bed types are based on availability at check-in, and are not…" at bounding box center [302, 145] width 605 height 290
click at [531, 65] on div at bounding box center [302, 145] width 605 height 290
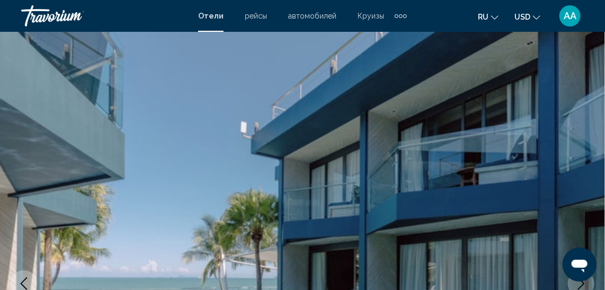
scroll to position [1747, 0]
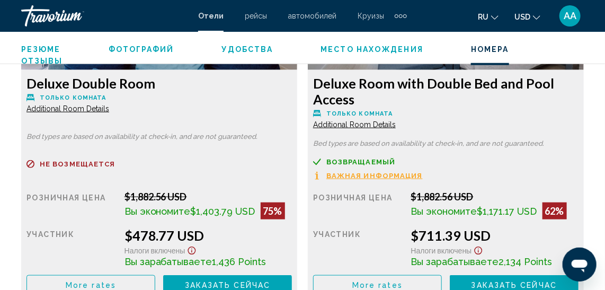
click at [497, 17] on icon "Change language" at bounding box center [494, 17] width 7 height 4
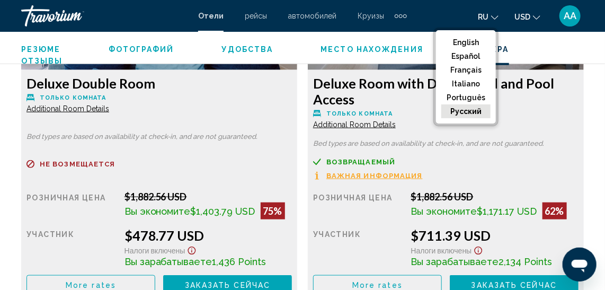
click at [455, 111] on button "русский" at bounding box center [465, 111] width 49 height 14
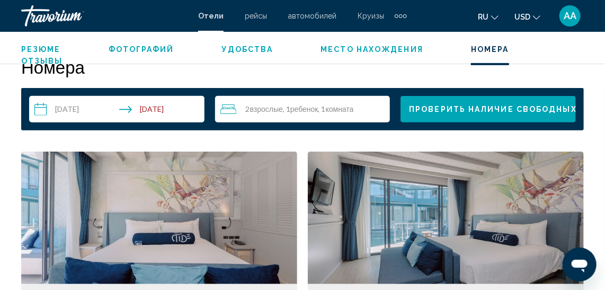
scroll to position [1532, 0]
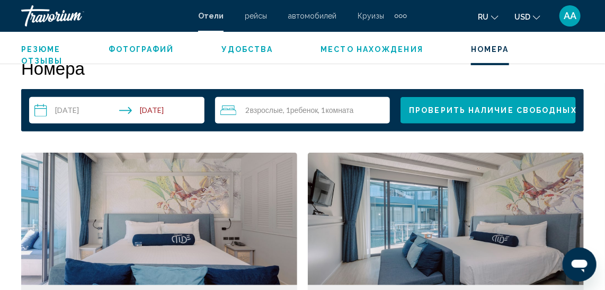
click at [149, 49] on span "Фотографий" at bounding box center [142, 49] width 66 height 8
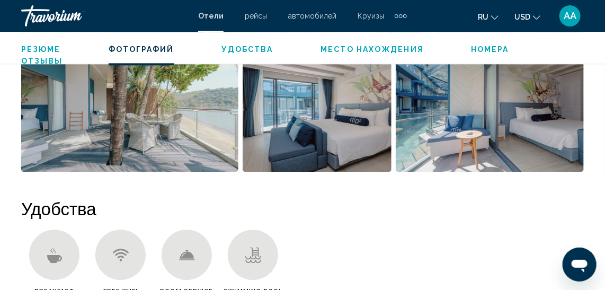
scroll to position [702, 0]
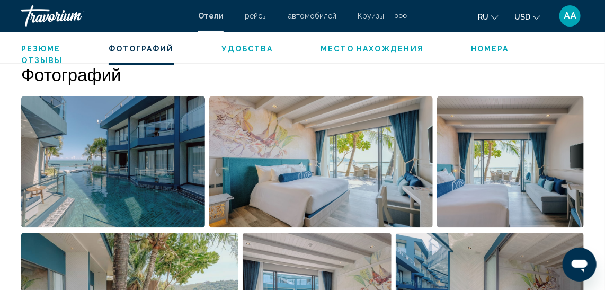
click at [531, 146] on img "Open full-screen image slider" at bounding box center [510, 161] width 147 height 131
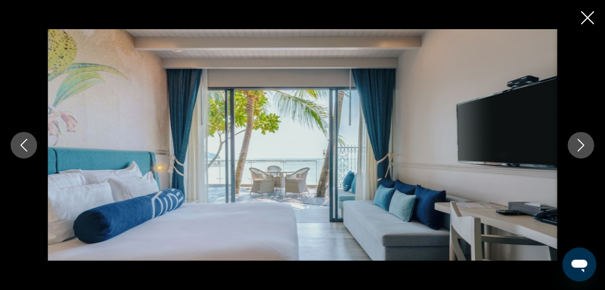
click at [531, 20] on icon "Close slideshow" at bounding box center [587, 17] width 13 height 13
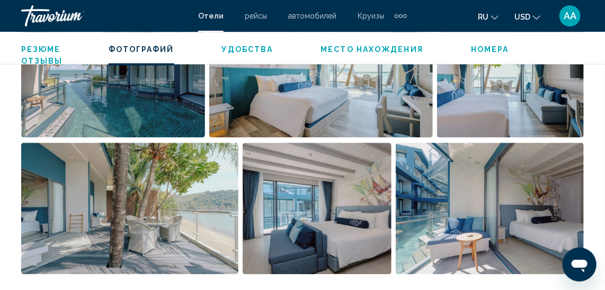
scroll to position [818, 0]
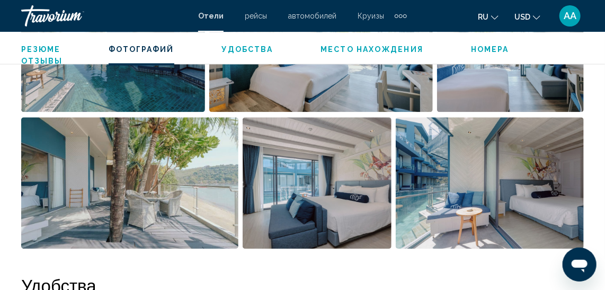
click at [445, 185] on img "Open full-screen image slider" at bounding box center [489, 182] width 188 height 131
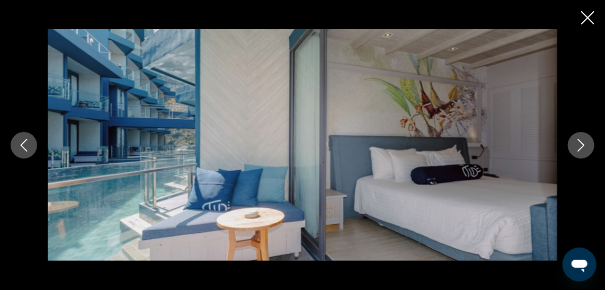
click at [531, 16] on div "Main content" at bounding box center [302, 145] width 605 height 290
click at [531, 16] on icon "Close slideshow" at bounding box center [587, 17] width 13 height 13
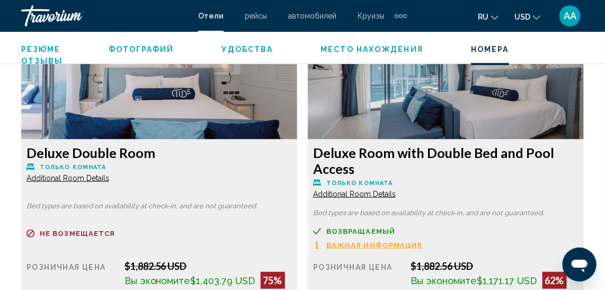
scroll to position [1735, 0]
